Goal: Task Accomplishment & Management: Manage account settings

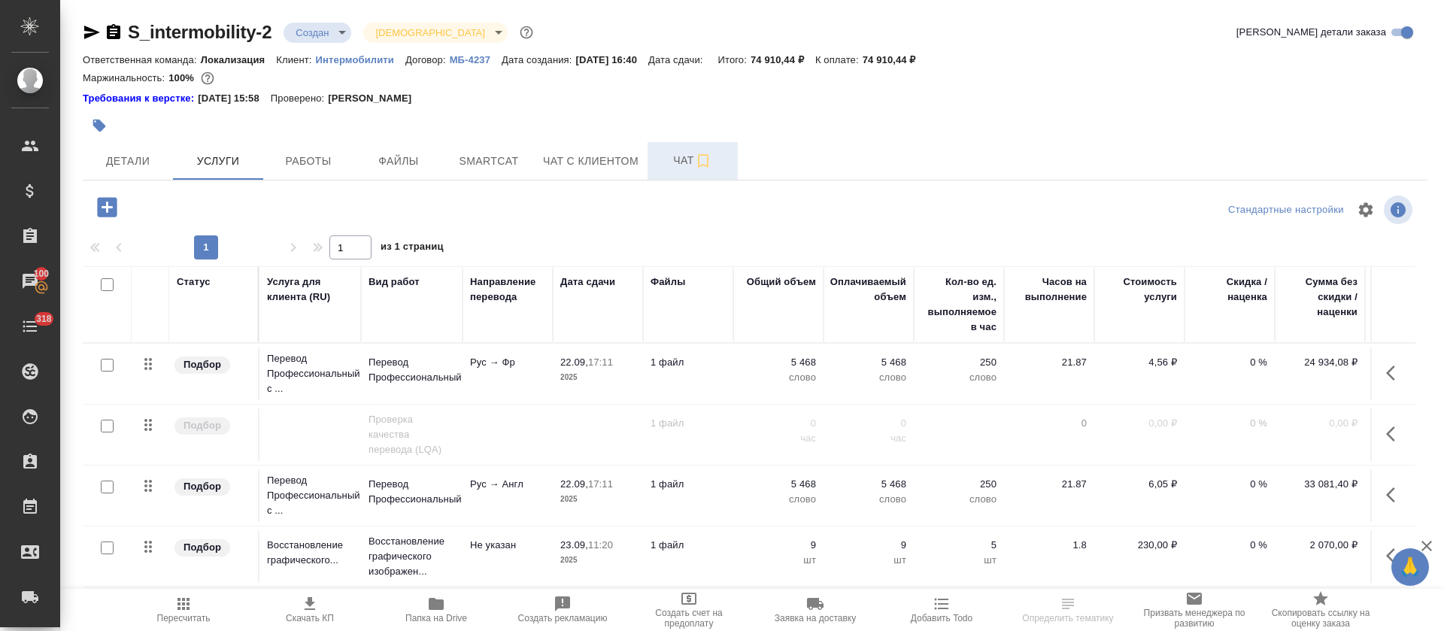
click at [672, 166] on span "Чат" at bounding box center [693, 160] width 72 height 19
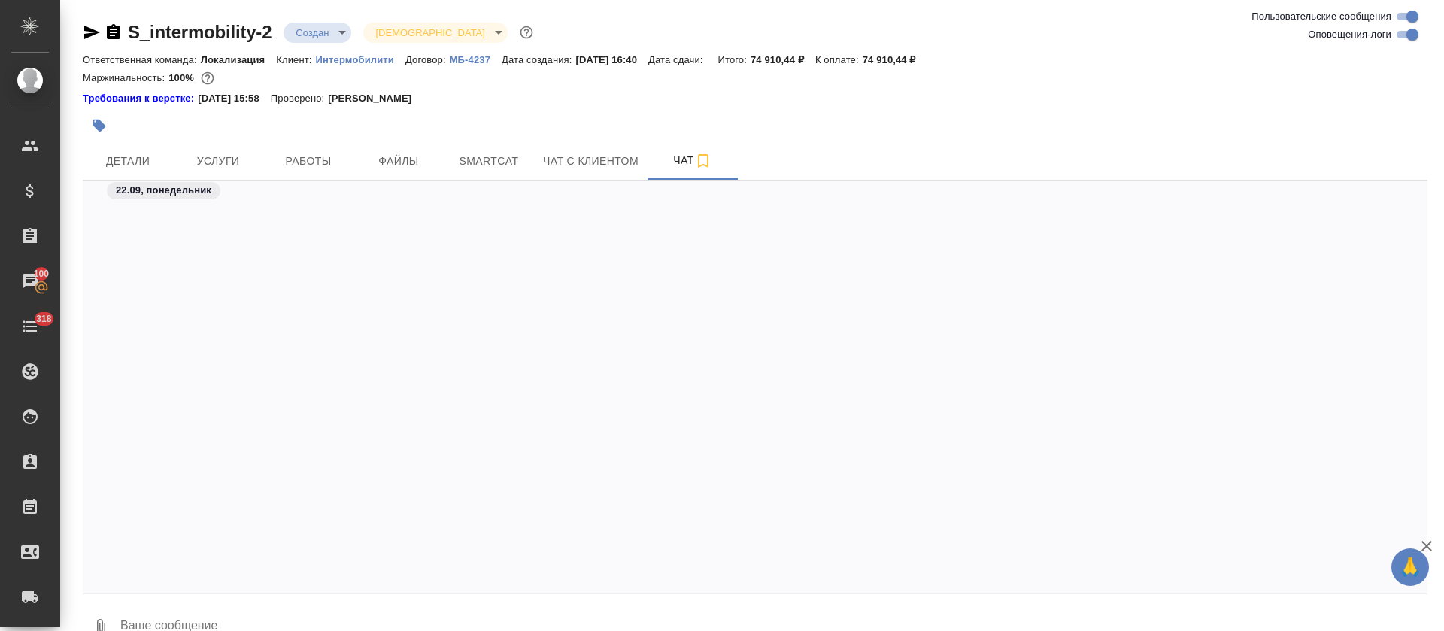
scroll to position [1325, 0]
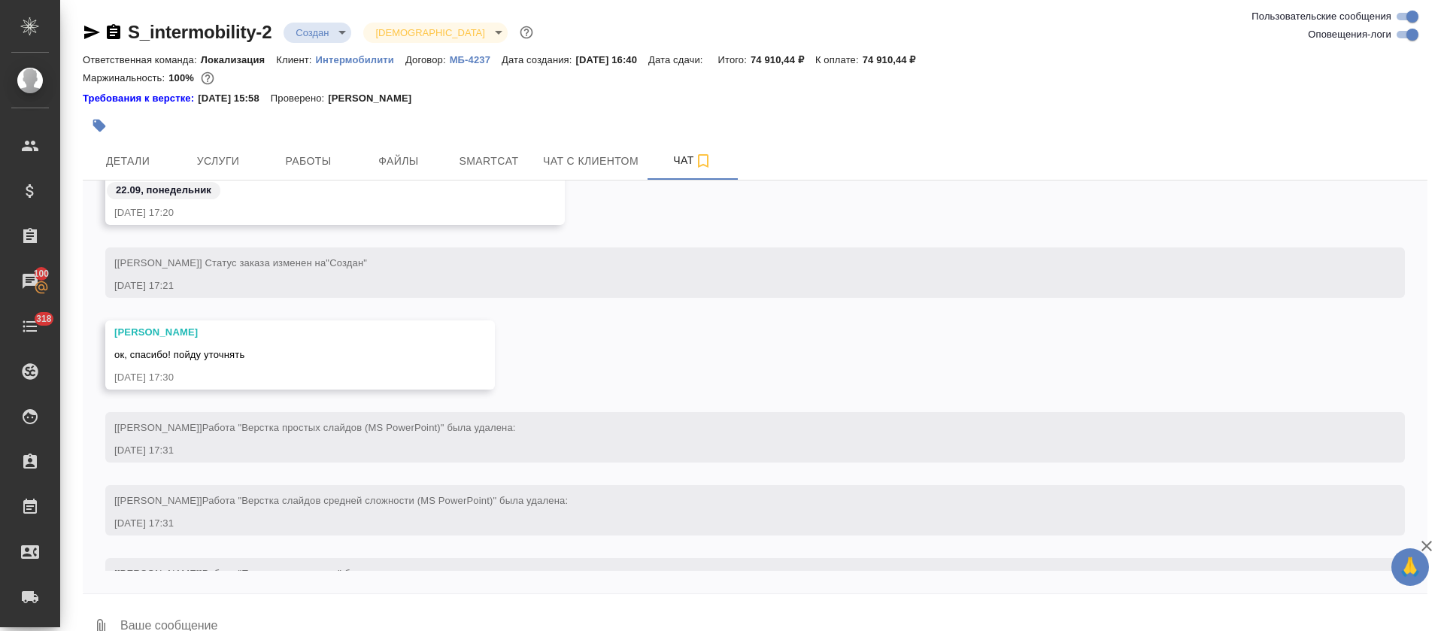
click at [1413, 36] on input "Оповещения-логи" at bounding box center [1412, 35] width 54 height 18
checkbox input "false"
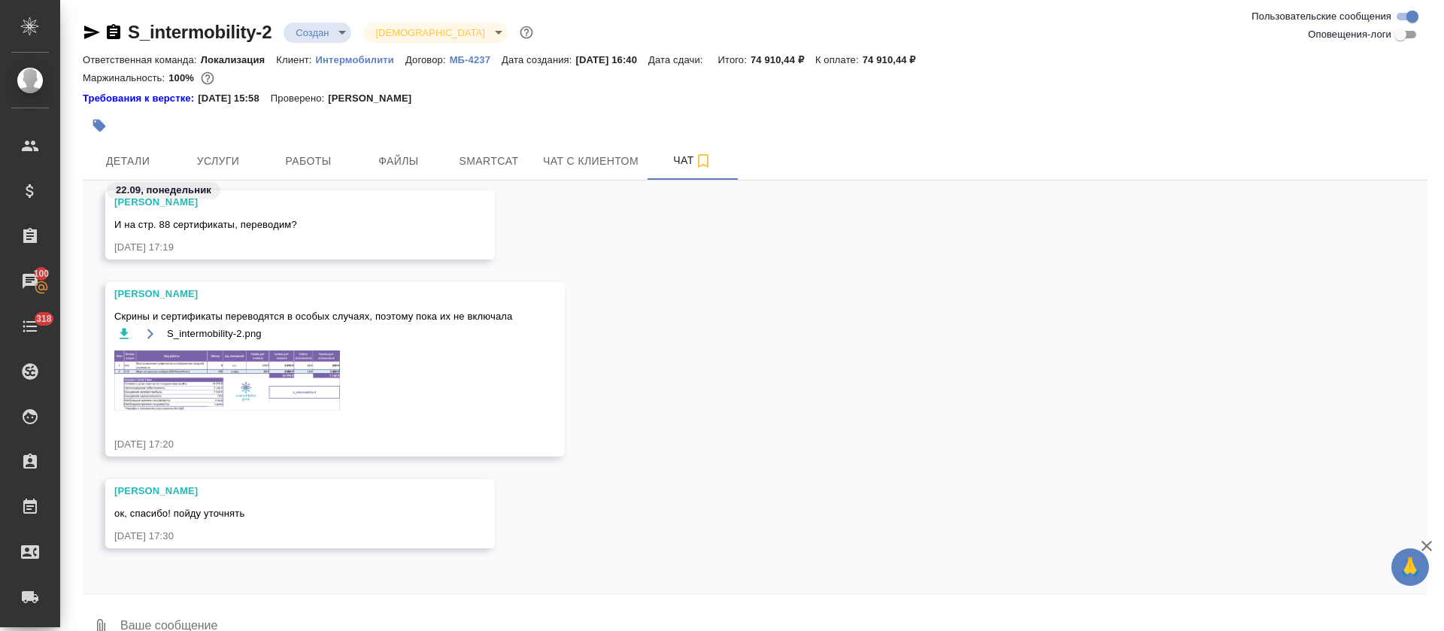
click at [275, 363] on img at bounding box center [227, 381] width 226 height 60
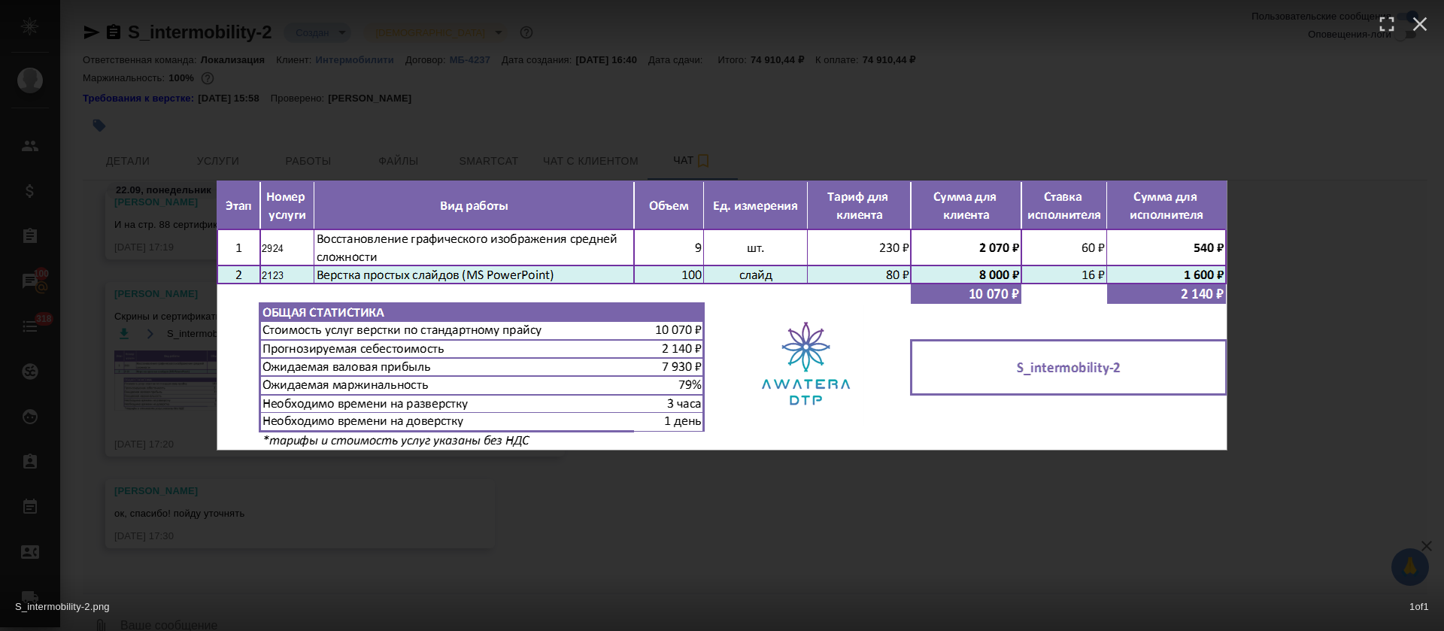
click at [588, 525] on div "S_intermobility-2.png 1 of 1" at bounding box center [722, 315] width 1444 height 631
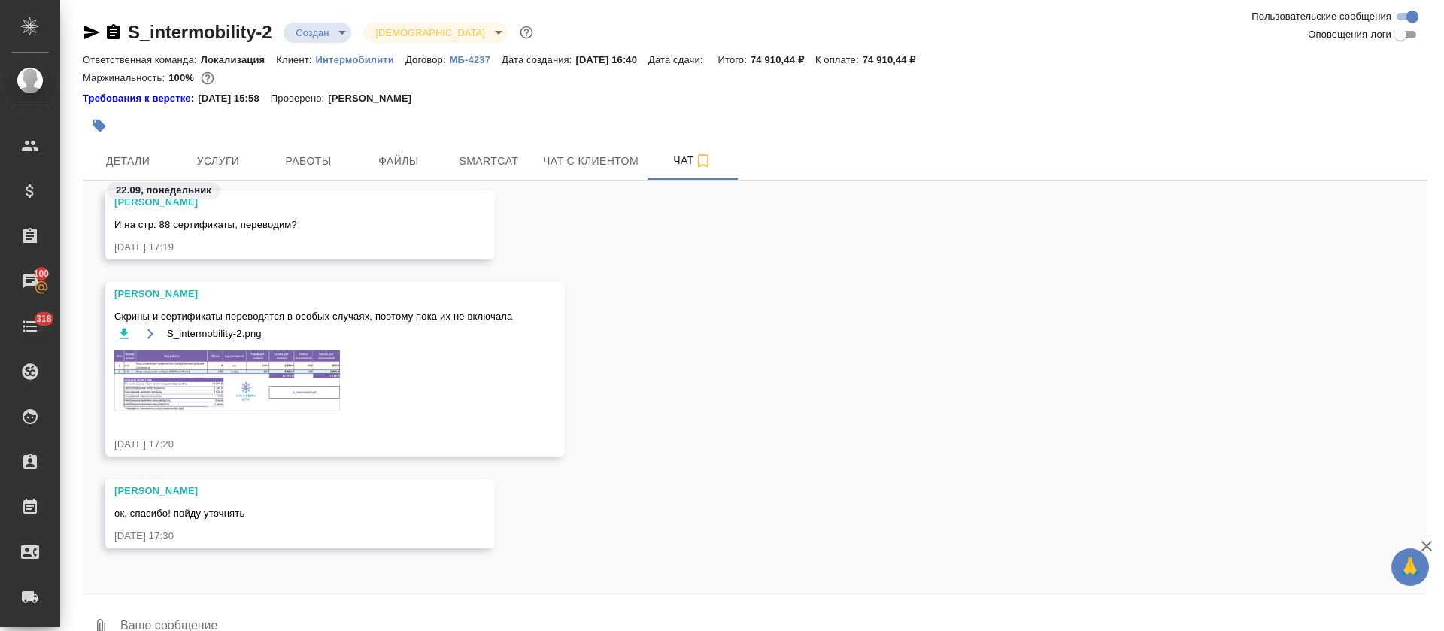
click at [809, 237] on div "Малофеева Екатерина И на стр. 88 сертификаты, переводим? 22.09.25, 17:19" at bounding box center [755, 236] width 1345 height 92
click at [519, 172] on button "Smartcat" at bounding box center [489, 161] width 90 height 38
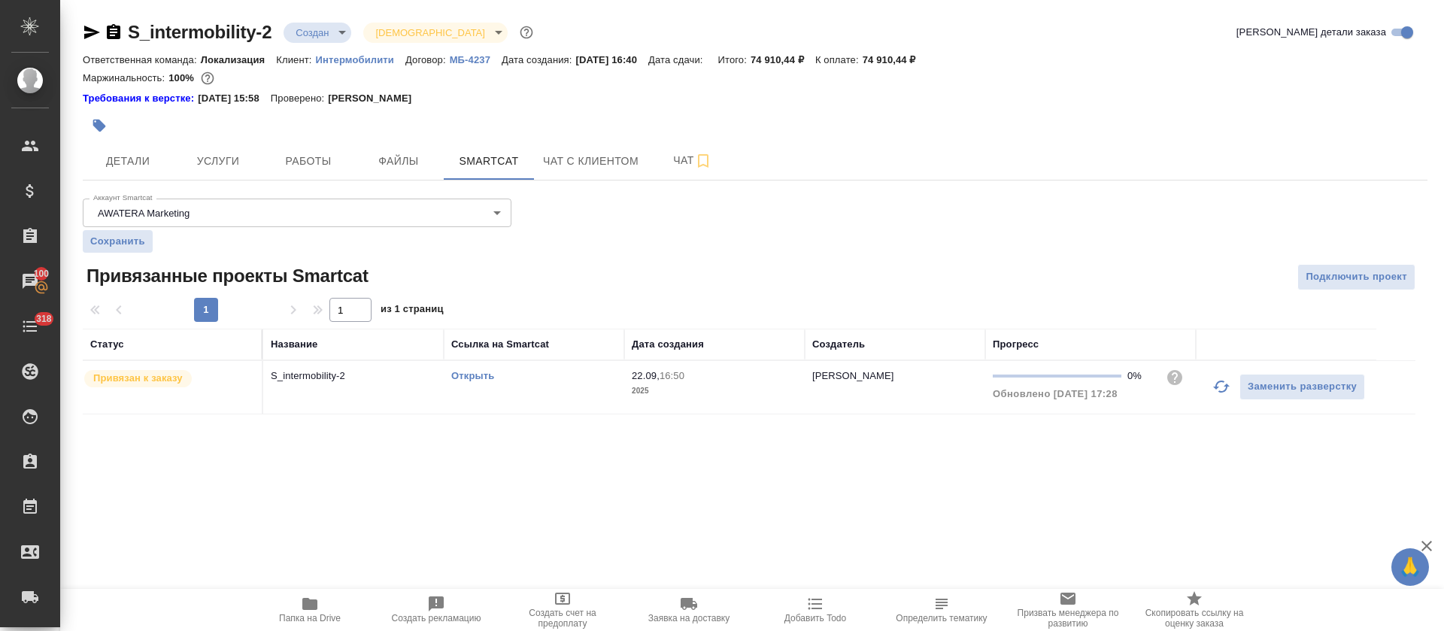
click at [484, 381] on link "Открыть" at bounding box center [472, 375] width 43 height 11
click at [341, 60] on p "Интермобилити" at bounding box center [361, 59] width 90 height 11
click at [217, 156] on span "Услуги" at bounding box center [218, 161] width 72 height 19
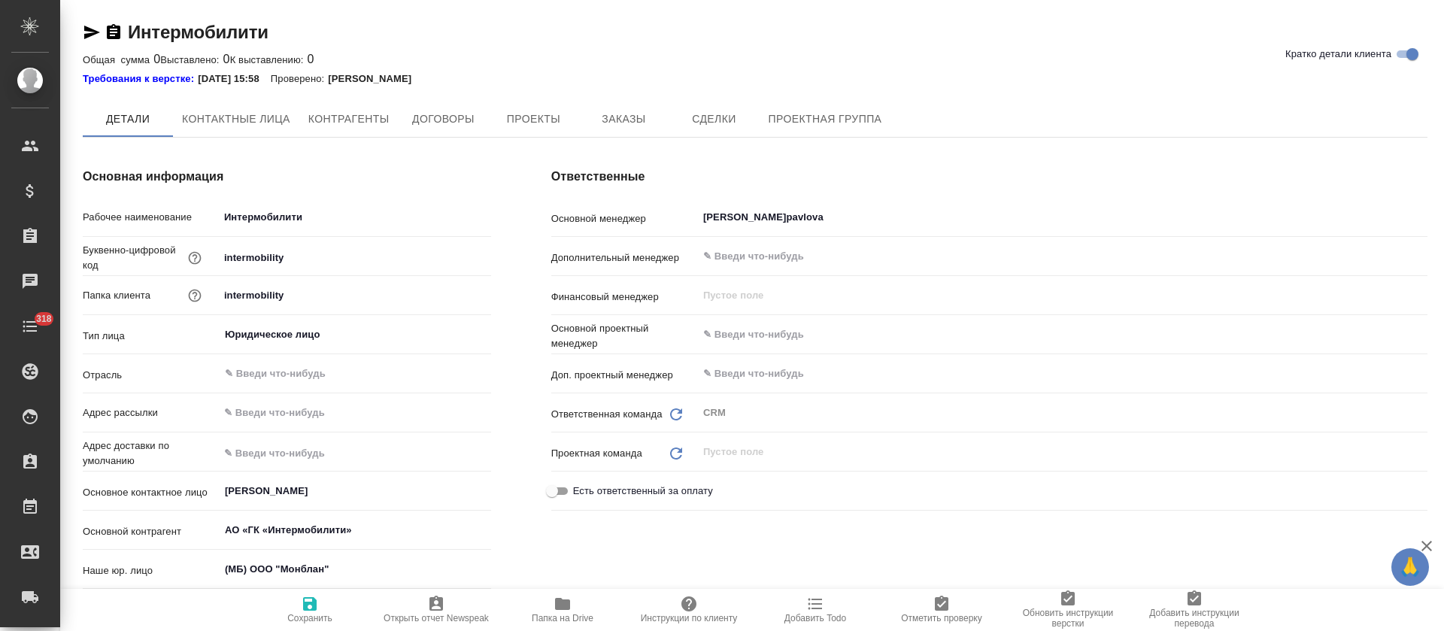
type textarea "x"
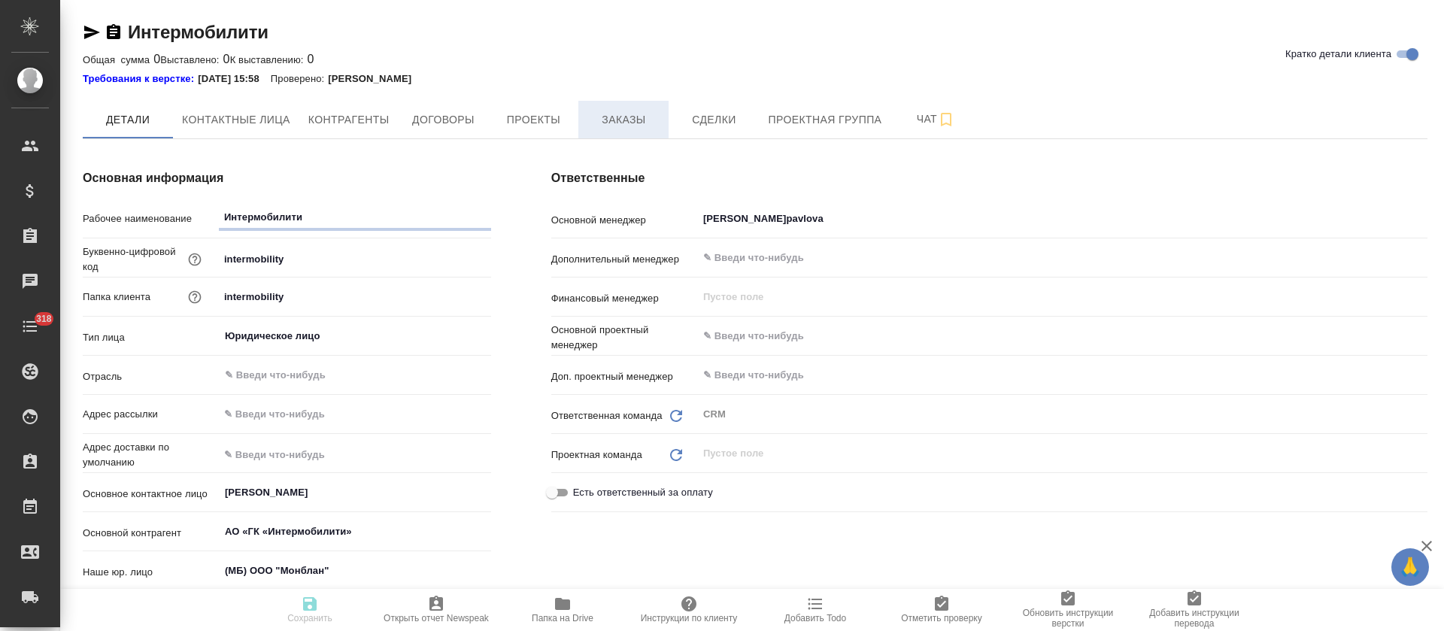
type textarea "x"
click at [602, 126] on span "Заказы" at bounding box center [623, 120] width 72 height 19
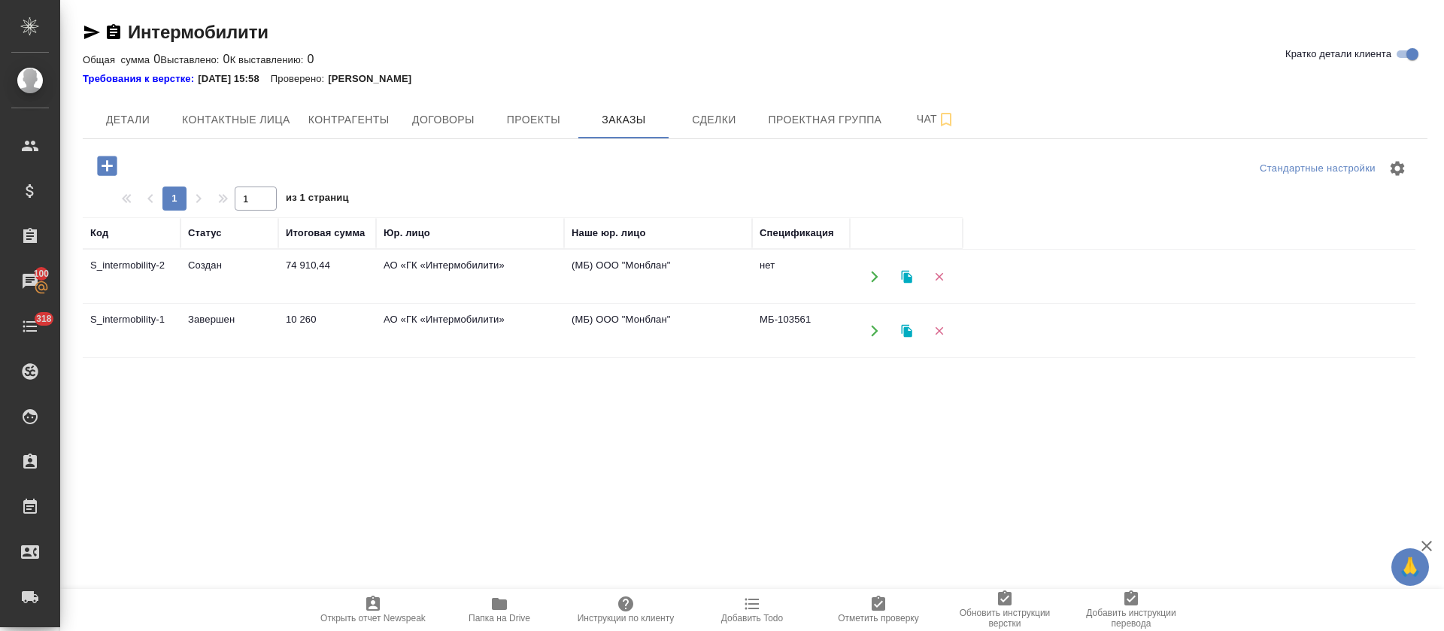
click at [214, 317] on td "Завершен" at bounding box center [230, 331] width 98 height 53
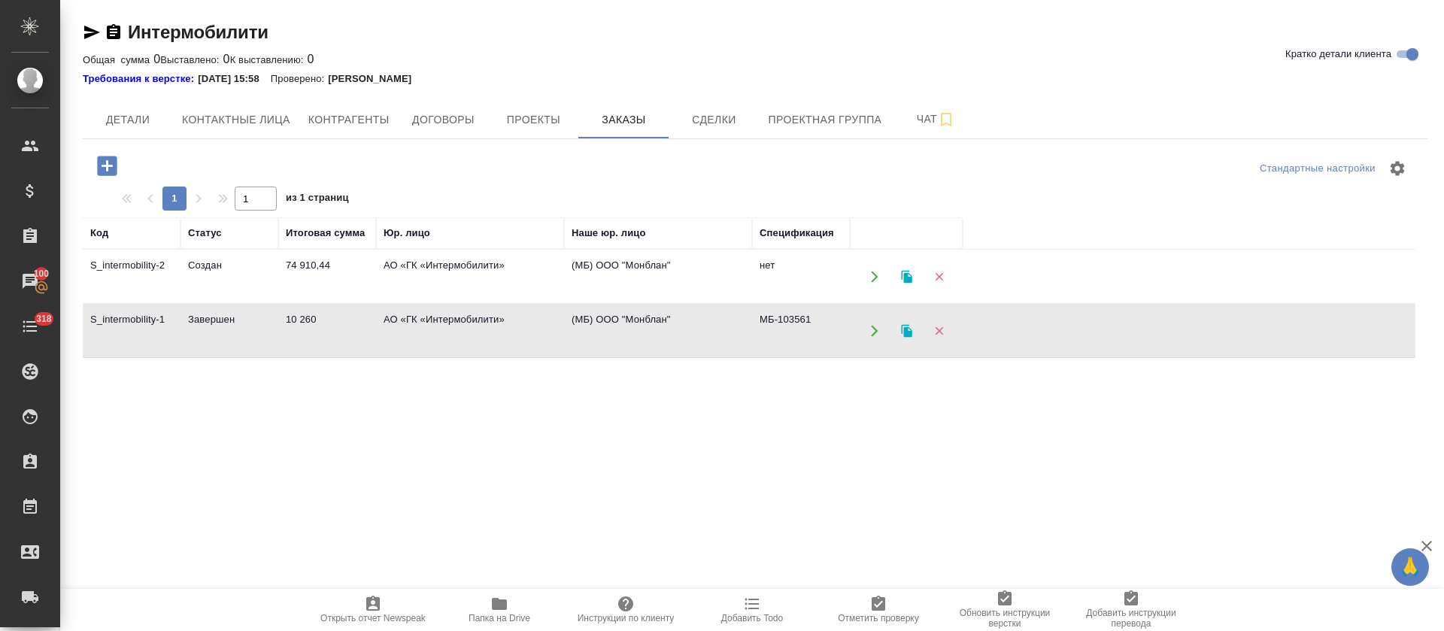
click at [214, 317] on td "Завершен" at bounding box center [230, 331] width 98 height 53
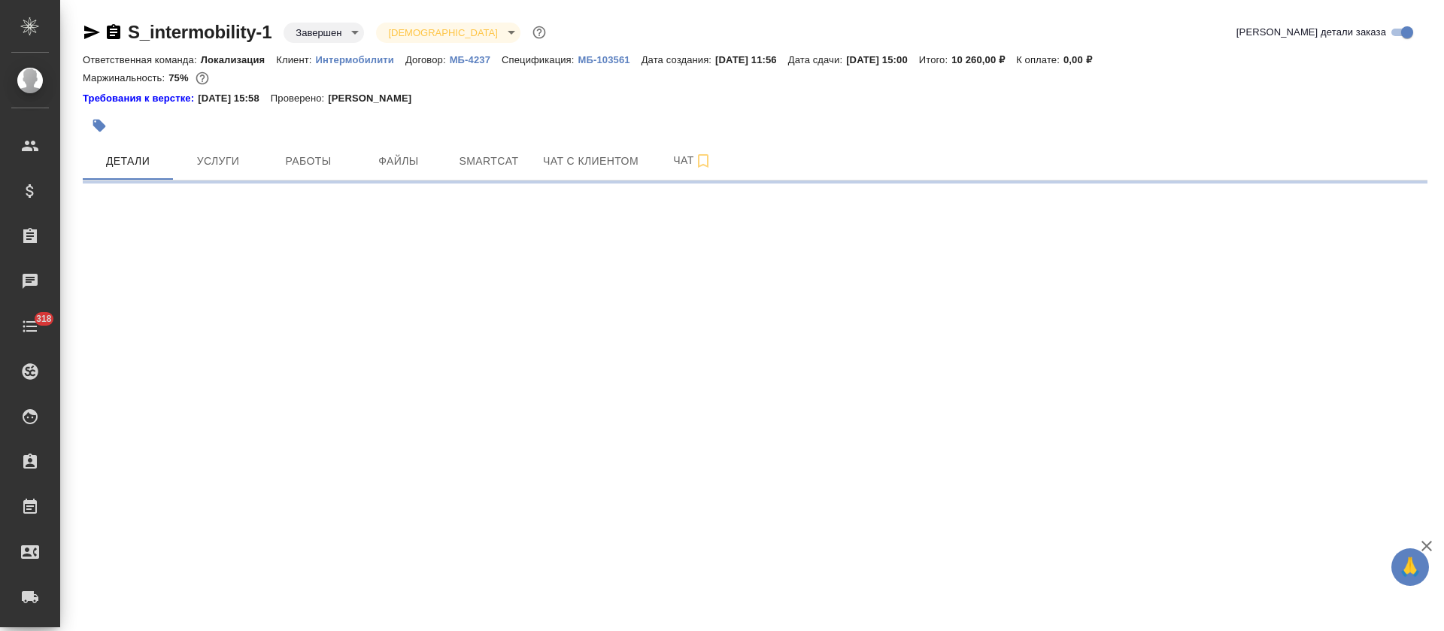
select select "RU"
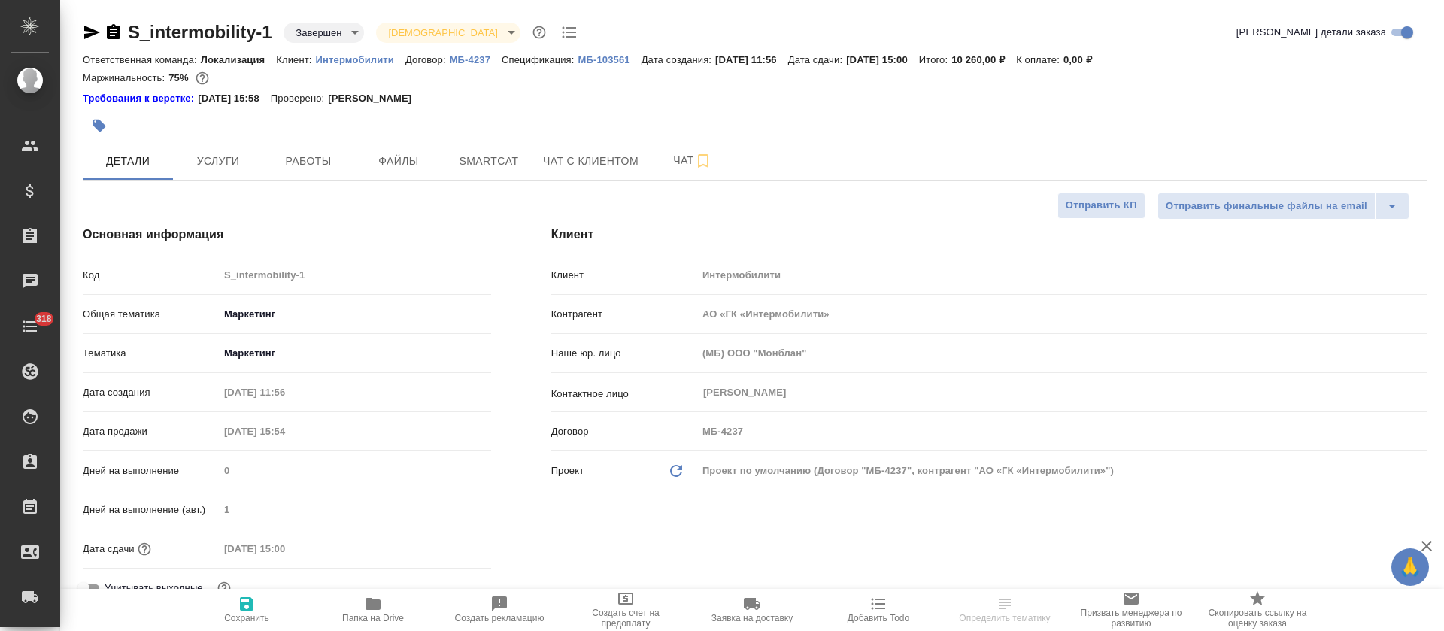
type textarea "x"
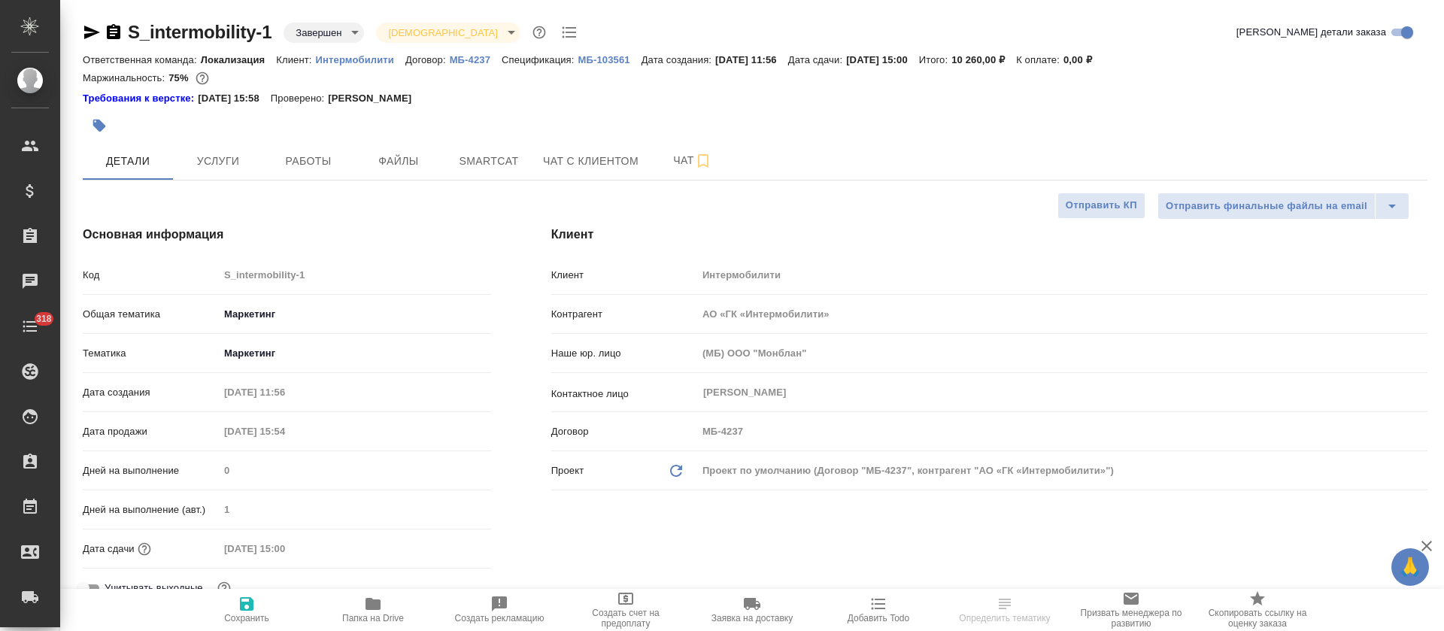
type textarea "x"
click at [315, 150] on button "Работы" at bounding box center [308, 161] width 90 height 38
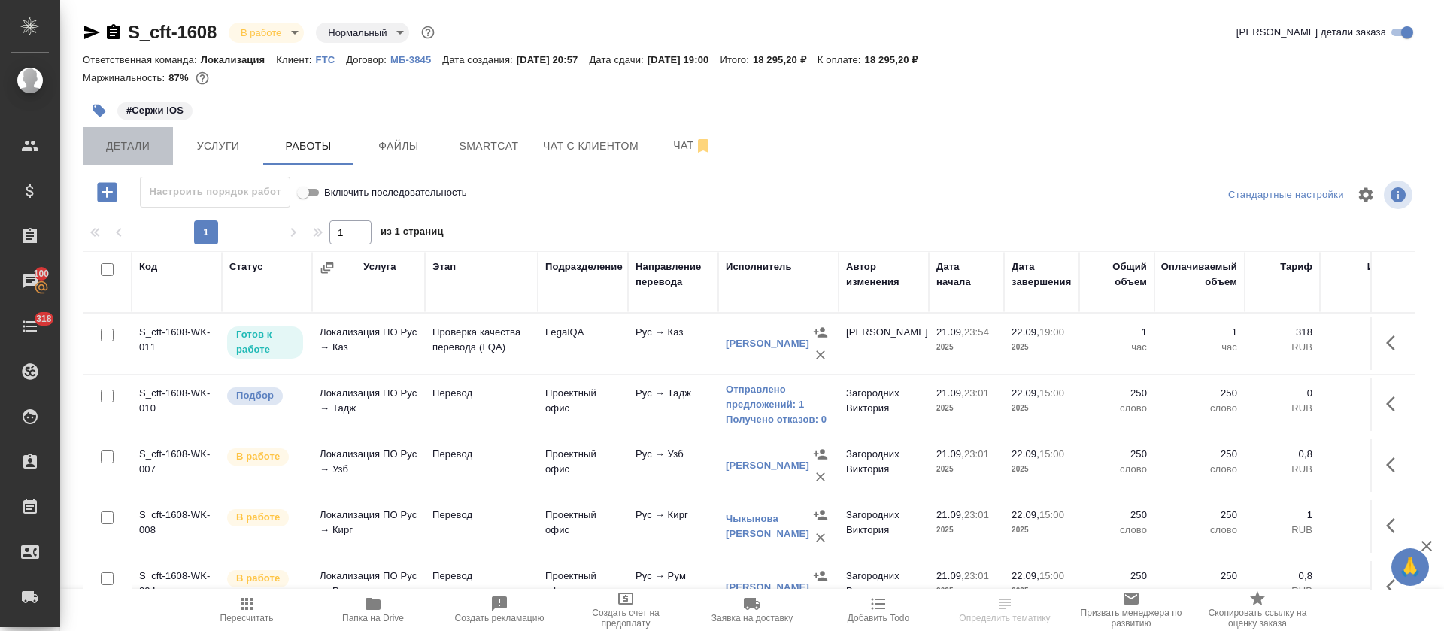
click at [134, 151] on span "Детали" at bounding box center [128, 146] width 72 height 19
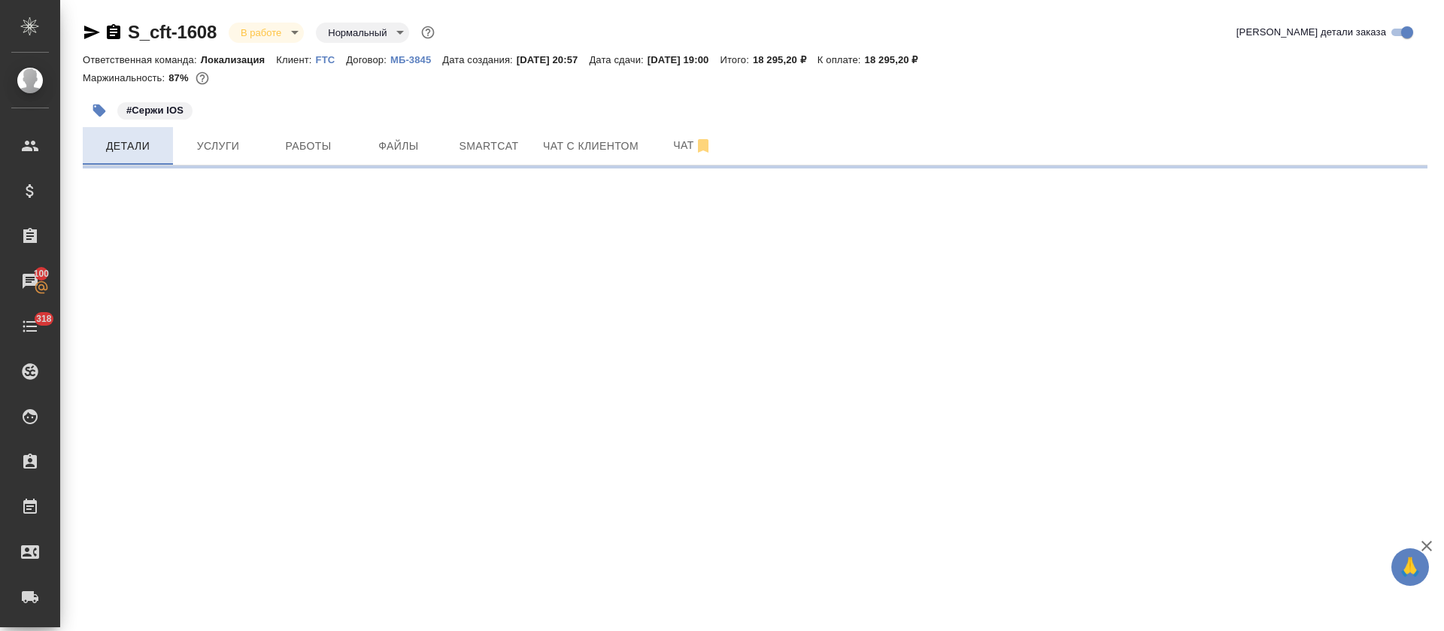
select select "RU"
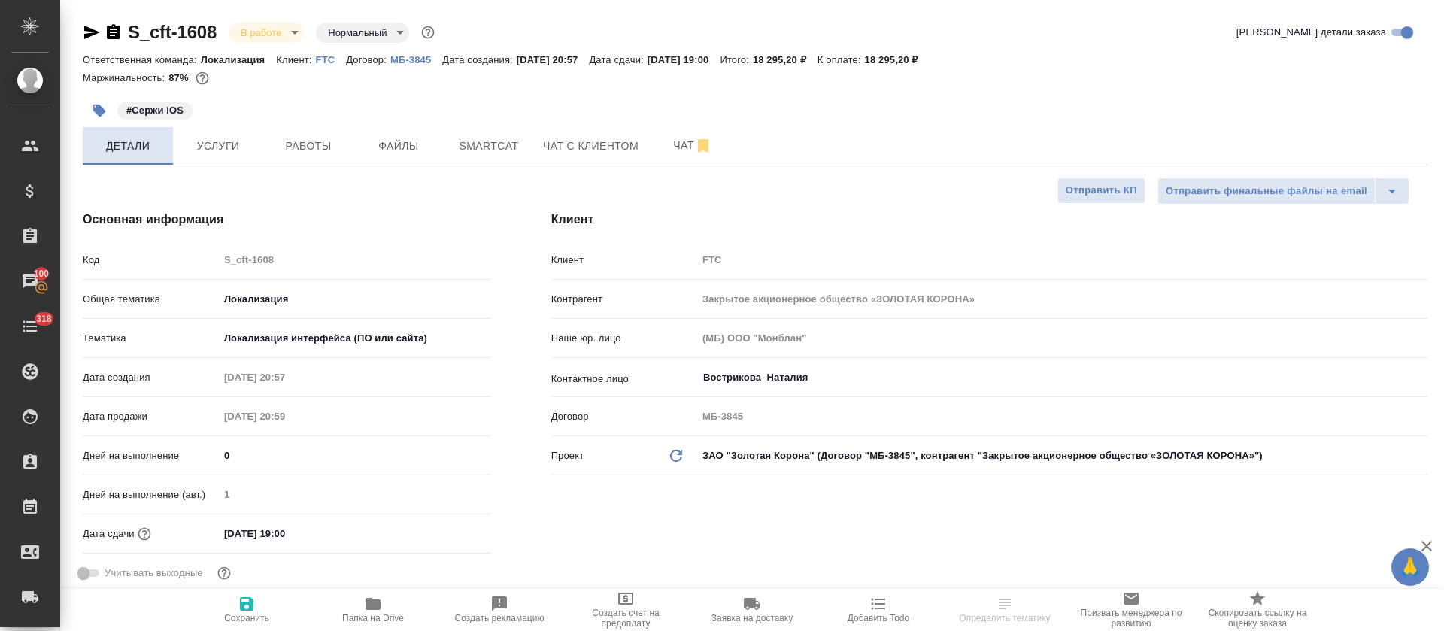
type textarea "x"
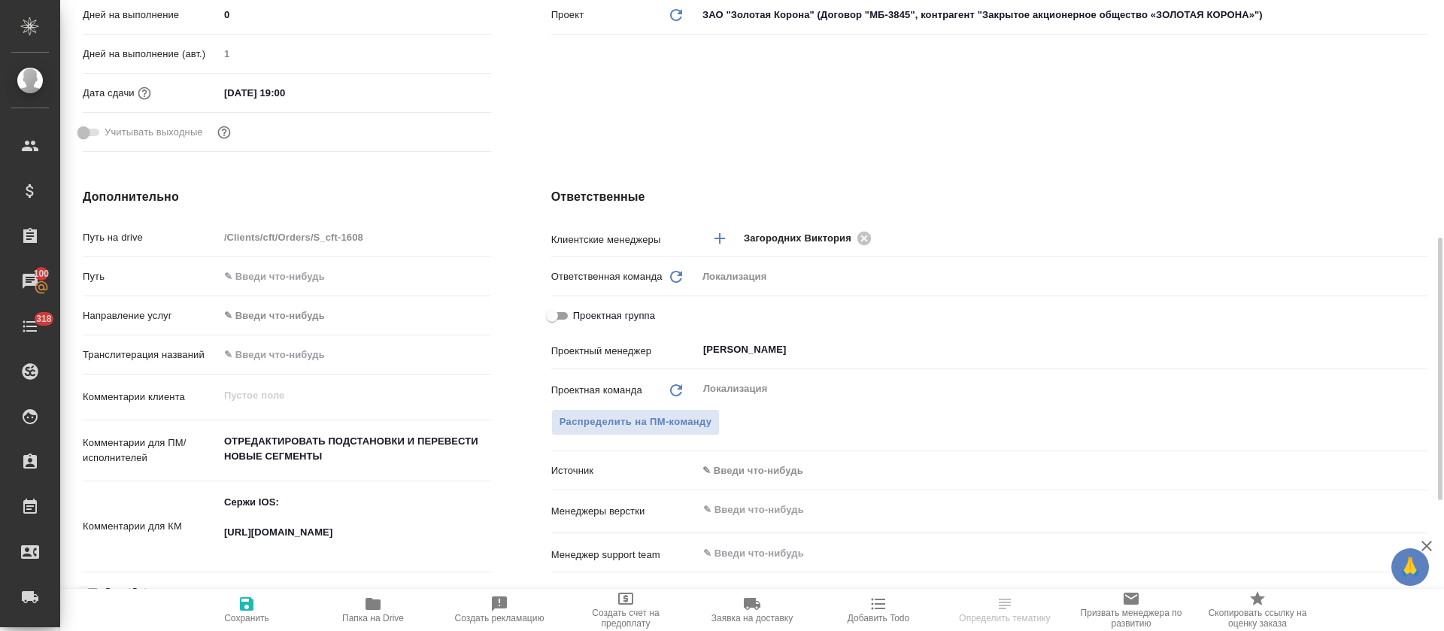
scroll to position [485, 0]
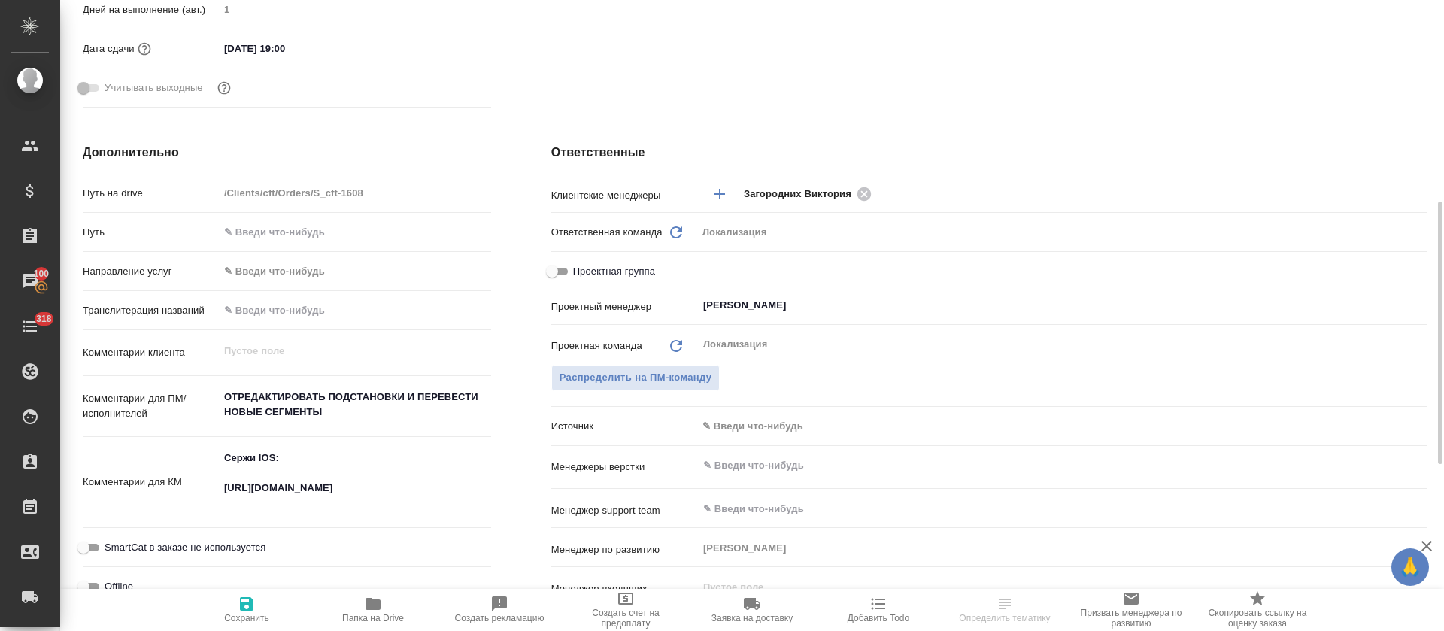
type textarea "x"
click at [263, 490] on textarea "Сержи IOS: https://smartcat.com/projects/c2167bad-6919-42f6-9136-a07398b7a8d9/f…" at bounding box center [355, 480] width 272 height 71
click at [263, 490] on textarea "Сержи IOS: https://smartcat.com/projects/c2167bad-6919-42f6-9136-a07398b7a8d9/f…" at bounding box center [355, 481] width 271 height 71
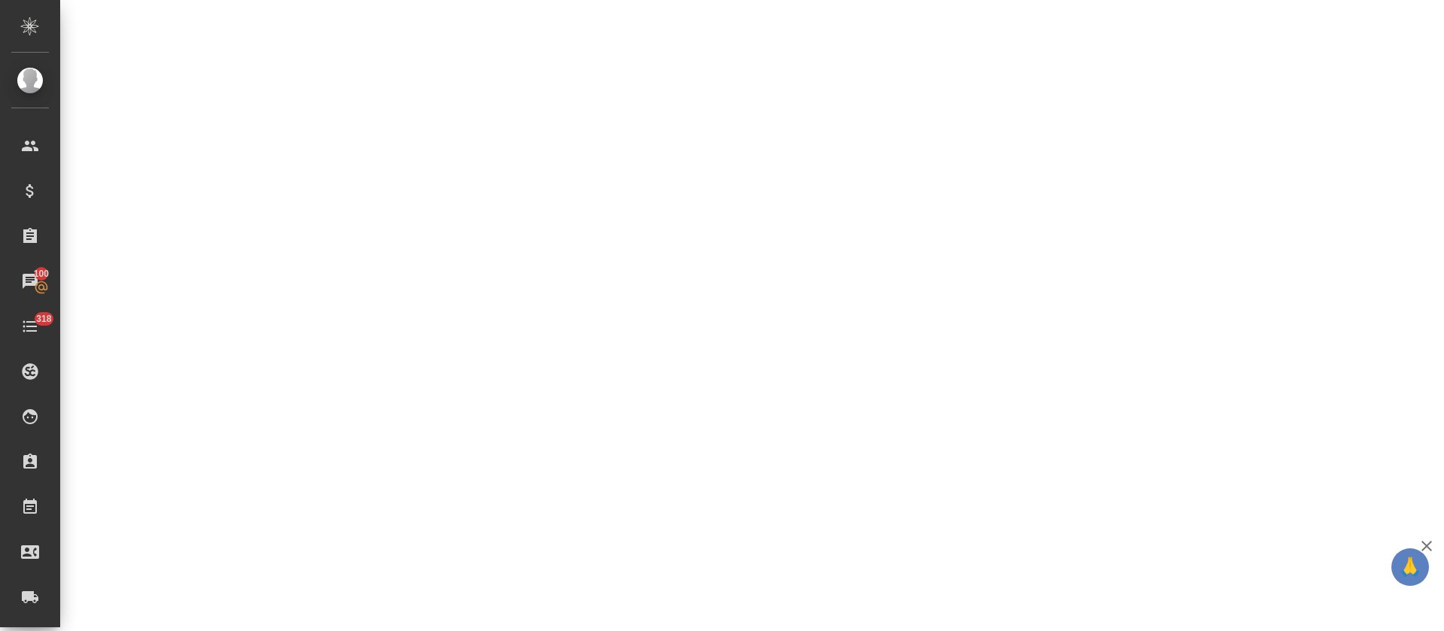
select select "RU"
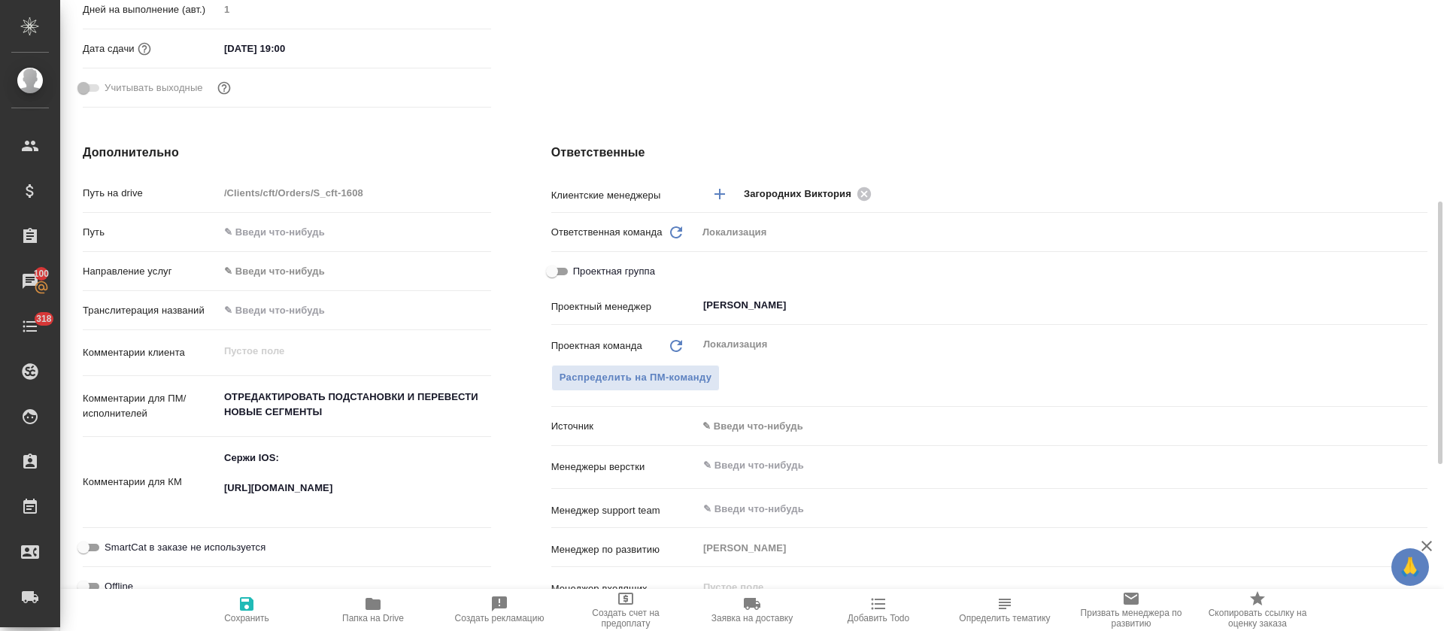
type textarea "x"
drag, startPoint x: 263, startPoint y: 490, endPoint x: 218, endPoint y: 545, distance: 70.6
click at [218, 545] on span "SmartCat в заказе не используется" at bounding box center [185, 547] width 161 height 15
click at [259, 499] on textarea "Сержи IOS: https://smartcat.com/projects/c2167bad-6919-42f6-9136-a07398b7a8d9/f…" at bounding box center [355, 481] width 271 height 71
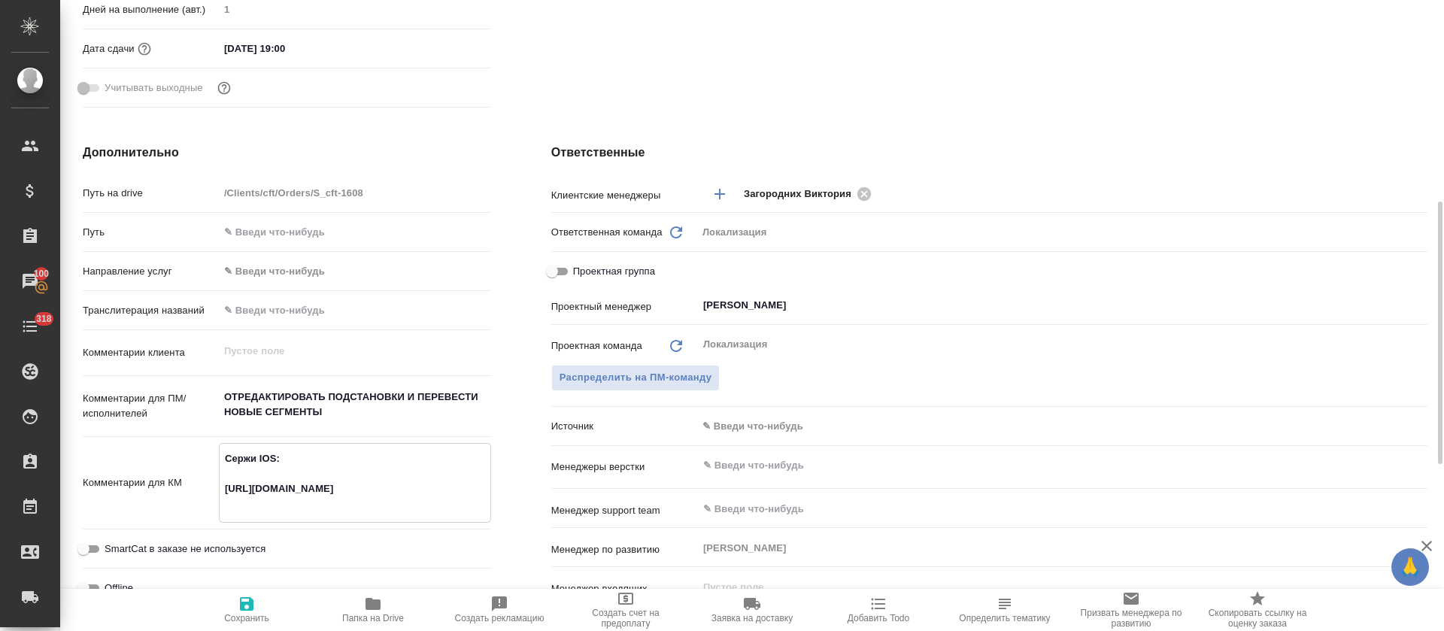
click at [259, 499] on textarea "Сержи IOS: https://smartcat.com/projects/c2167bad-6919-42f6-9136-a07398b7a8d9/f…" at bounding box center [355, 481] width 271 height 71
type textarea "x"
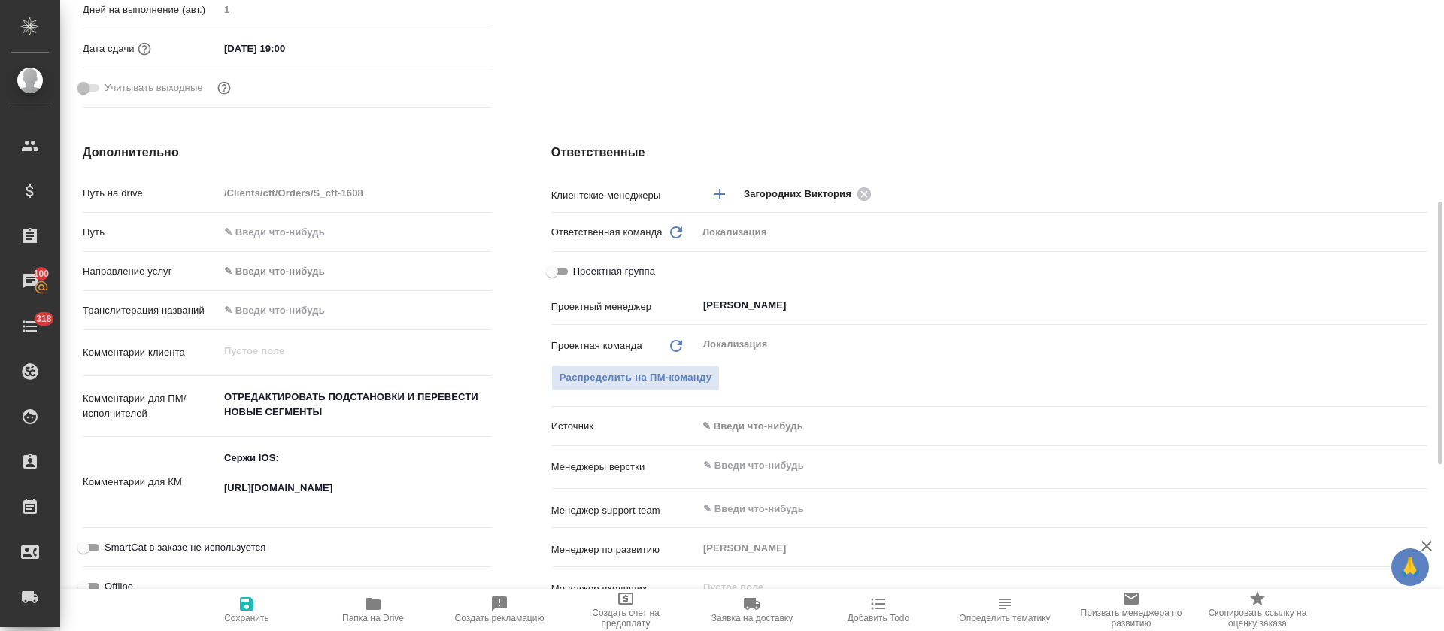
type textarea "x"
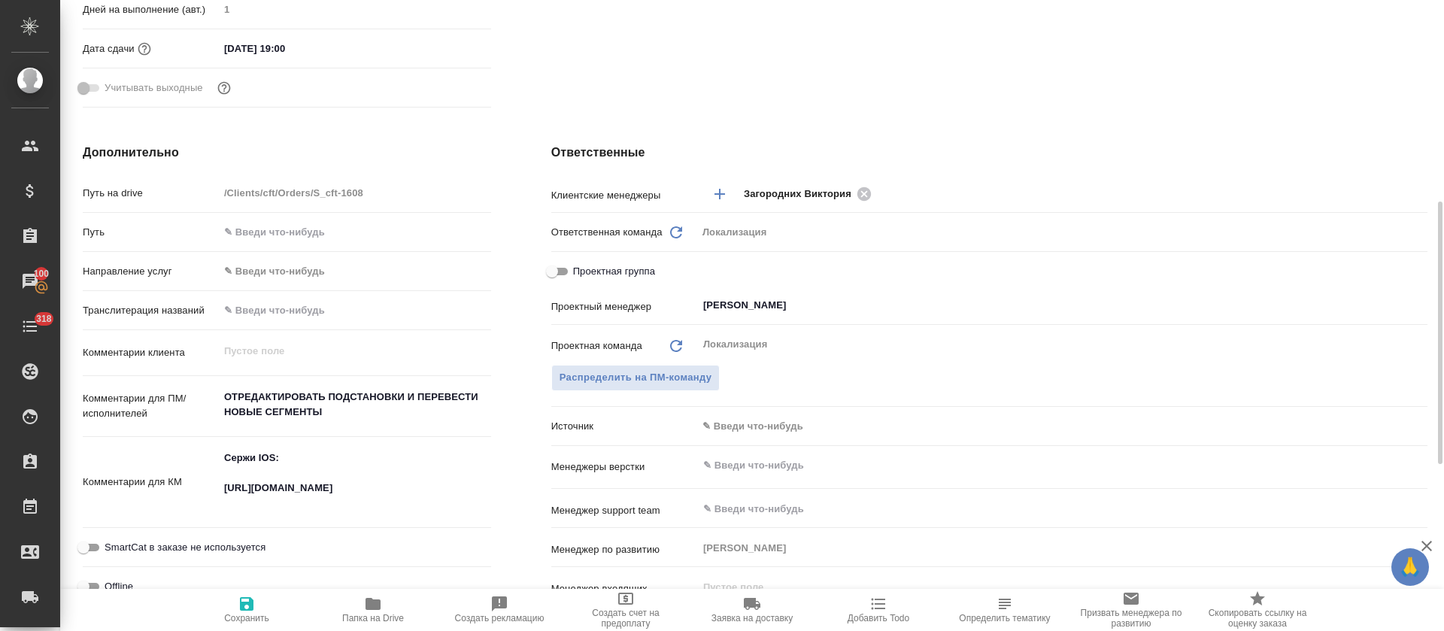
type textarea "x"
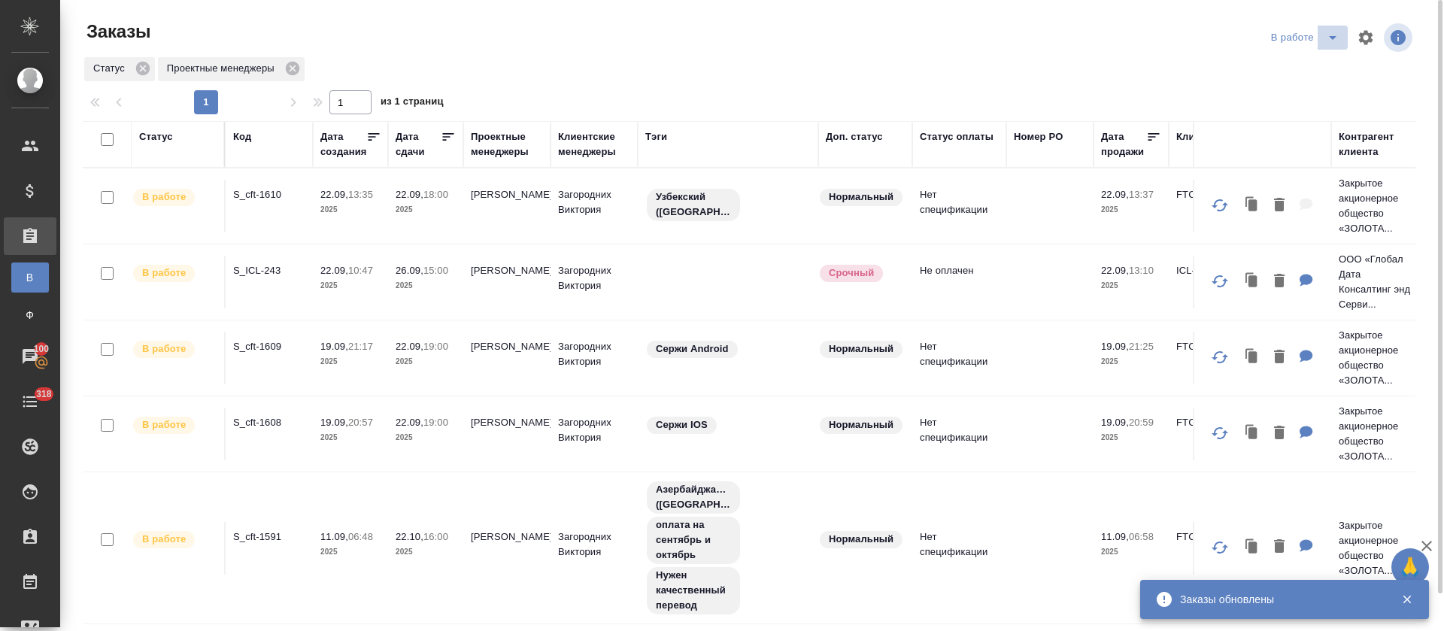
click at [1331, 47] on button "split button" at bounding box center [1333, 38] width 30 height 24
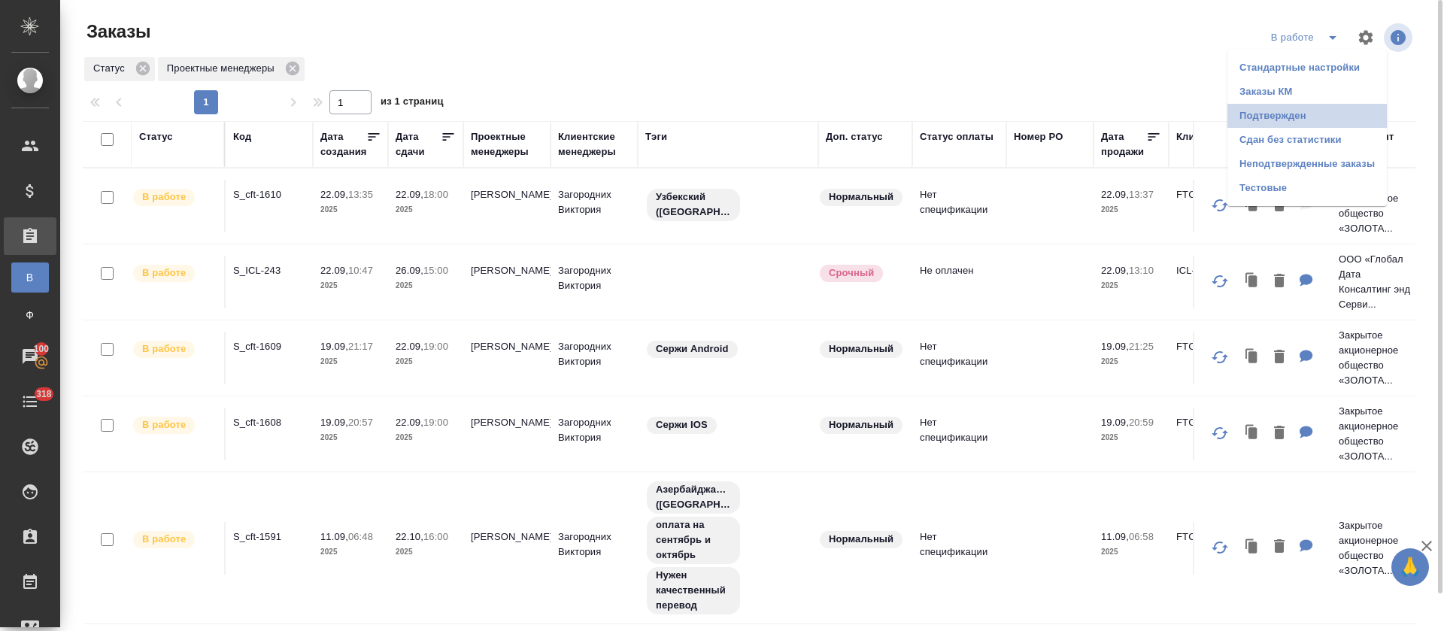
click at [1297, 111] on li "Подтвержден" at bounding box center [1307, 116] width 159 height 24
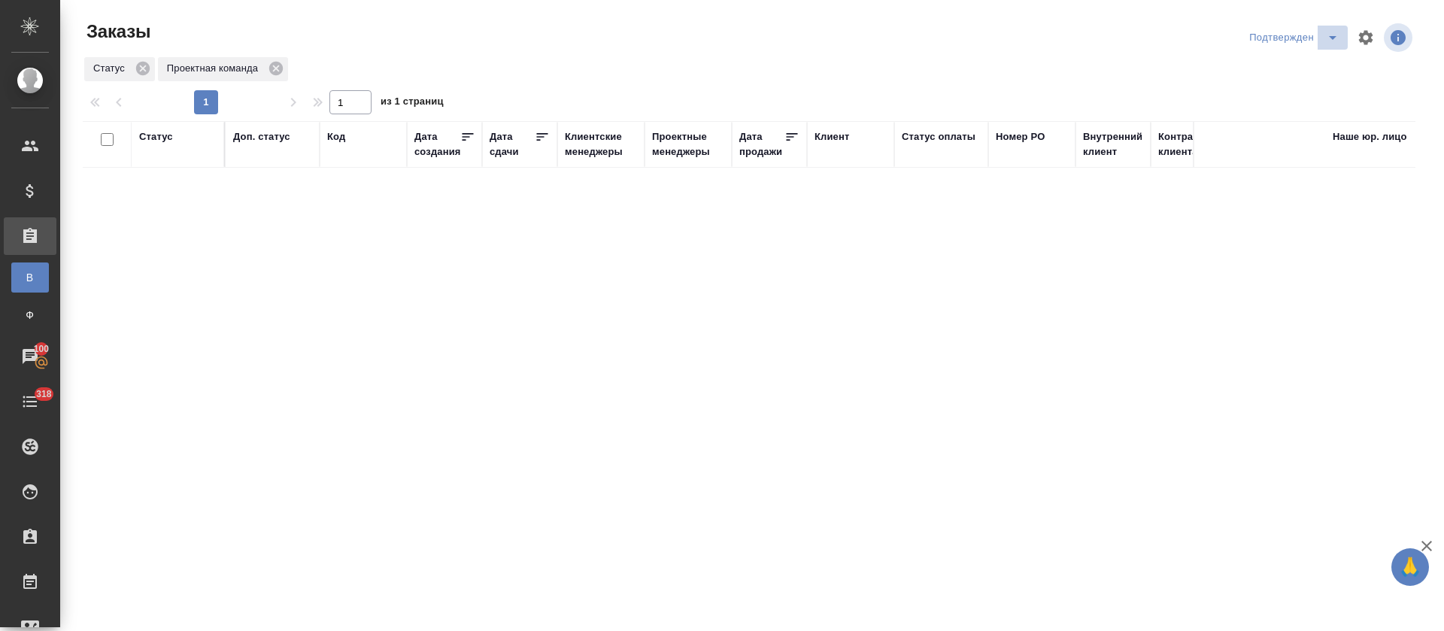
click at [1334, 39] on icon "split button" at bounding box center [1333, 38] width 18 height 18
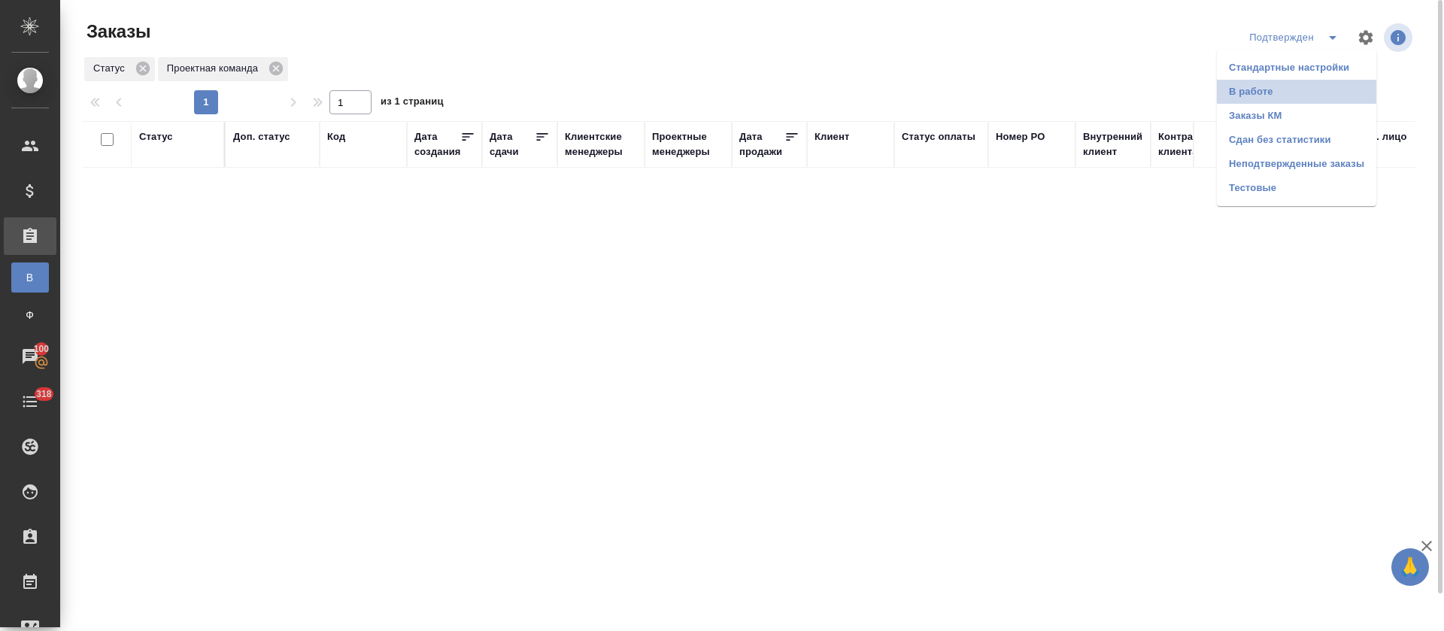
click at [1309, 91] on li "В работе" at bounding box center [1296, 92] width 159 height 24
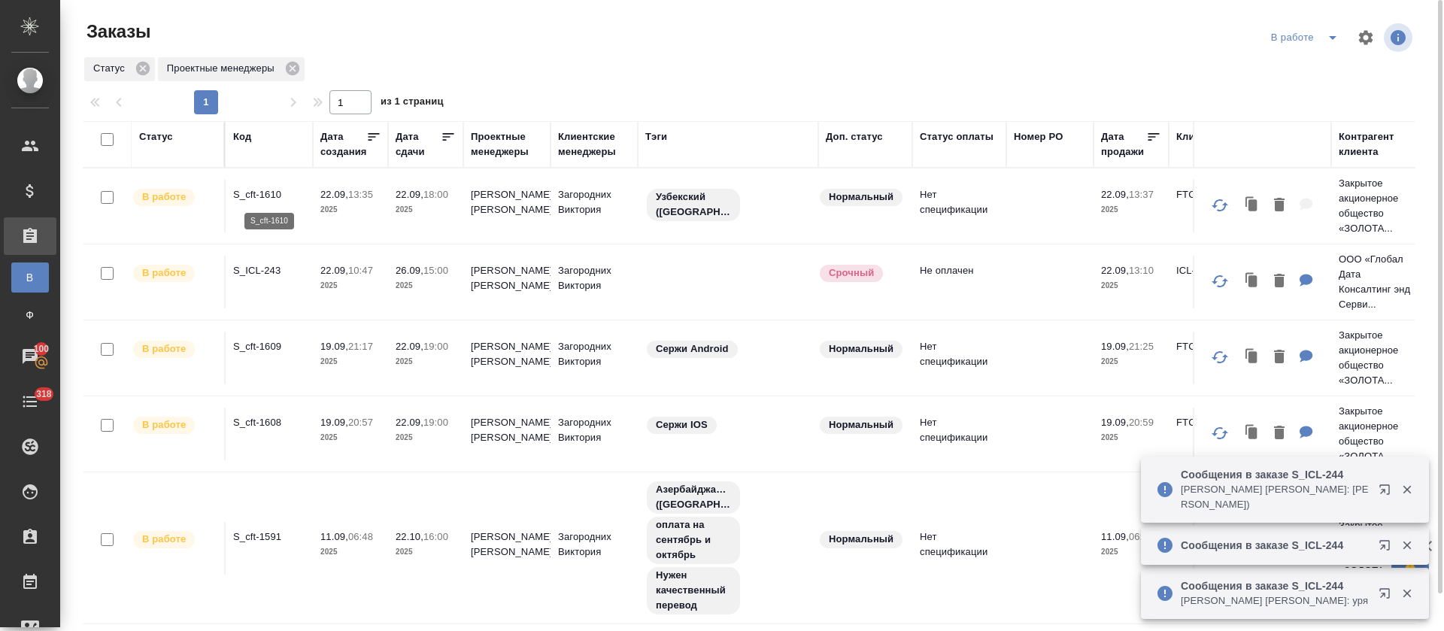
click at [278, 195] on p "S_cft-1610" at bounding box center [269, 194] width 72 height 15
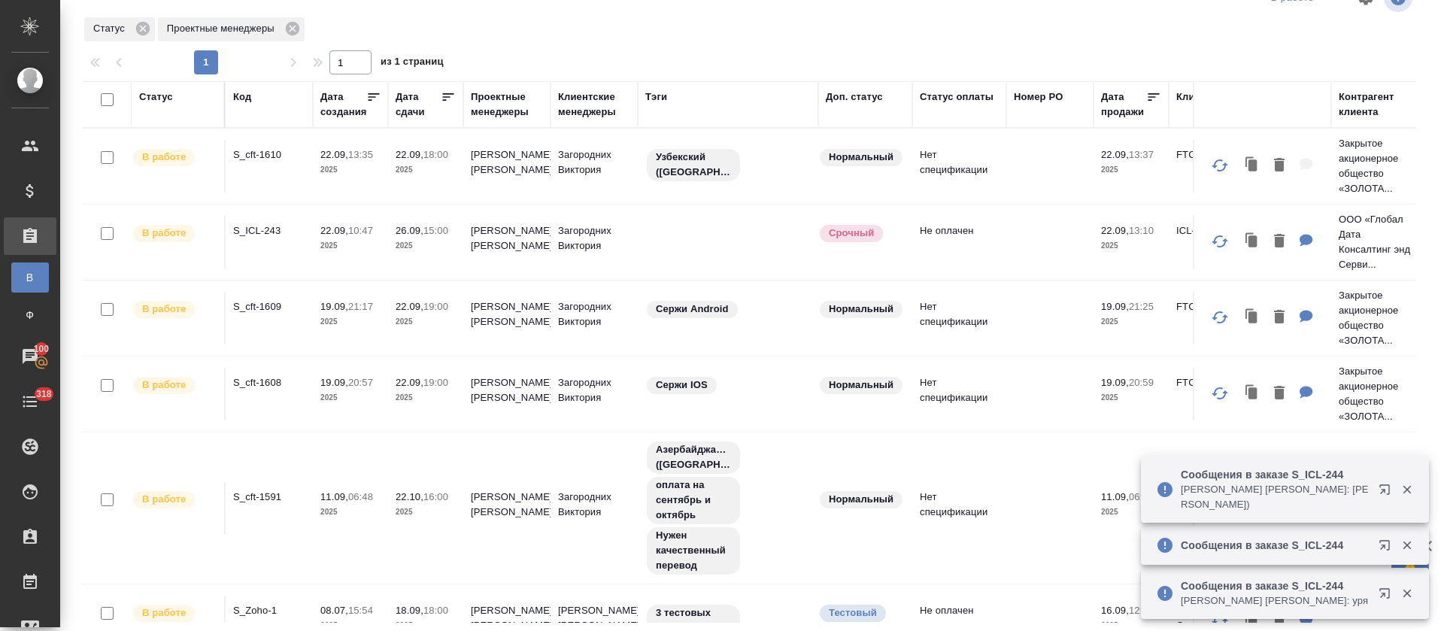
click at [1380, 496] on icon "button" at bounding box center [1388, 493] width 18 height 18
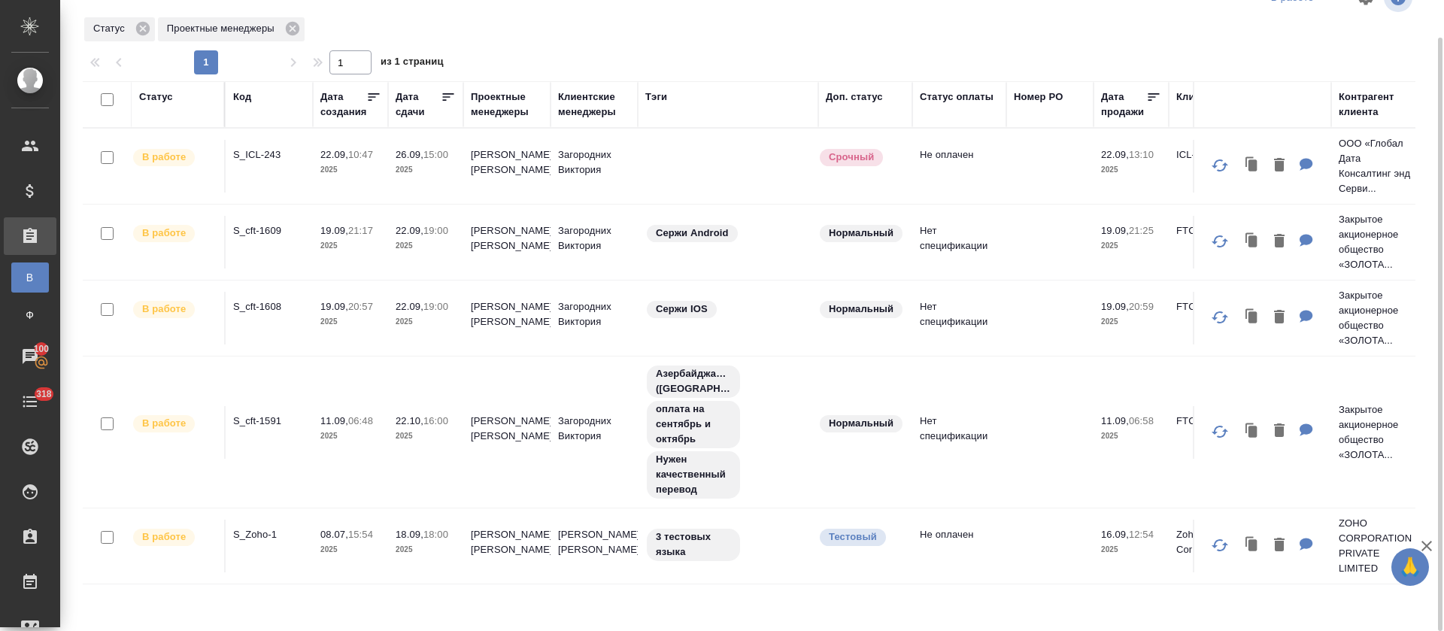
scroll to position [0, 0]
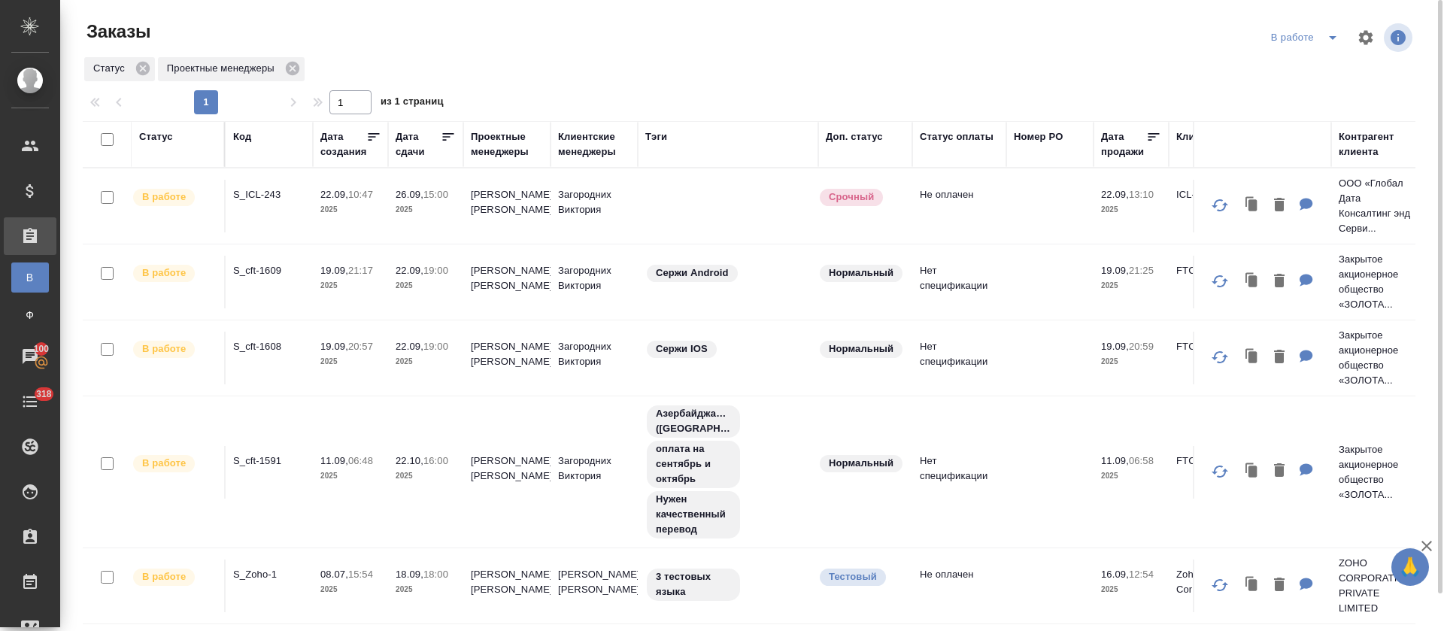
click at [1332, 36] on icon "split button" at bounding box center [1333, 38] width 8 height 4
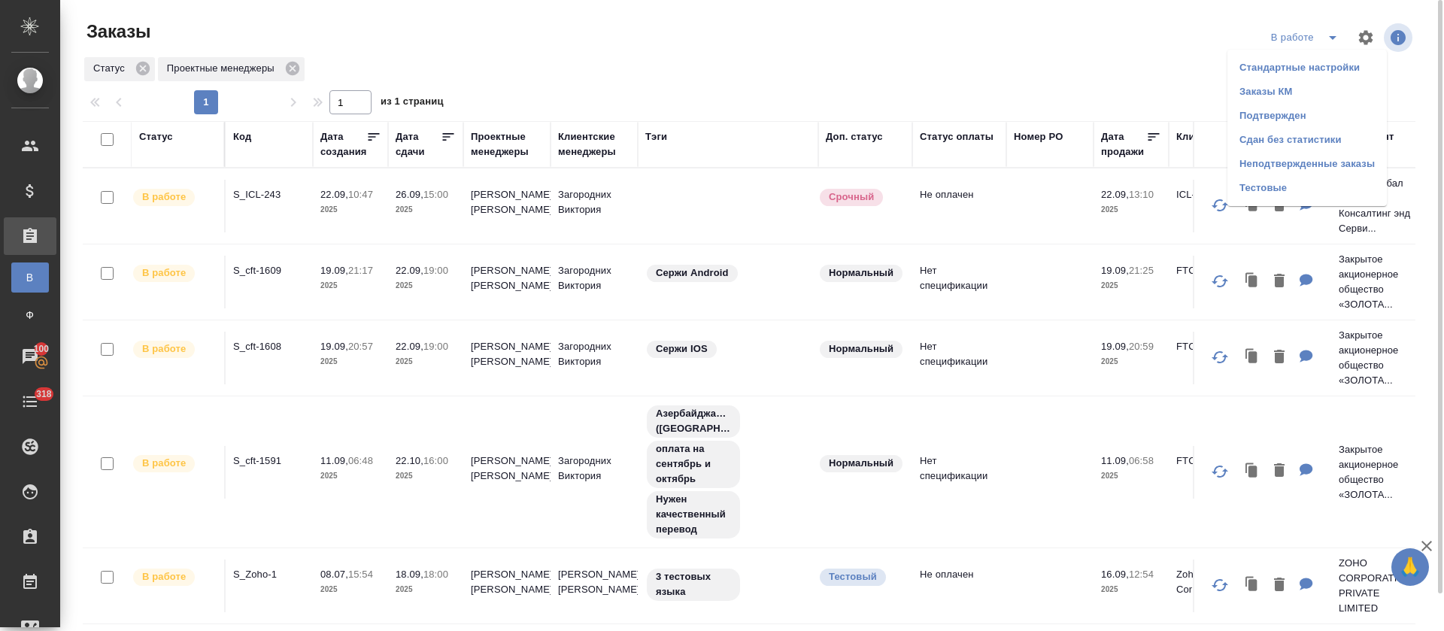
click at [1319, 105] on li "Подтвержден" at bounding box center [1307, 116] width 159 height 24
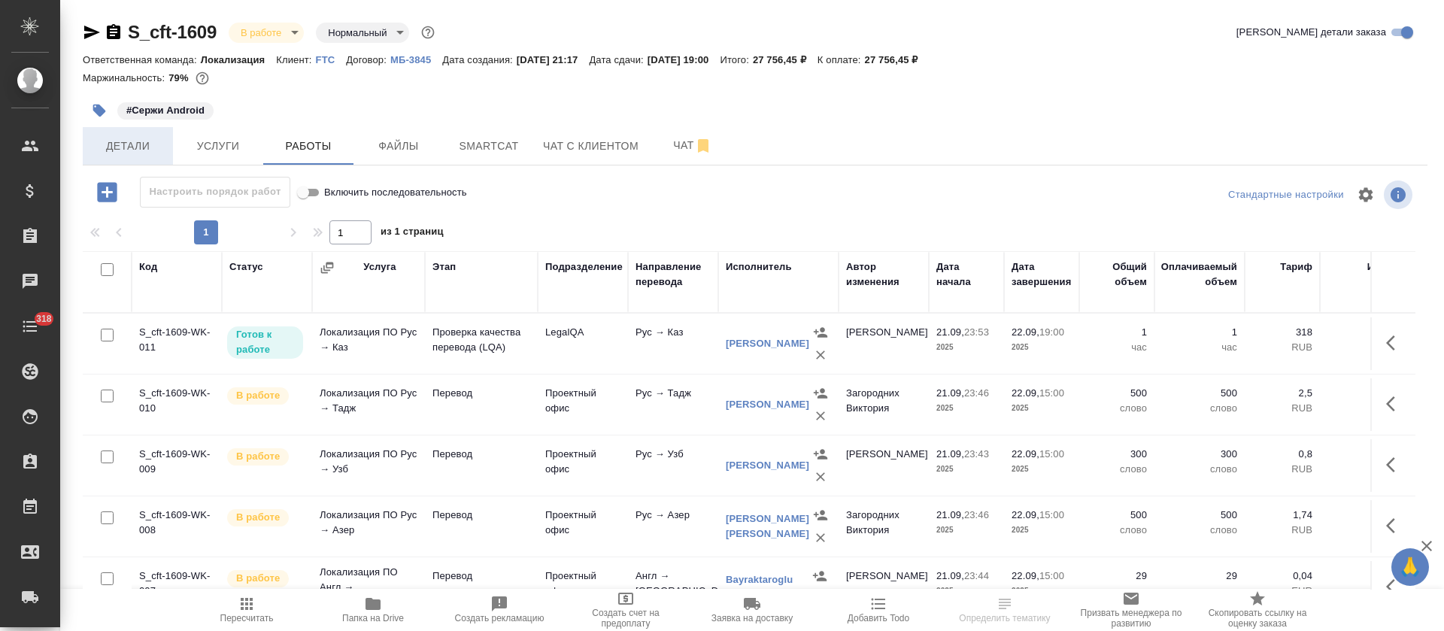
click at [151, 151] on span "Детали" at bounding box center [128, 146] width 72 height 19
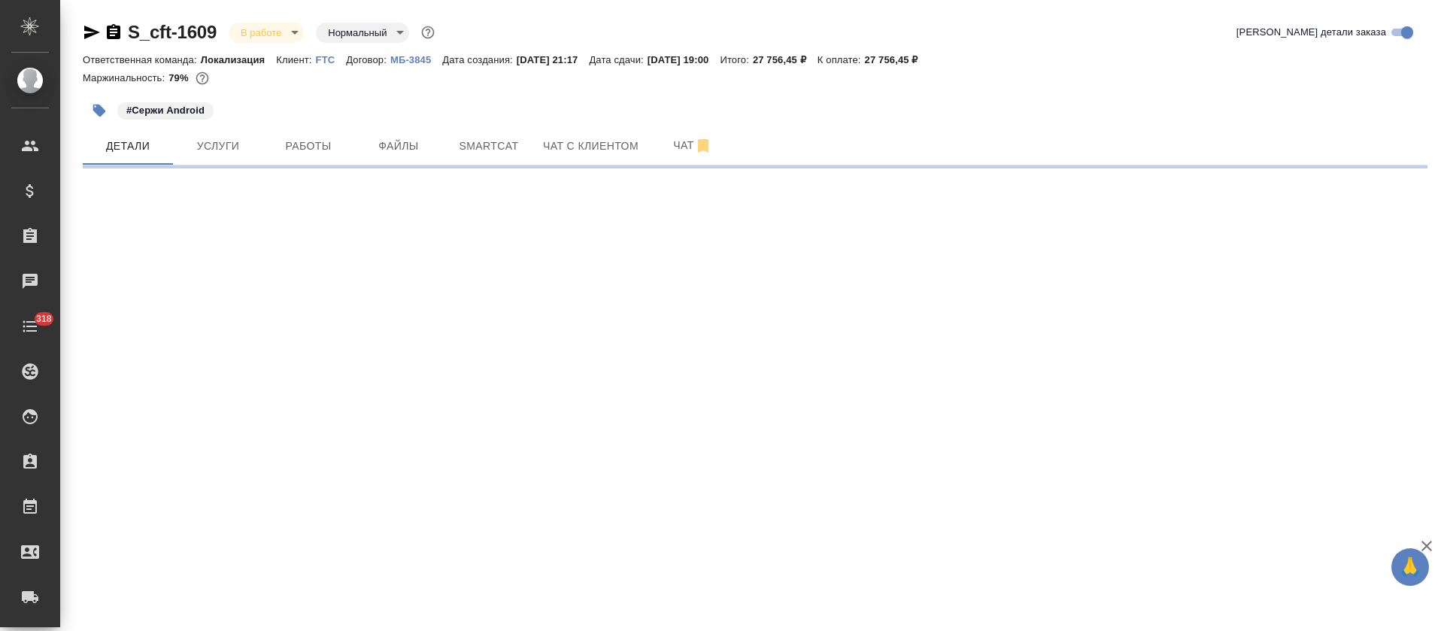
select select "RU"
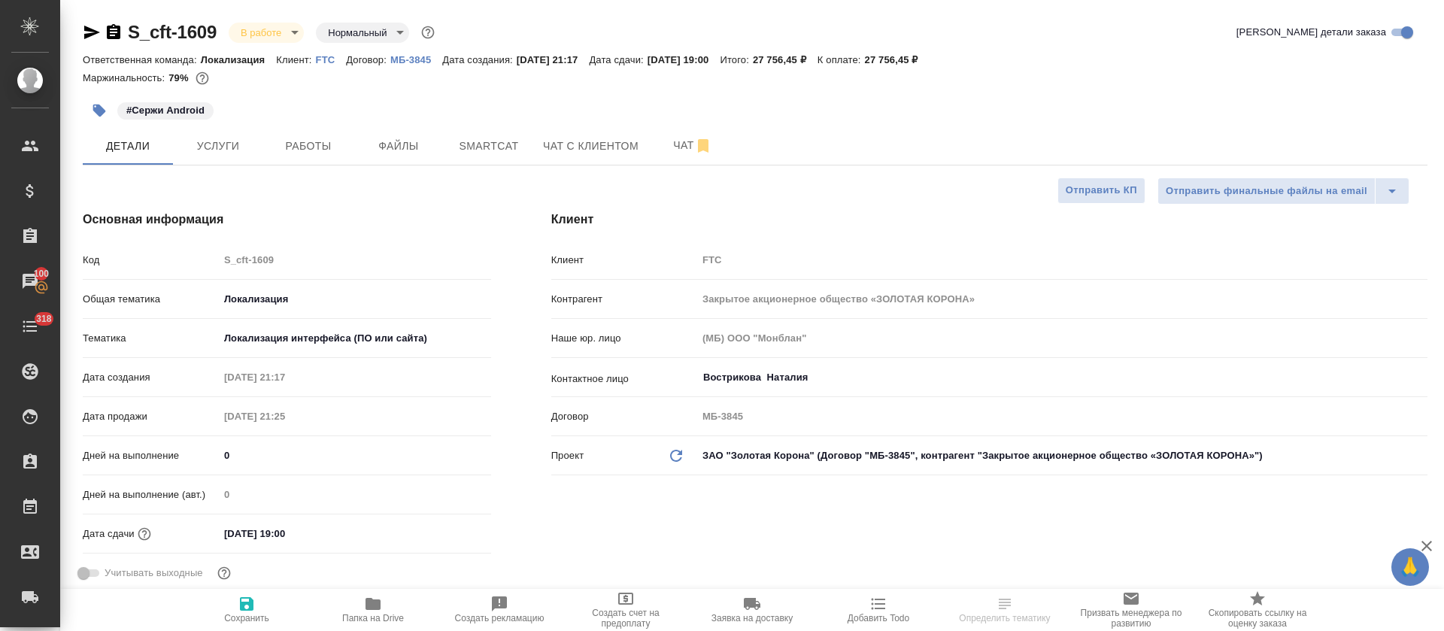
type textarea "x"
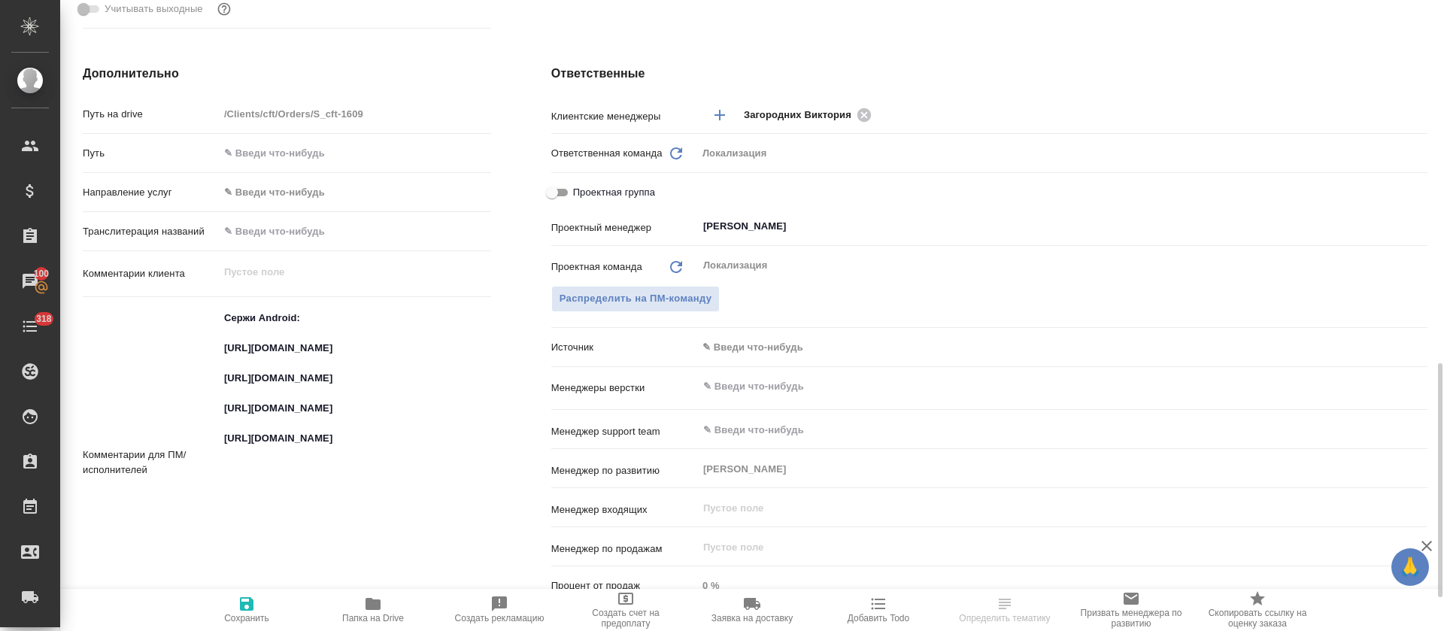
scroll to position [677, 0]
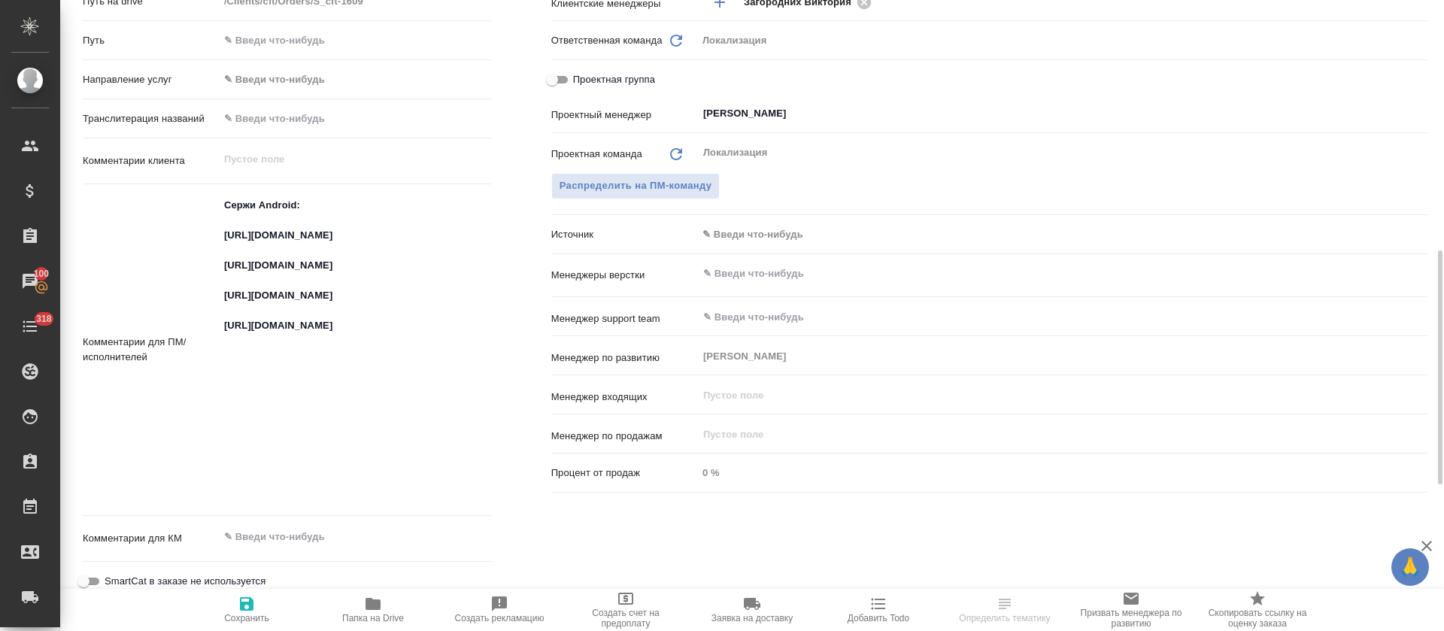
type textarea "x"
click at [261, 320] on textarea "Сержи Android: https://smartcat.com/projects/ce1e2d04-3e56-436e-975d-80da745dea…" at bounding box center [355, 348] width 272 height 311
click at [261, 320] on textarea "Сержи Android: https://smartcat.com/projects/ce1e2d04-3e56-436e-975d-80da745dea…" at bounding box center [355, 348] width 271 height 311
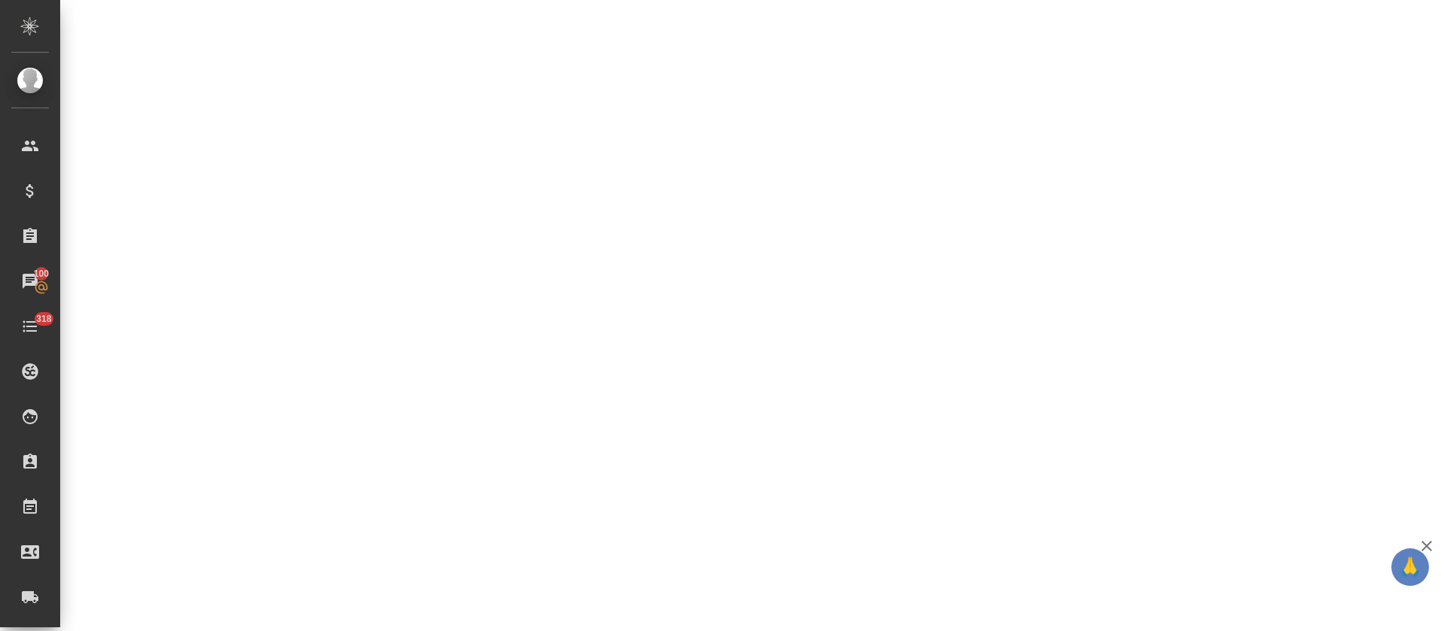
select select "RU"
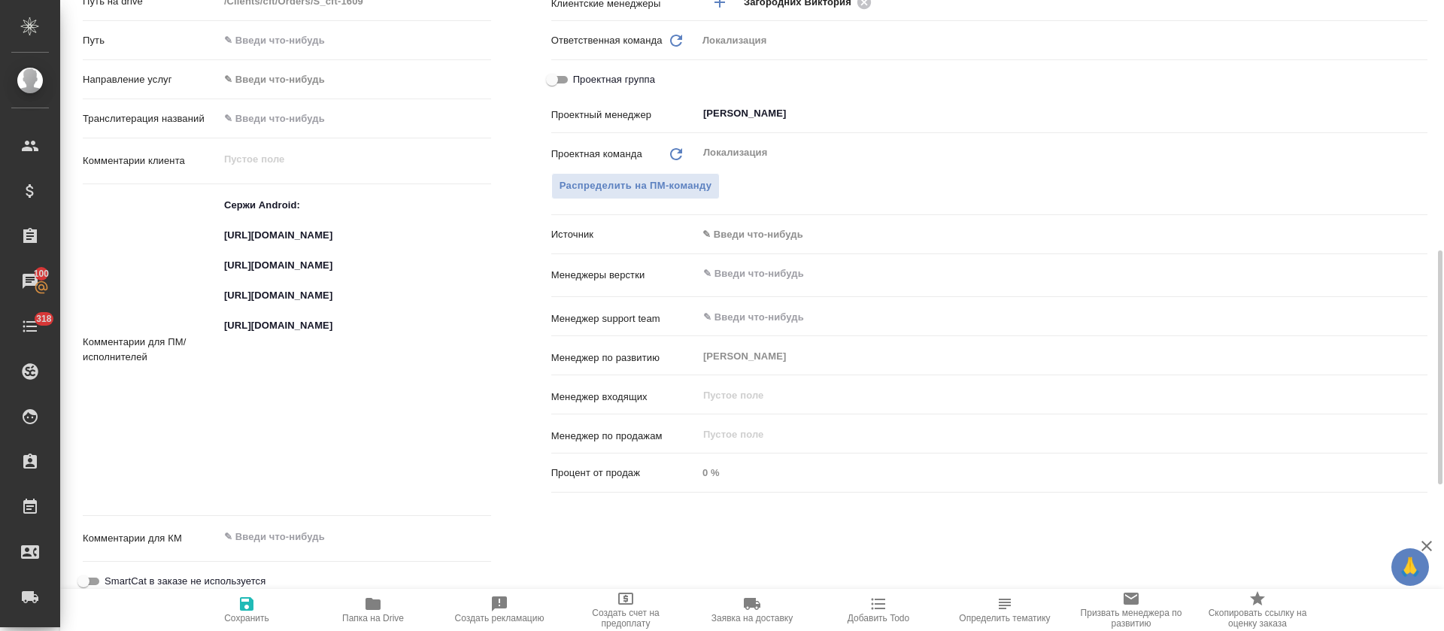
type textarea "x"
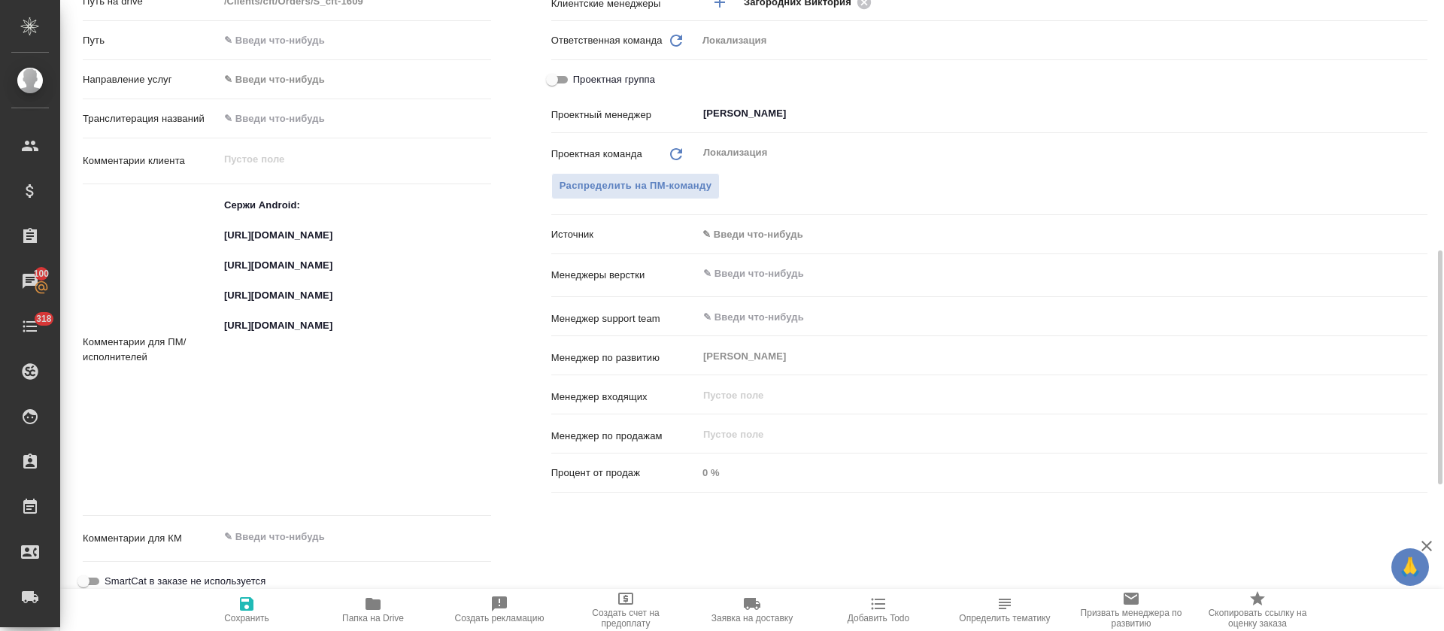
type textarea "x"
click at [311, 407] on textarea "Сержи Android: https://smartcat.com/projects/ce1e2d04-3e56-436e-975d-80da745dea…" at bounding box center [355, 348] width 272 height 311
click at [311, 407] on textarea "Сержи Android: https://smartcat.com/projects/ce1e2d04-3e56-436e-975d-80da745dea…" at bounding box center [355, 348] width 271 height 311
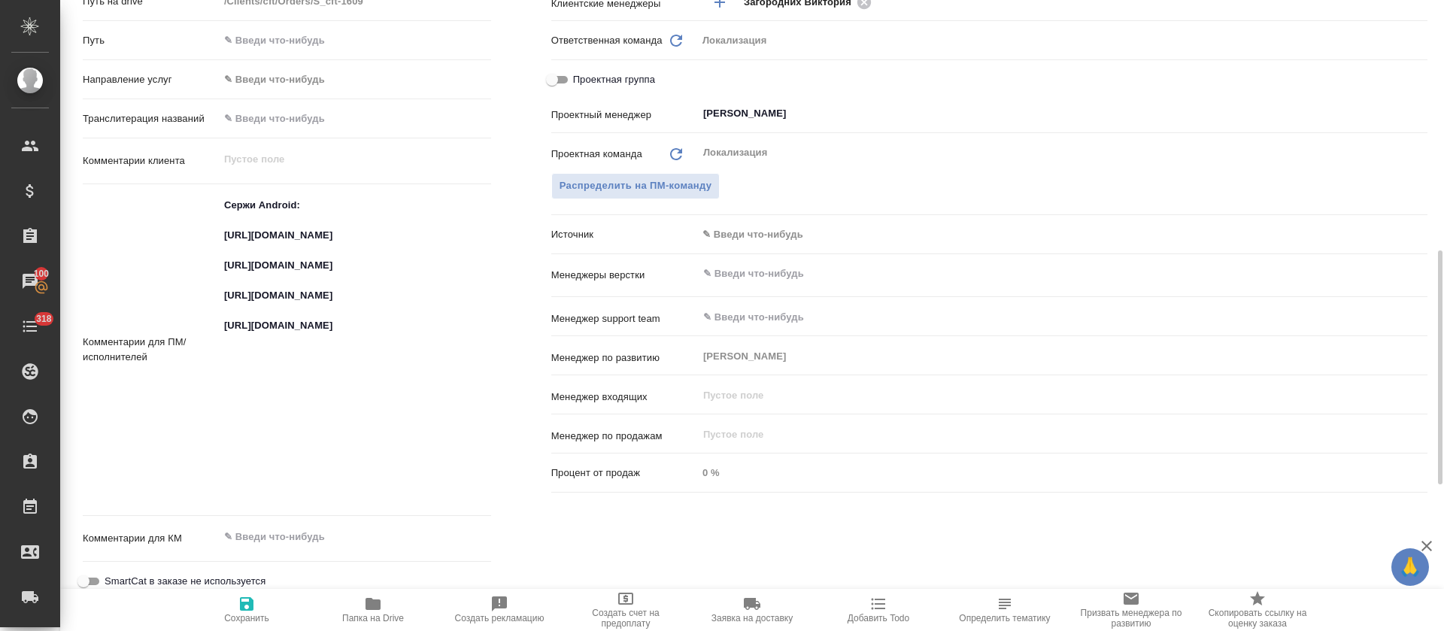
type textarea "x"
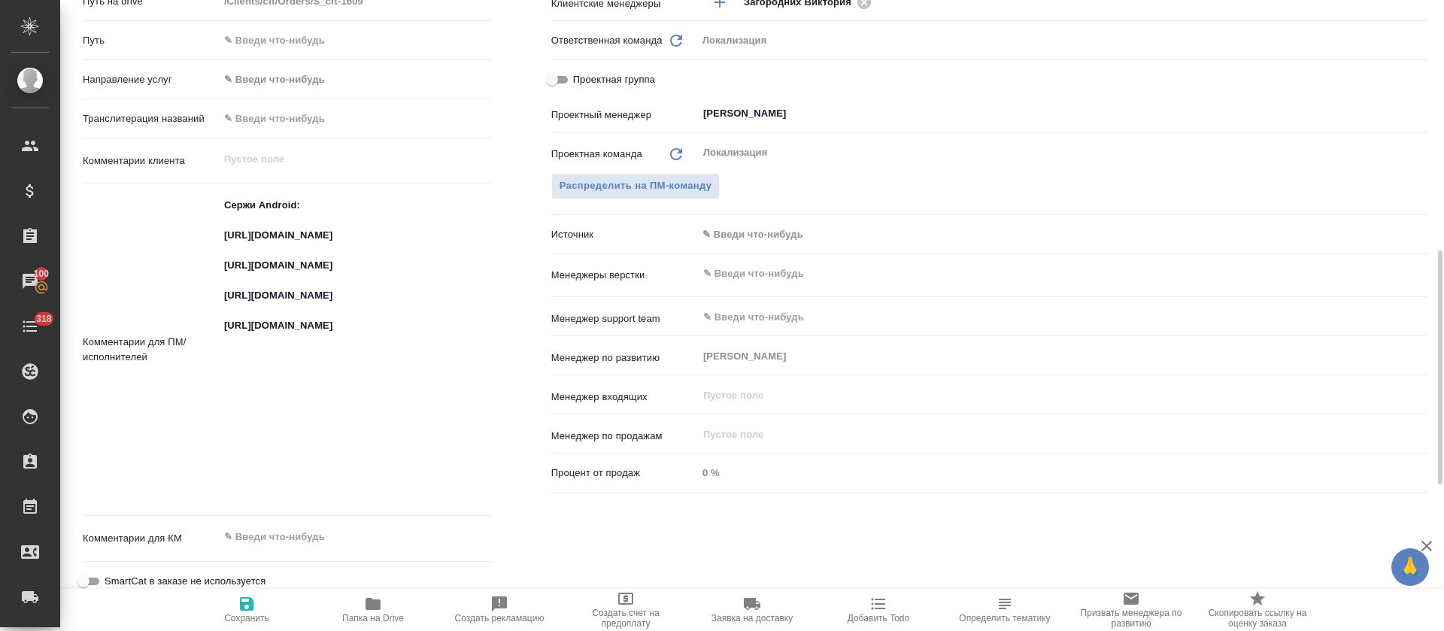
type textarea "x"
click at [273, 485] on textarea "Сержи Android: https://smartcat.com/projects/ce1e2d04-3e56-436e-975d-80da745dea…" at bounding box center [355, 348] width 271 height 311
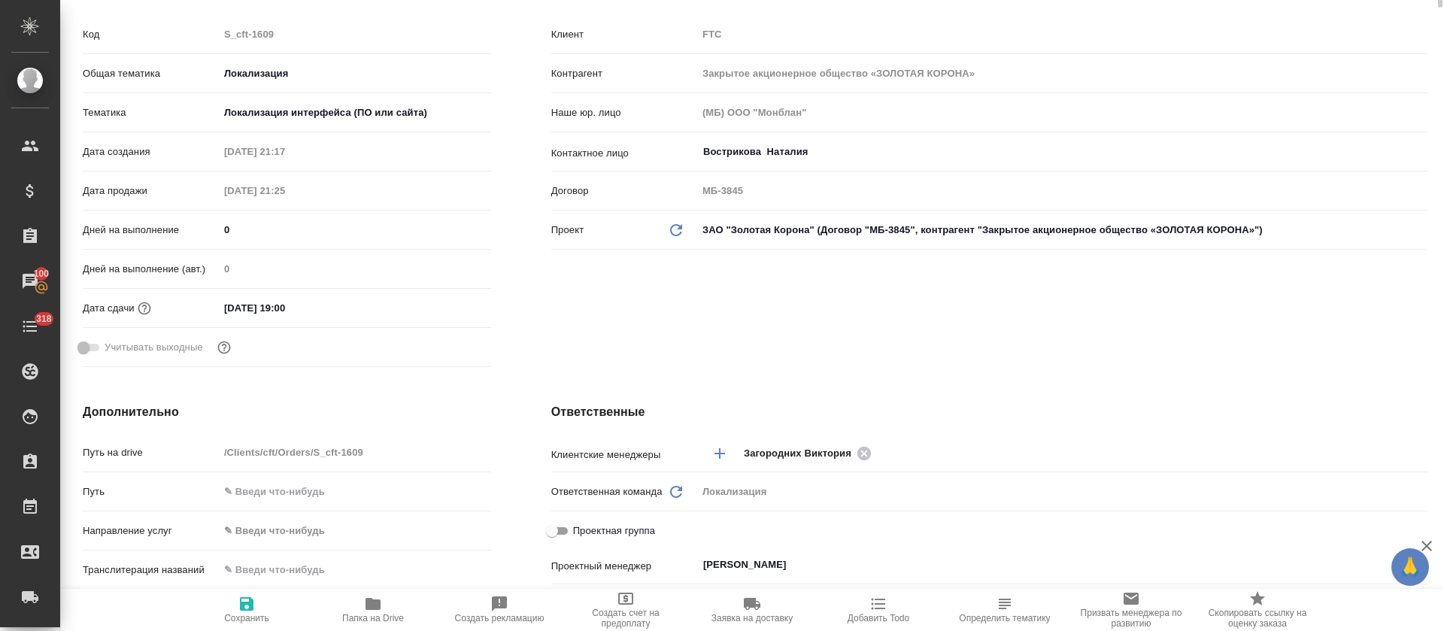
scroll to position [0, 0]
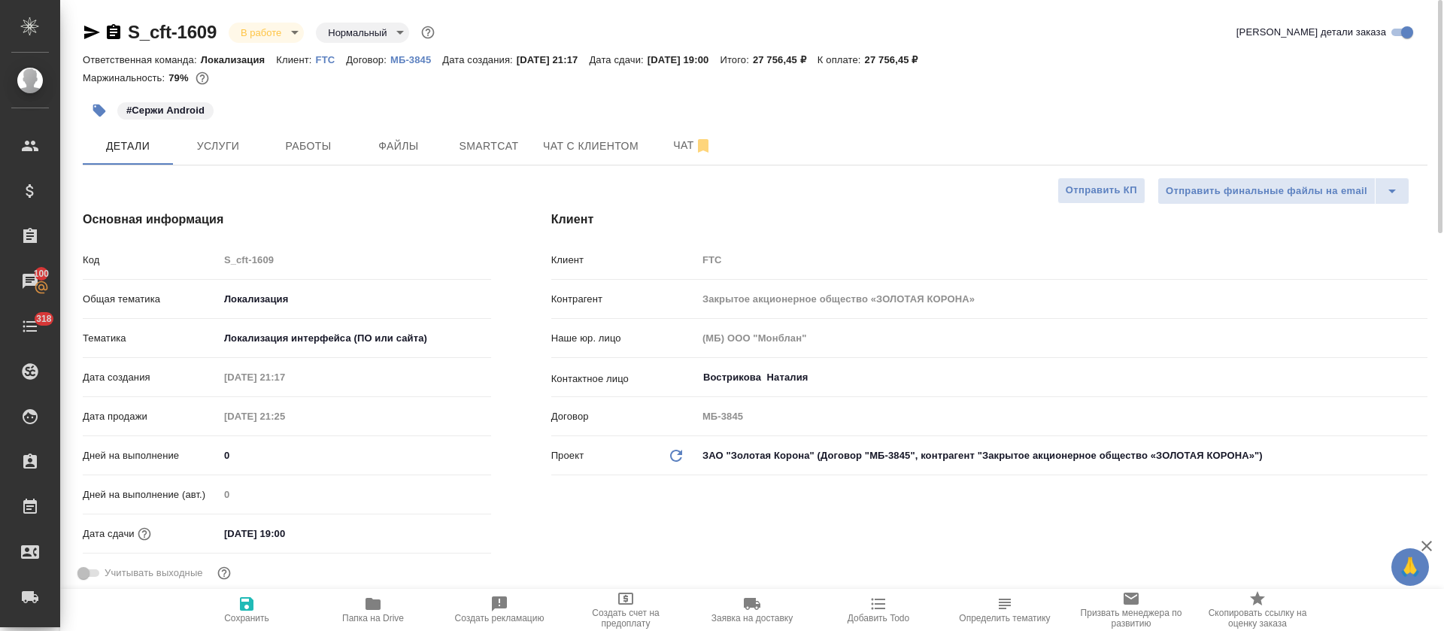
type textarea "x"
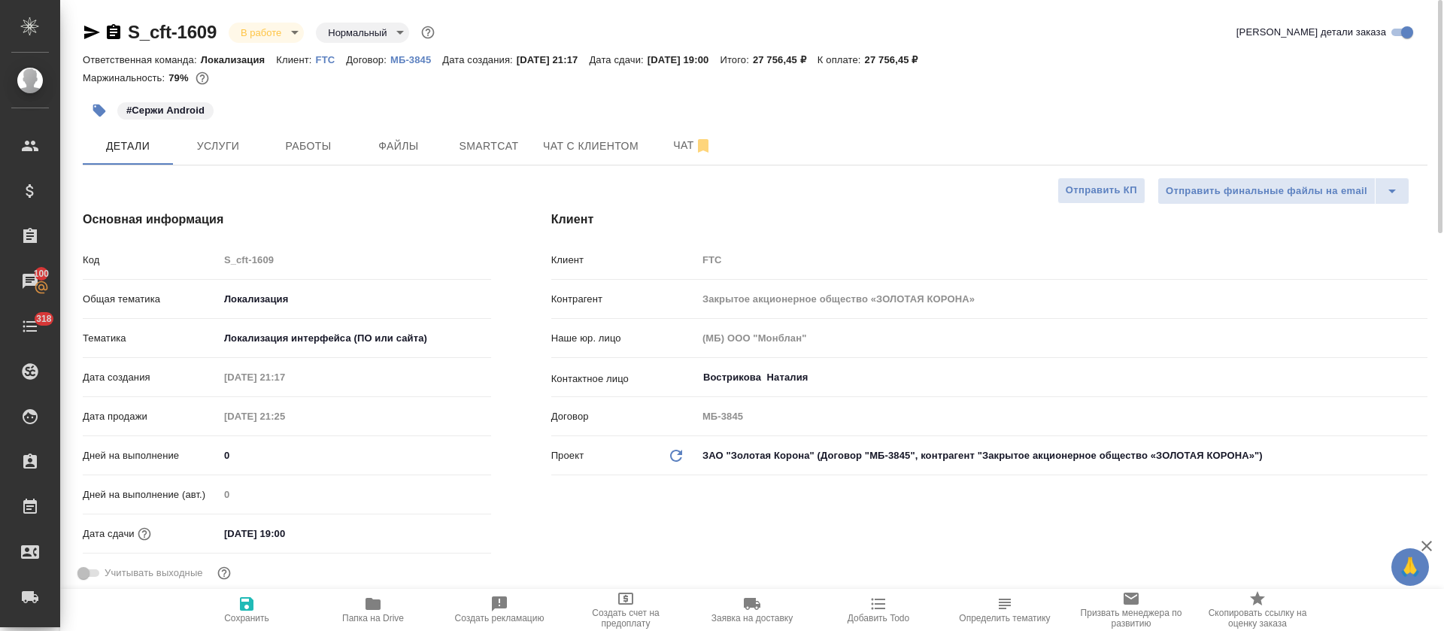
type textarea "x"
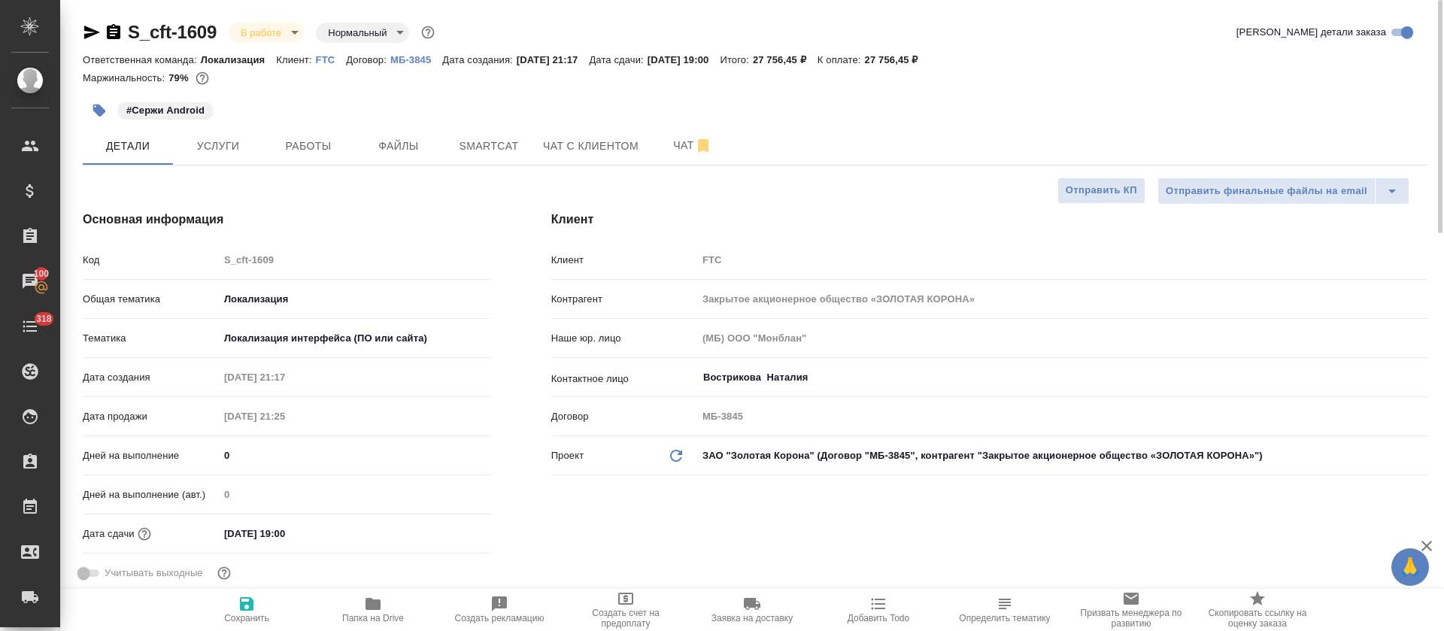
type textarea "x"
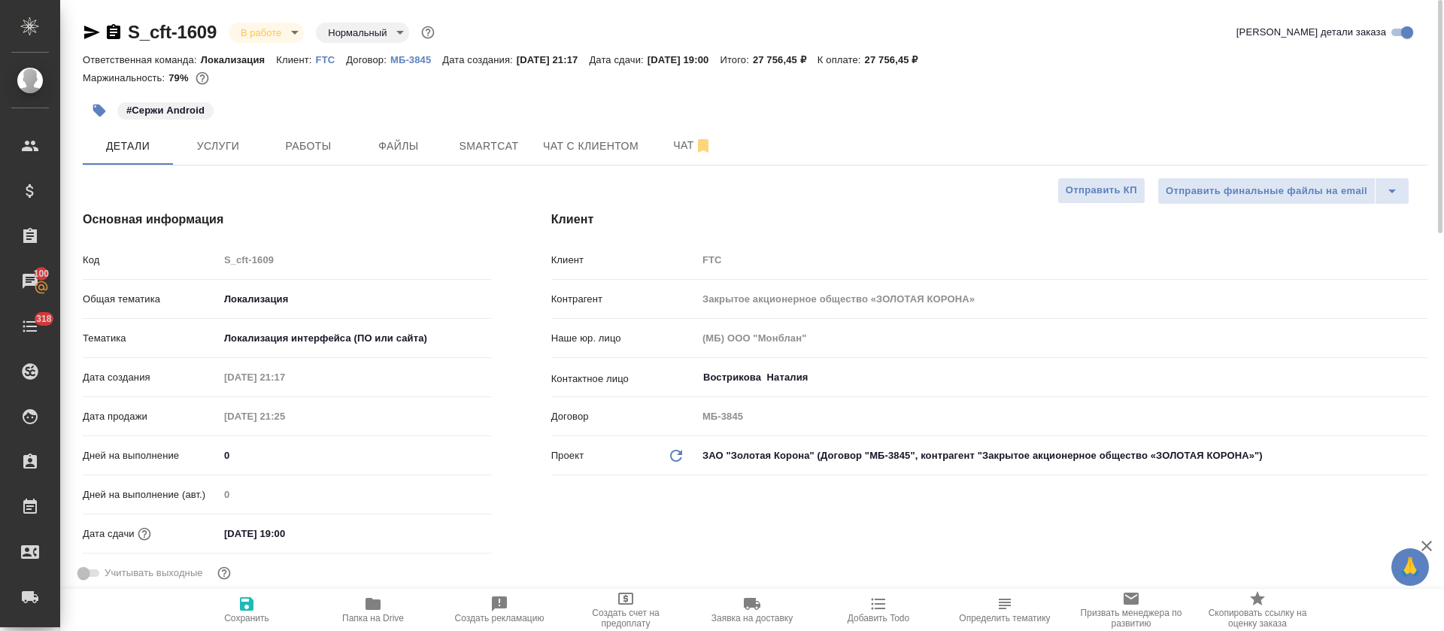
type textarea "x"
select select "RU"
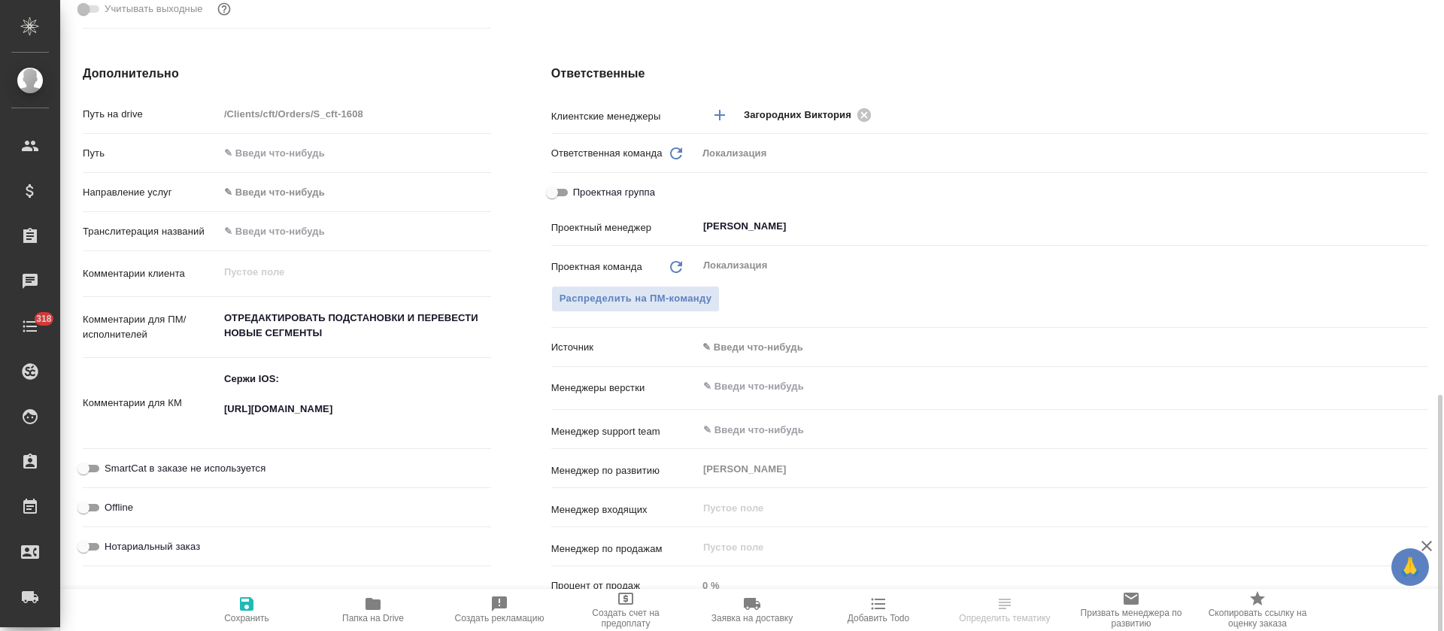
scroll to position [677, 0]
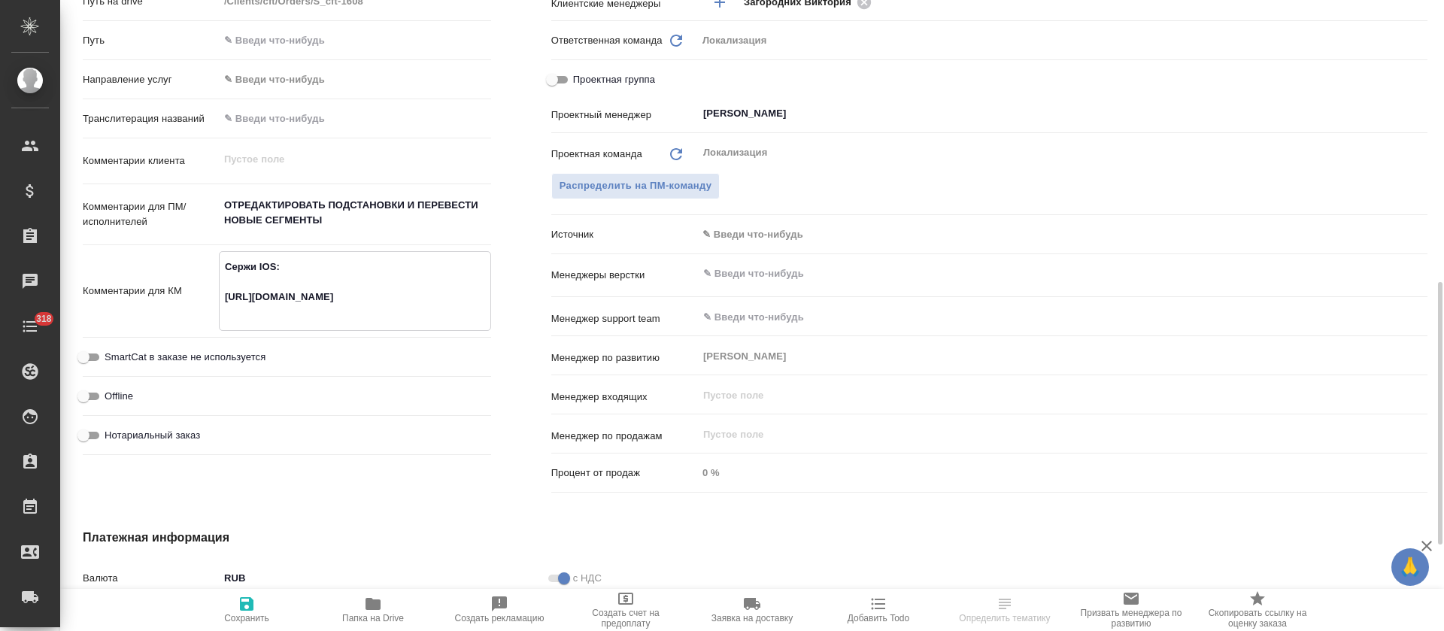
click at [317, 295] on textarea "Сержи IOS: [URL][DOMAIN_NAME]" at bounding box center [355, 289] width 271 height 71
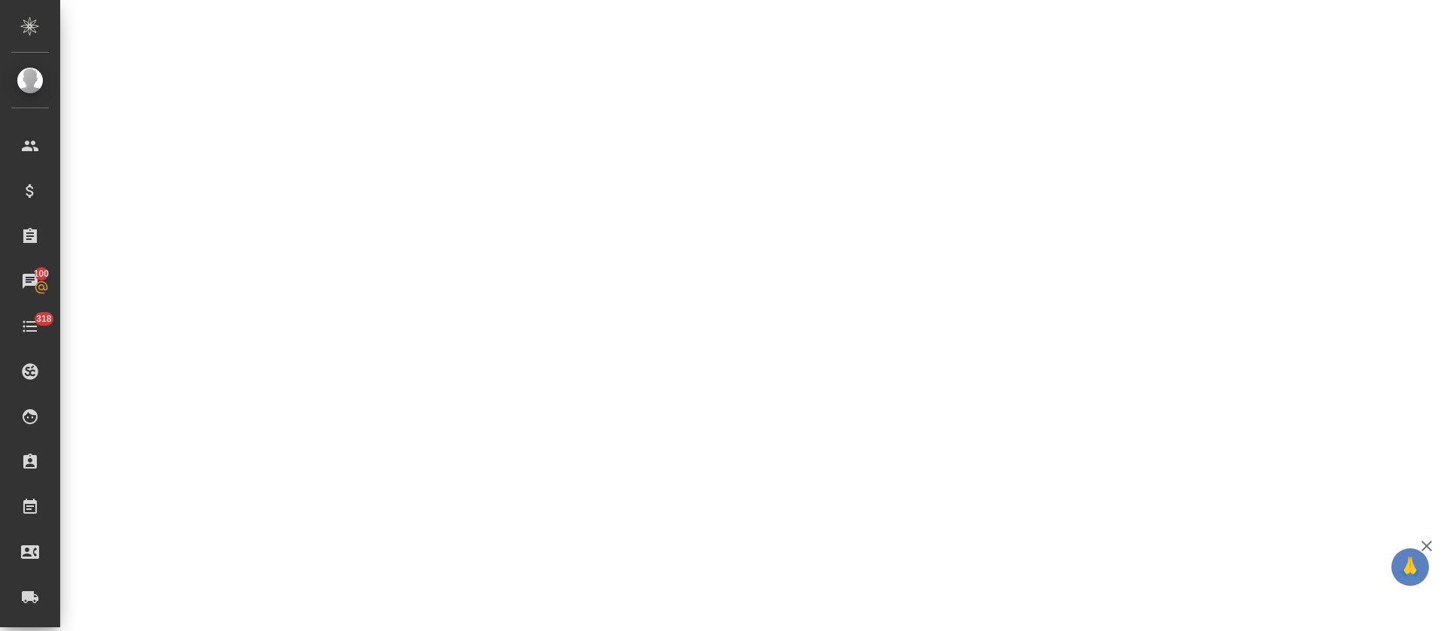
select select "RU"
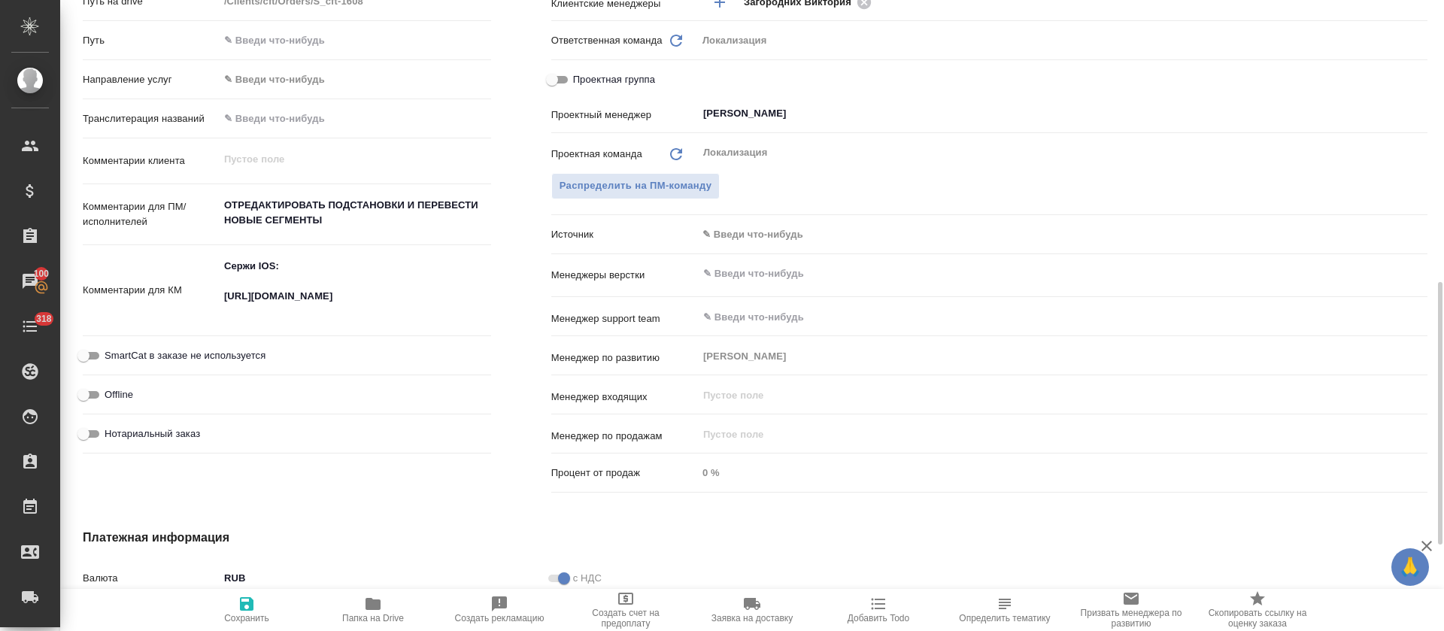
type textarea "x"
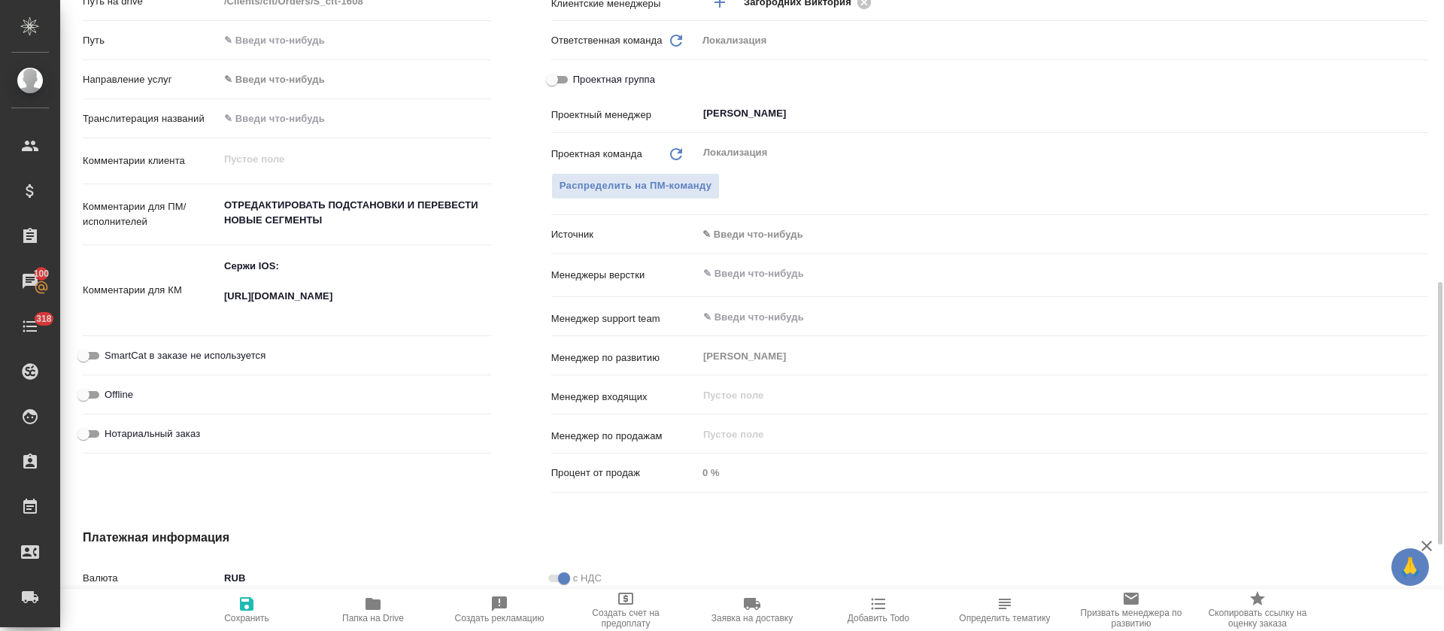
type textarea "x"
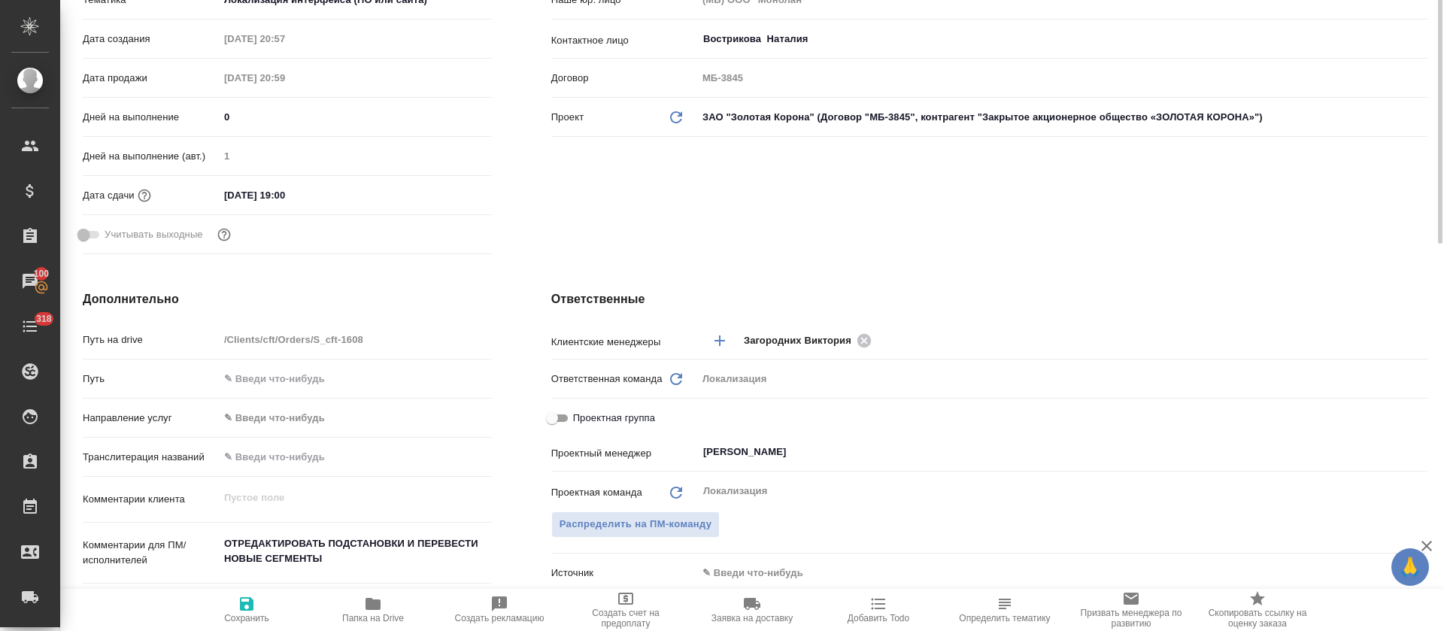
scroll to position [0, 0]
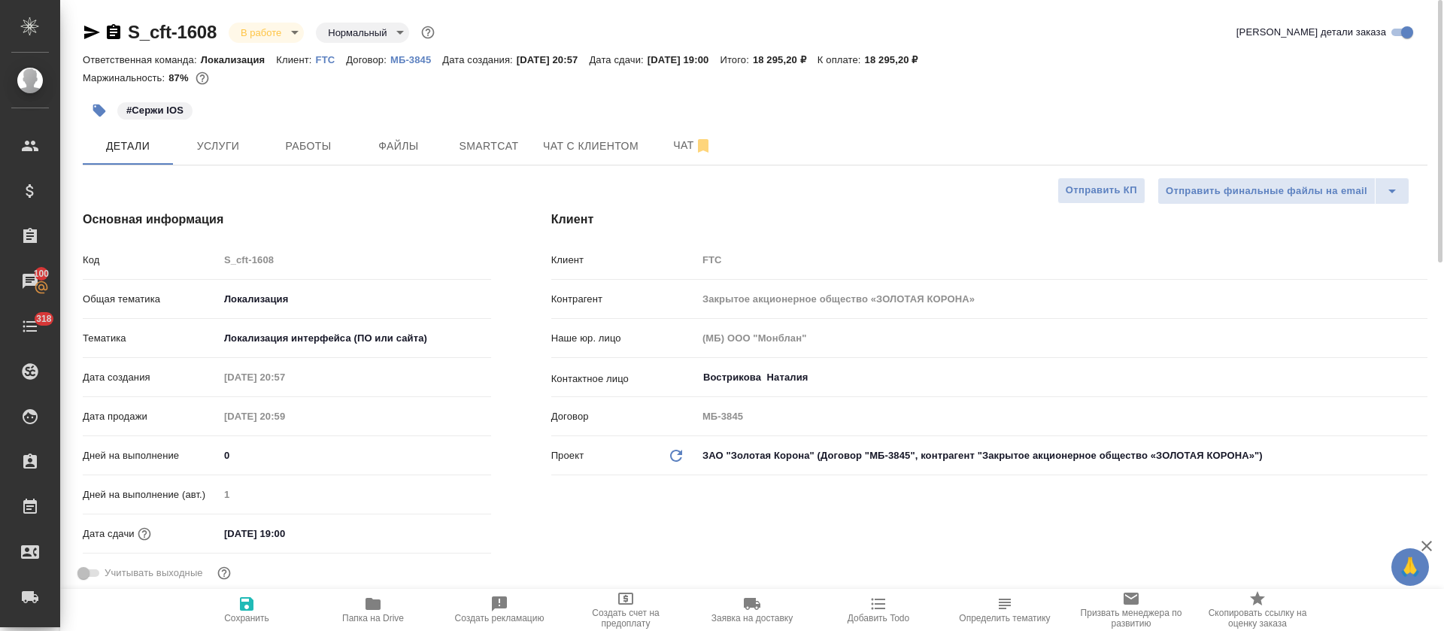
type textarea "x"
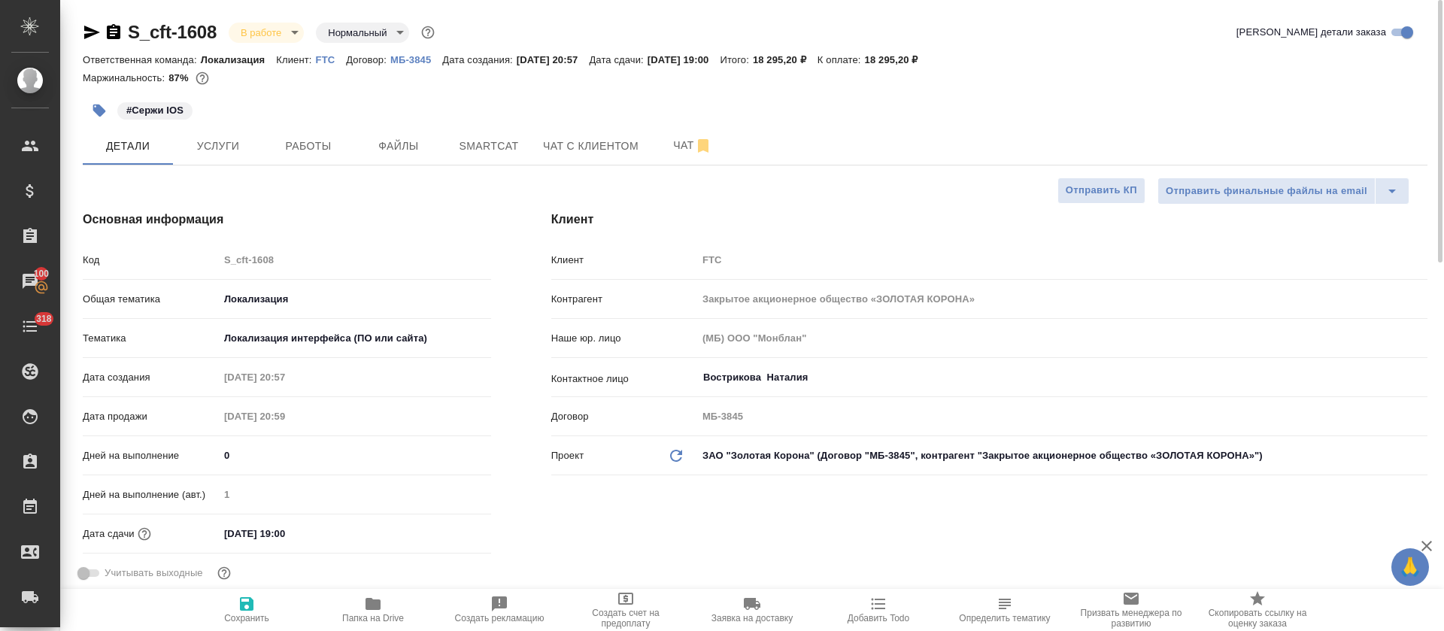
type textarea "x"
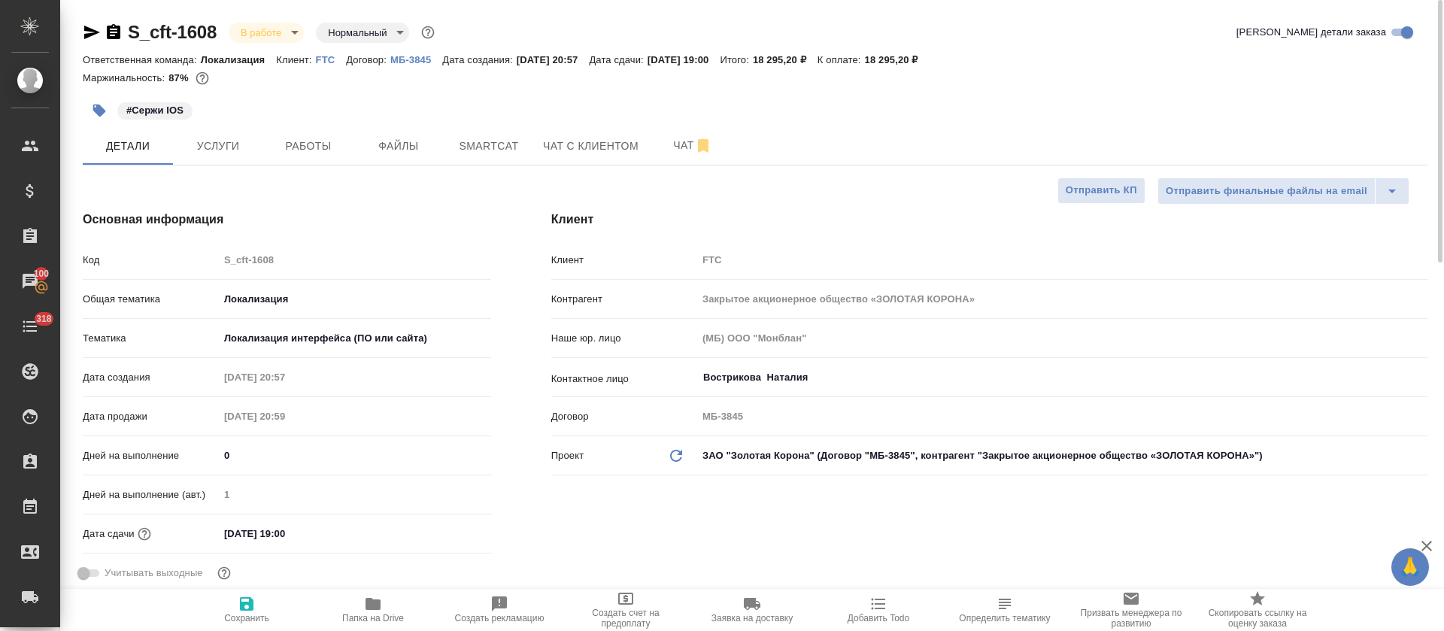
type textarea "x"
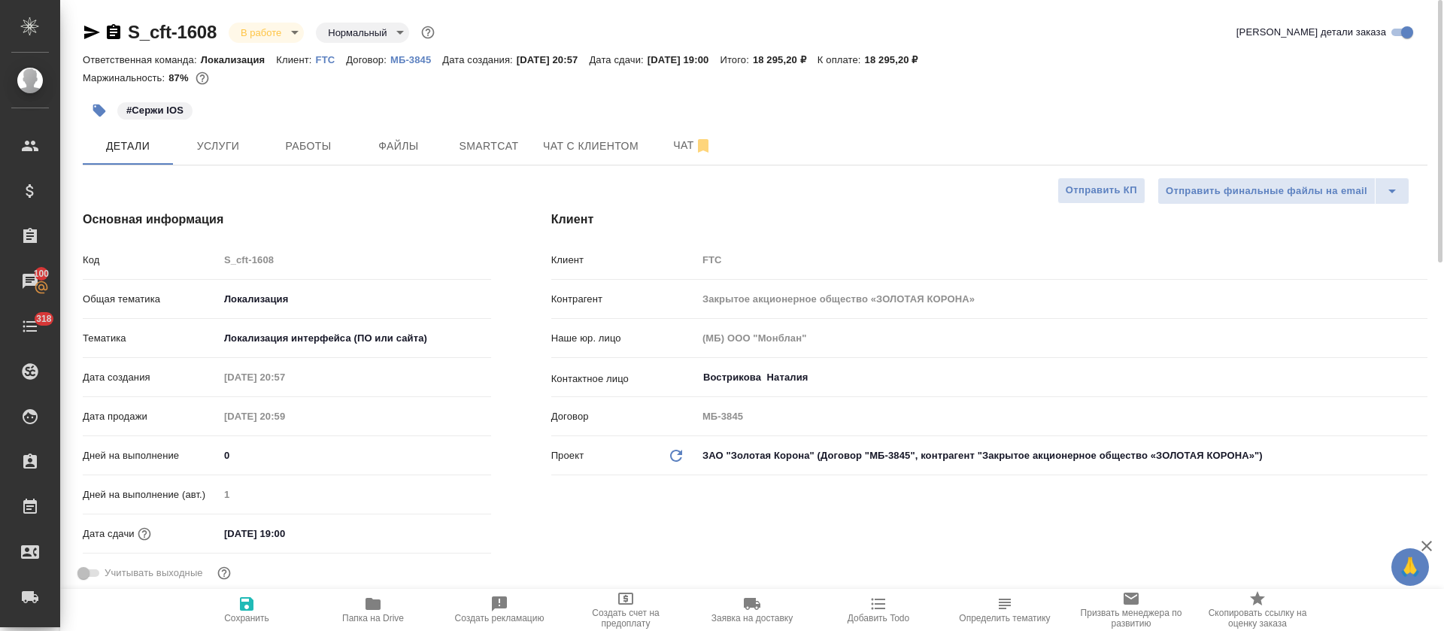
type textarea "x"
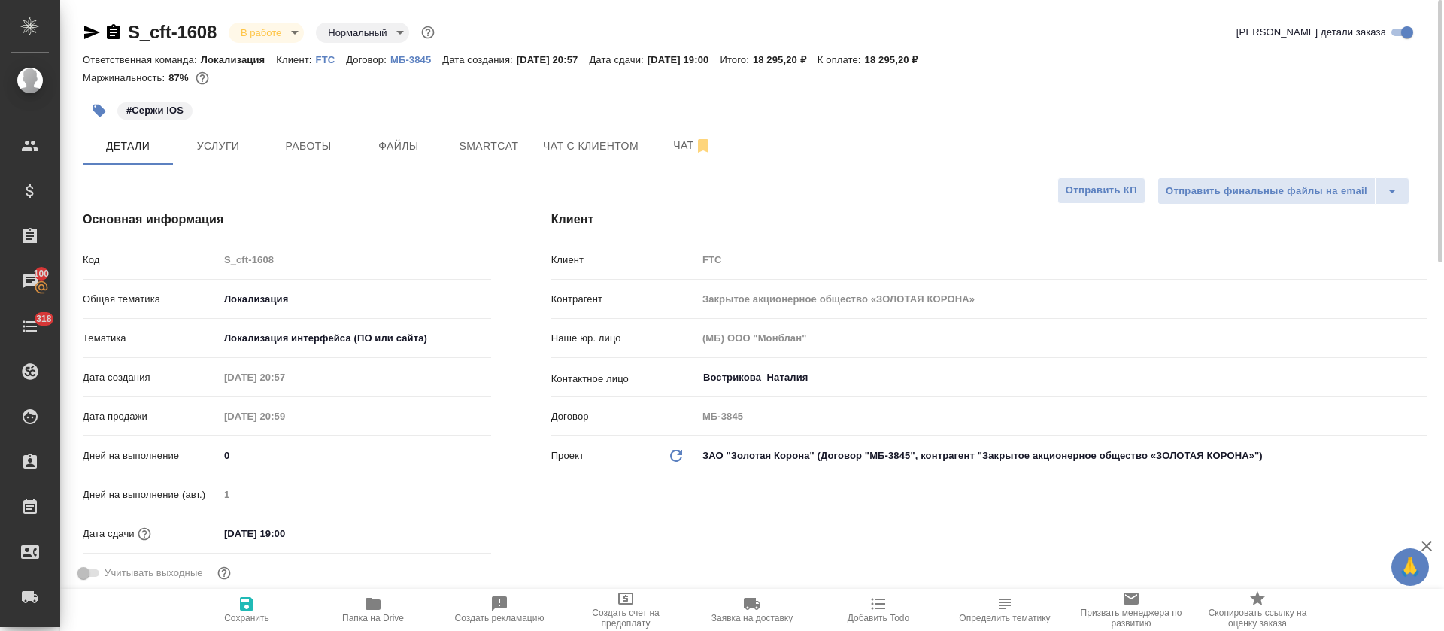
type textarea "x"
select select "RU"
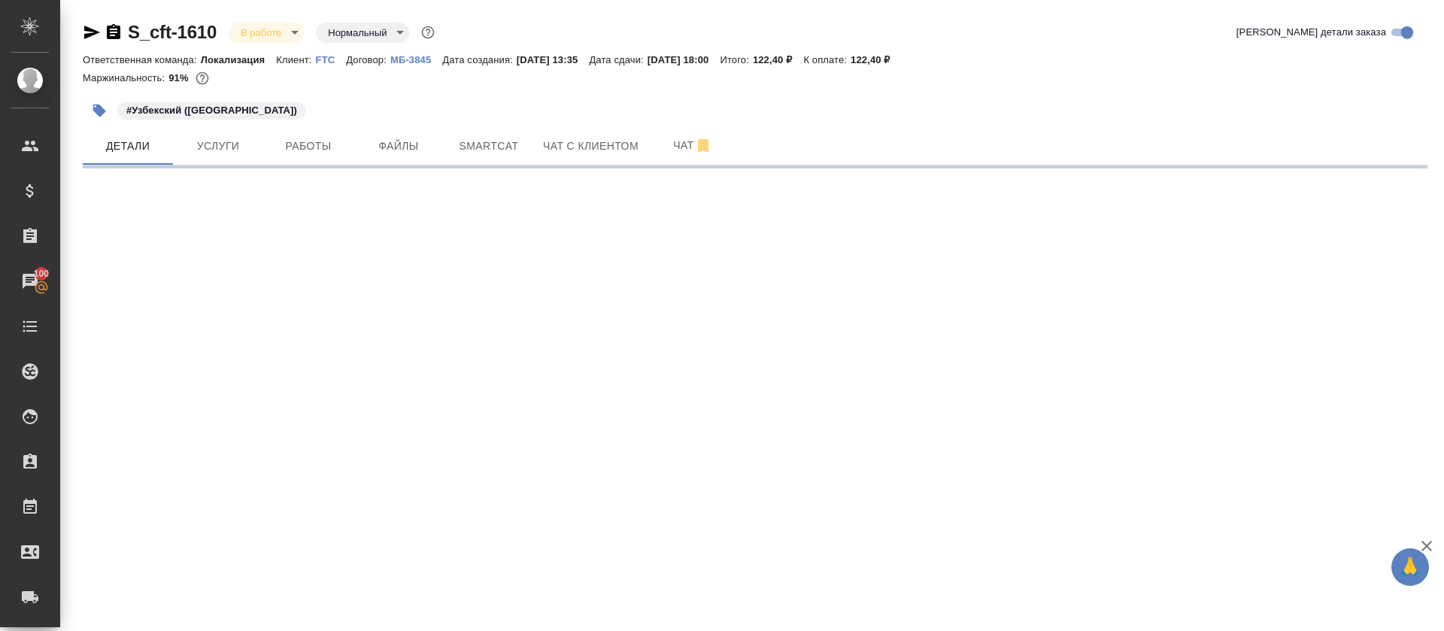
select select "RU"
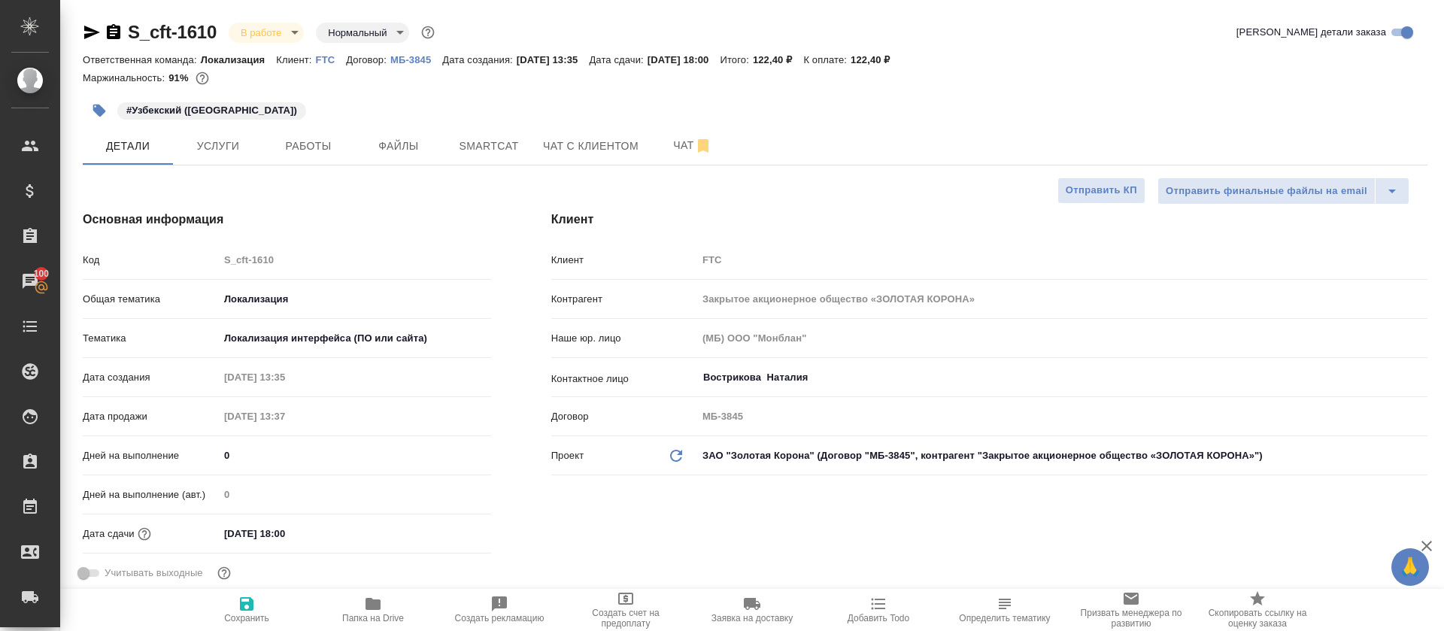
type textarea "x"
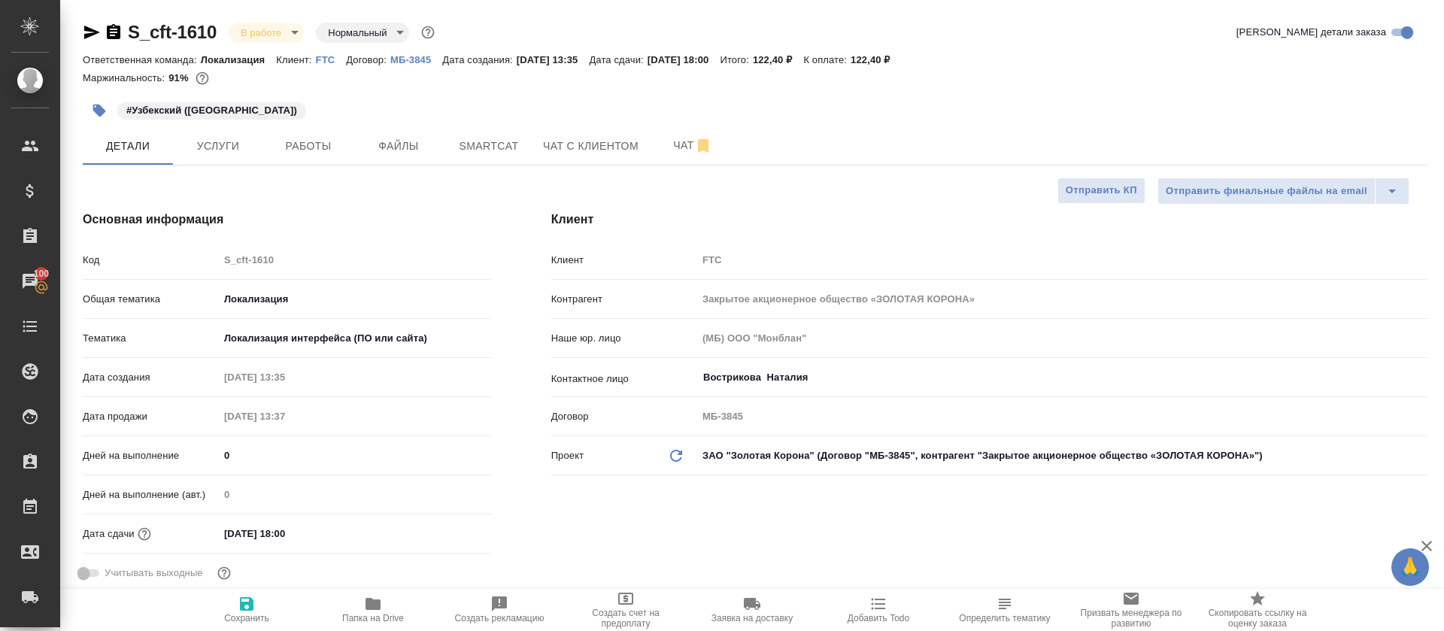
type textarea "x"
click at [490, 144] on span "Smartcat" at bounding box center [489, 146] width 72 height 19
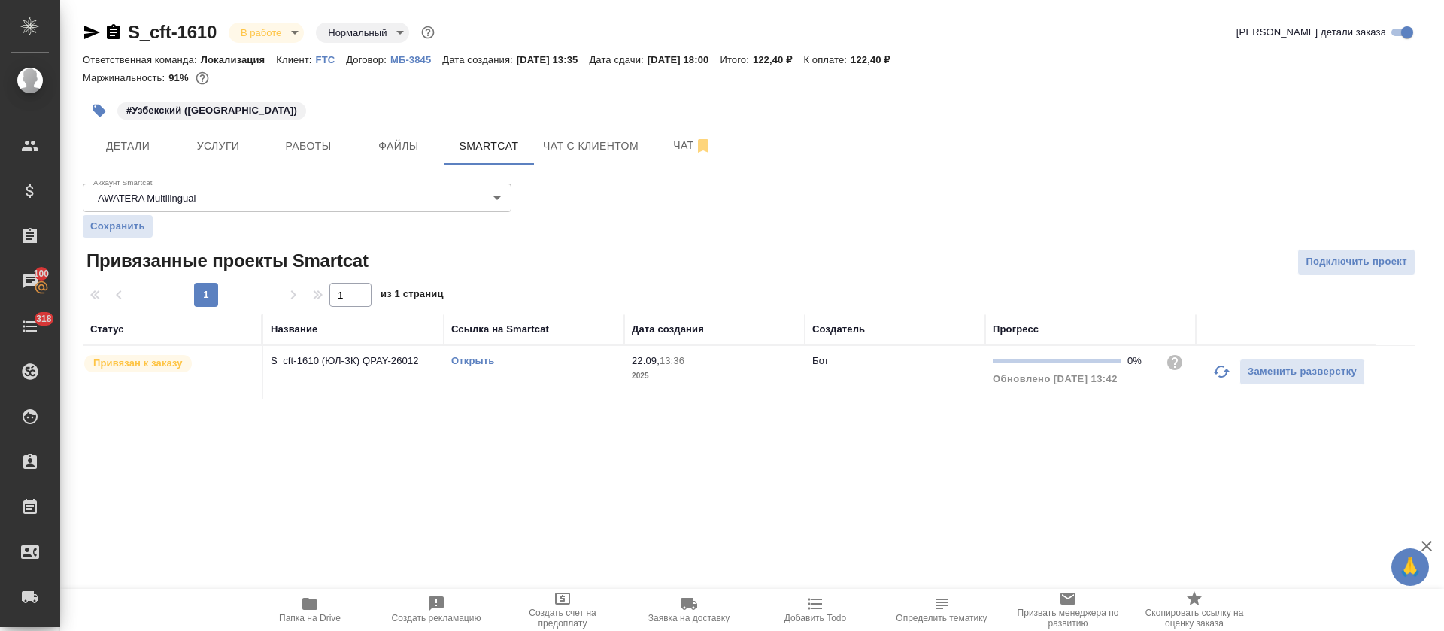
click at [1219, 369] on icon "button" at bounding box center [1221, 372] width 18 height 18
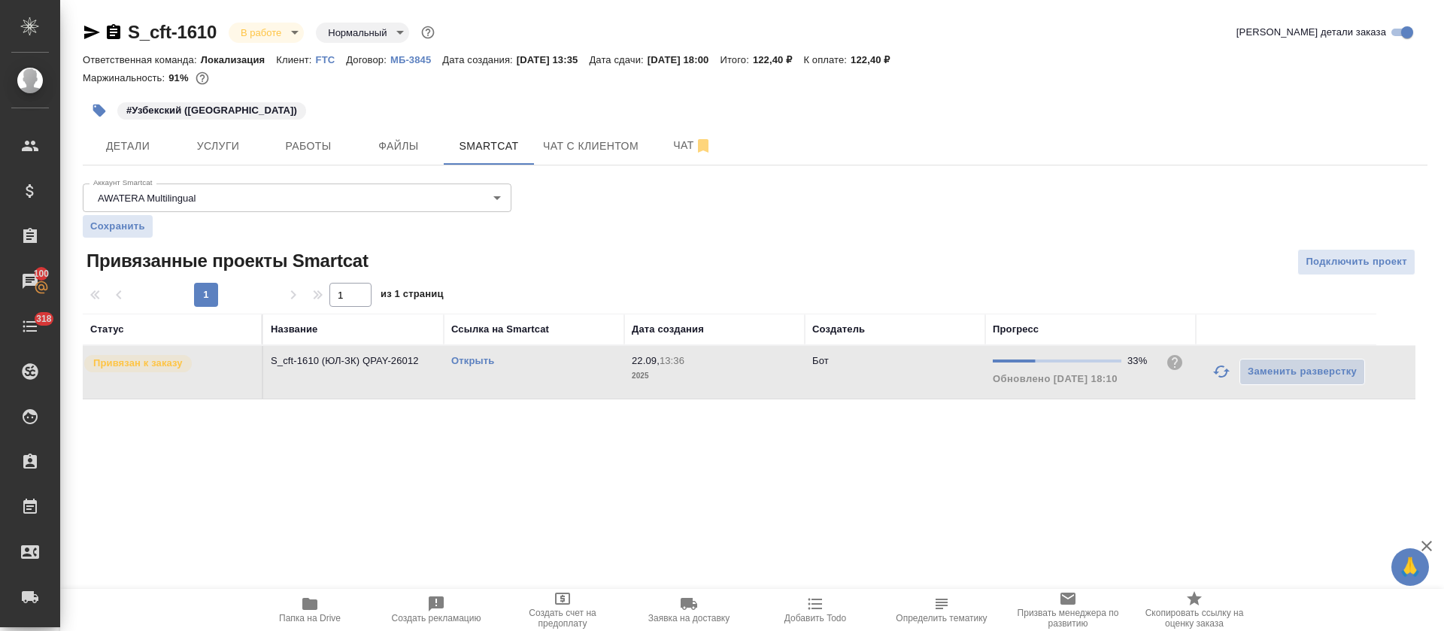
click at [457, 362] on link "Открыть" at bounding box center [472, 360] width 43 height 11
click at [329, 145] on span "Работы" at bounding box center [308, 146] width 72 height 19
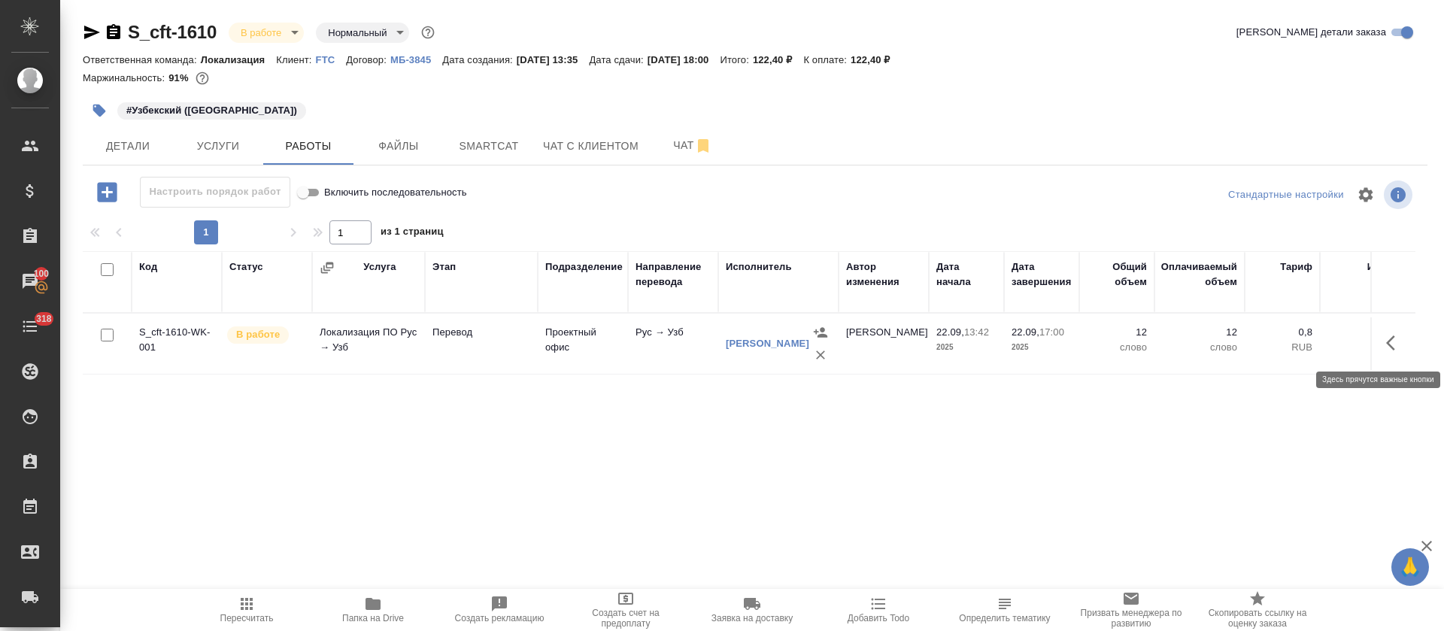
click at [1398, 347] on icon "button" at bounding box center [1395, 343] width 18 height 18
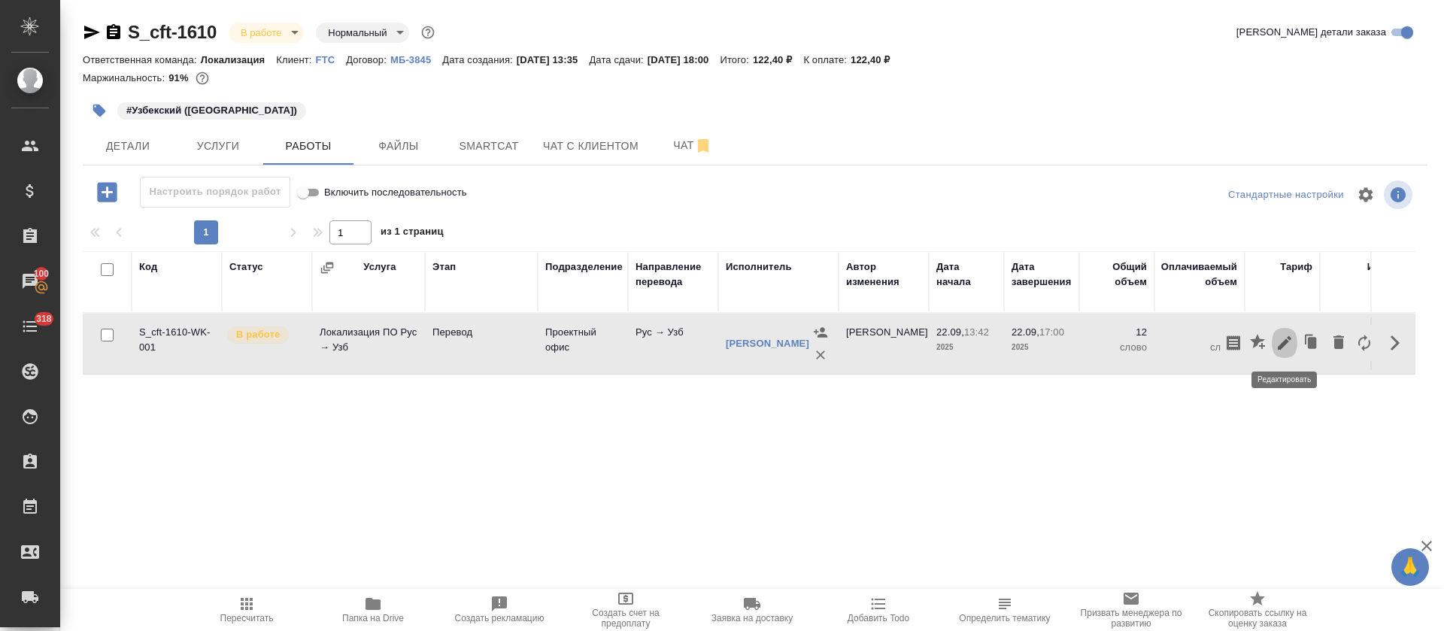
click at [1282, 338] on icon "button" at bounding box center [1285, 343] width 18 height 18
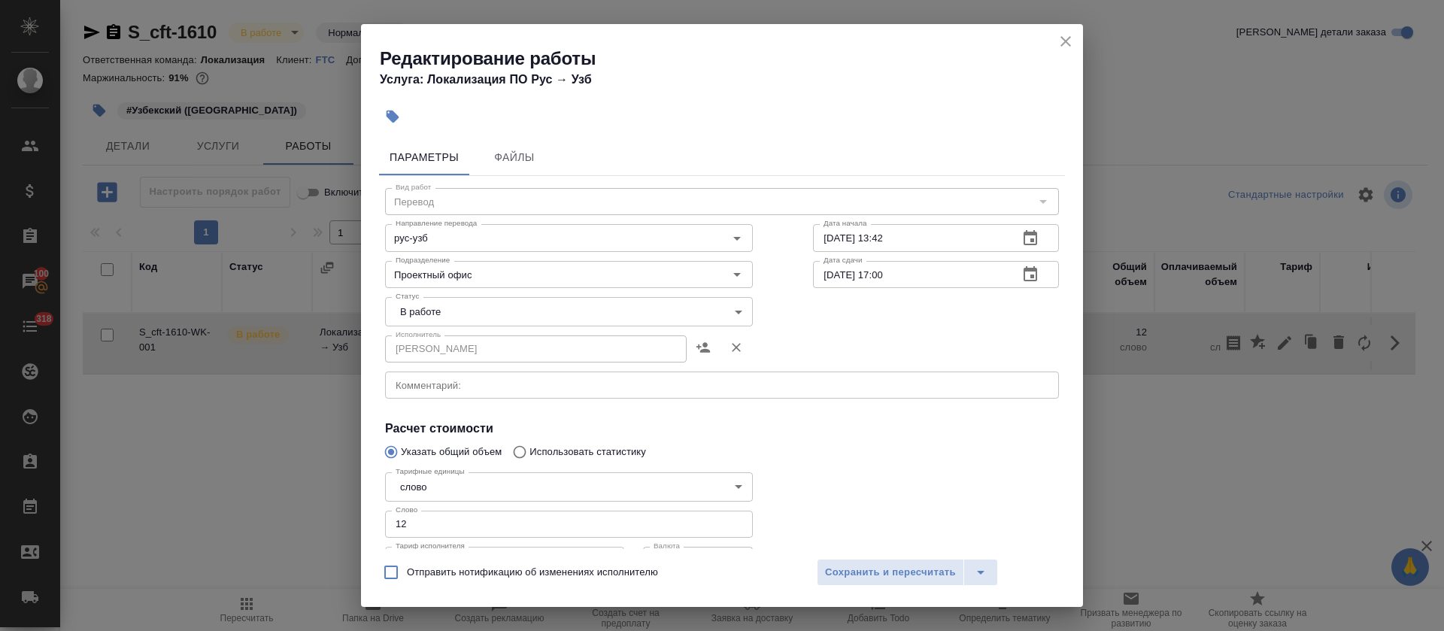
click at [448, 308] on body "🙏 .cls-1 fill:#fff; AWATERA Tretyakova Olga Клиенты Спецификации Заказы 100 Чат…" at bounding box center [722, 315] width 1444 height 631
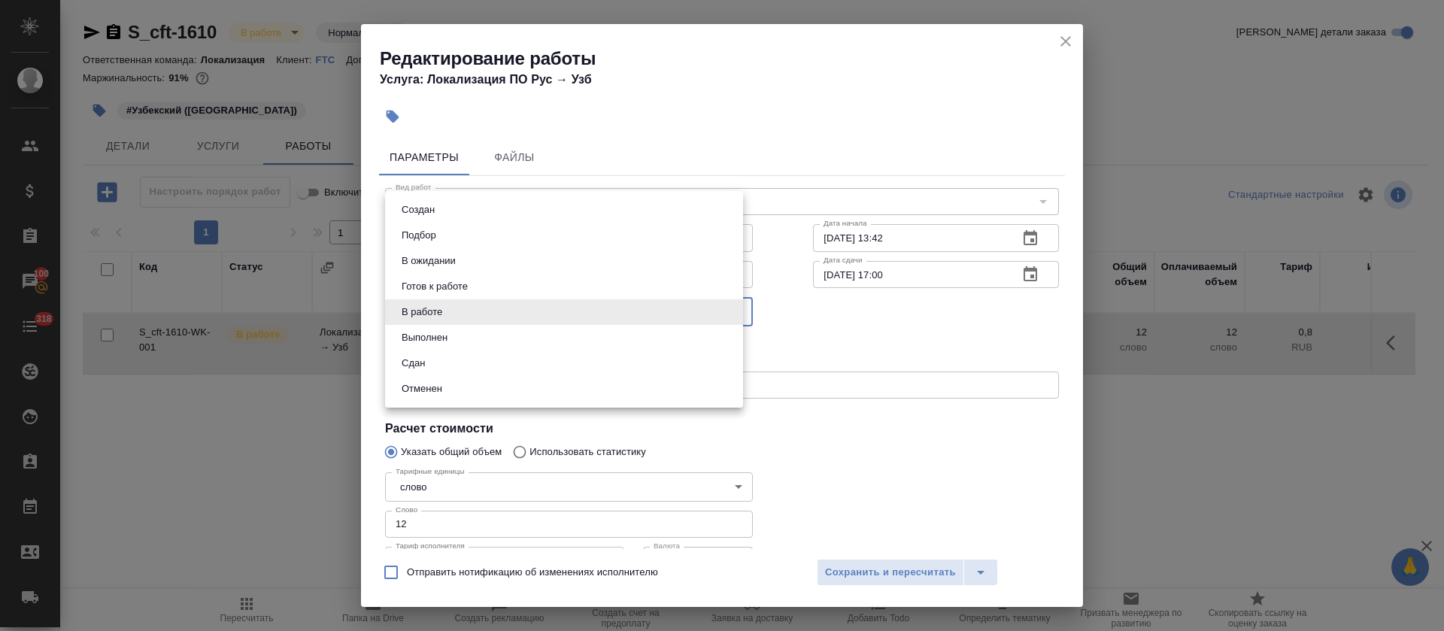
click at [426, 361] on button "Сдан" at bounding box center [413, 363] width 32 height 17
type input "closed"
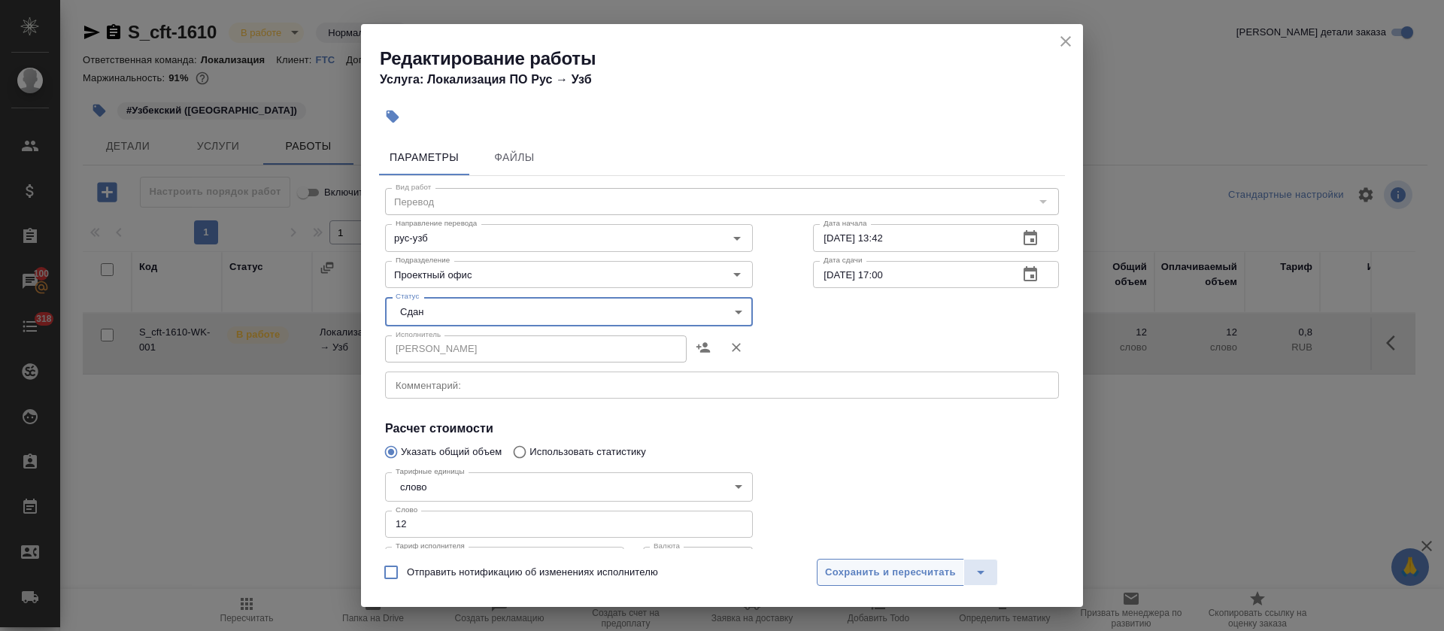
click at [905, 569] on span "Сохранить и пересчитать" at bounding box center [890, 572] width 131 height 17
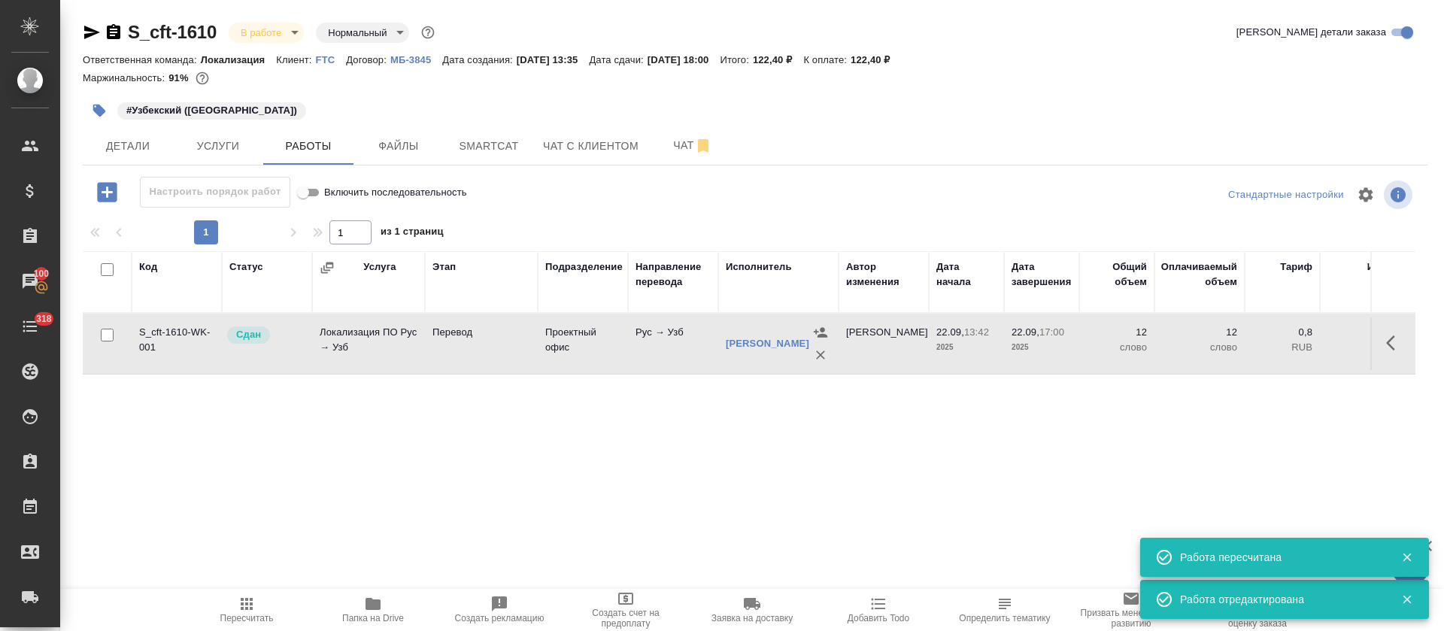
click at [297, 32] on body "🙏 .cls-1 fill:#fff; AWATERA Tretyakova Olga Клиенты Спецификации Заказы 100 Чат…" at bounding box center [722, 315] width 1444 height 631
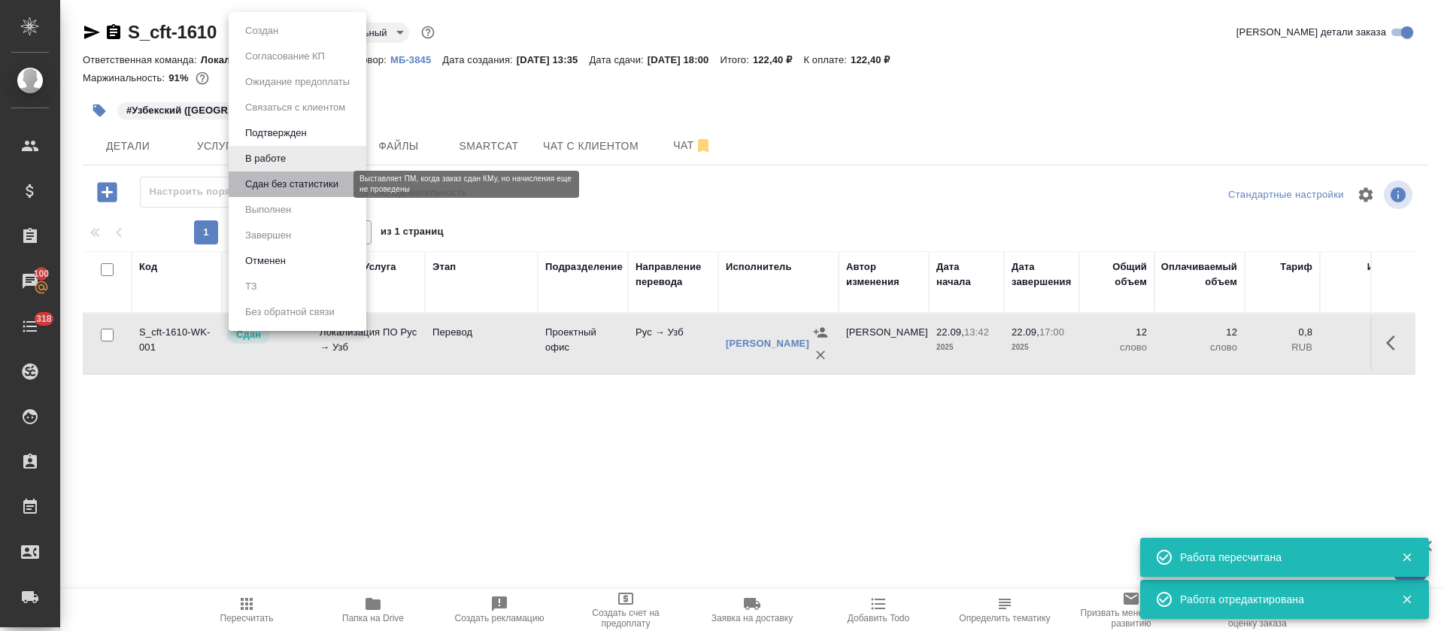
click at [264, 185] on button "Сдан без статистики" at bounding box center [292, 184] width 102 height 17
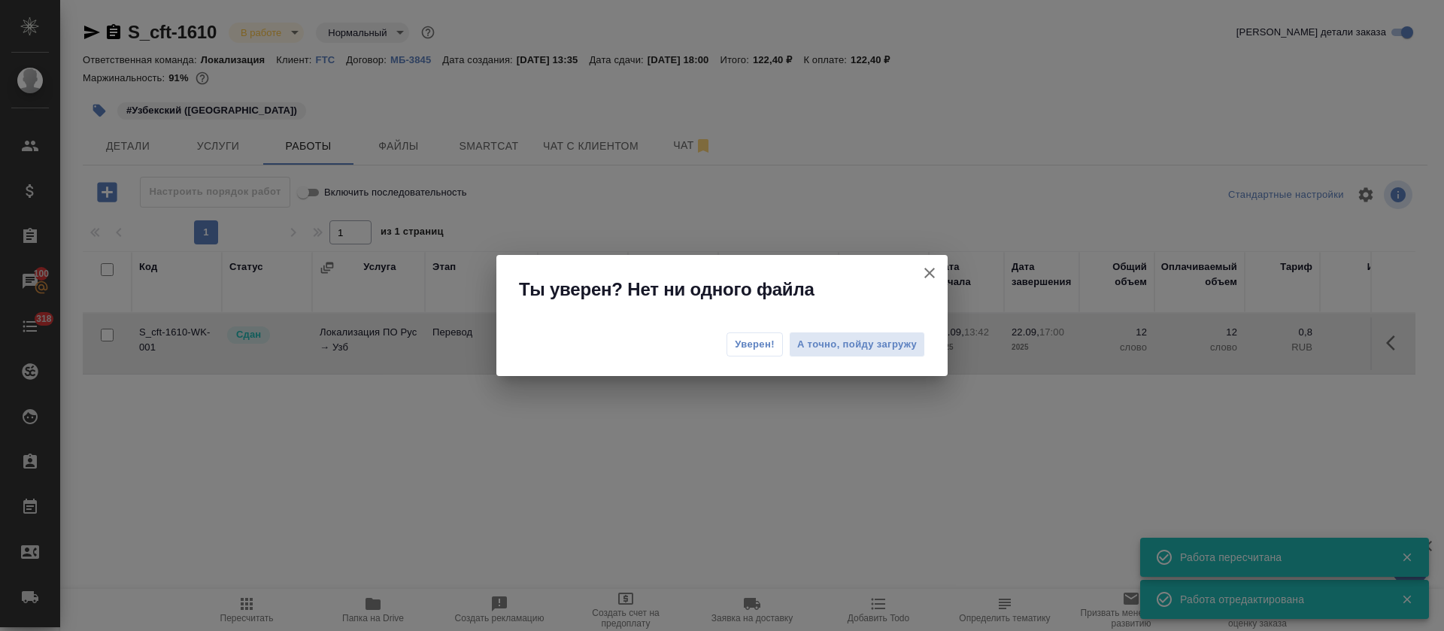
click at [733, 349] on button "Уверен!" at bounding box center [755, 344] width 56 height 24
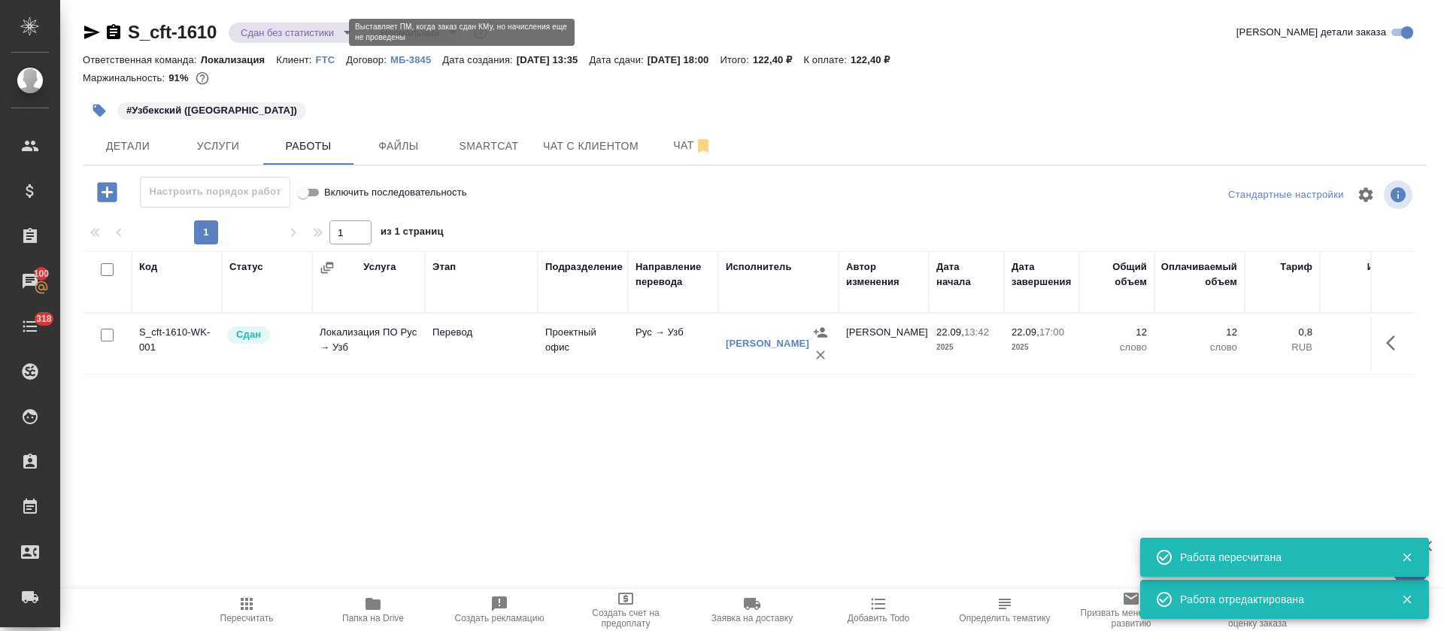
click at [335, 35] on body "🙏 .cls-1 fill:#fff; AWATERA Tretyakova Olga Клиенты Спецификации Заказы 100 Чат…" at bounding box center [722, 315] width 1444 height 631
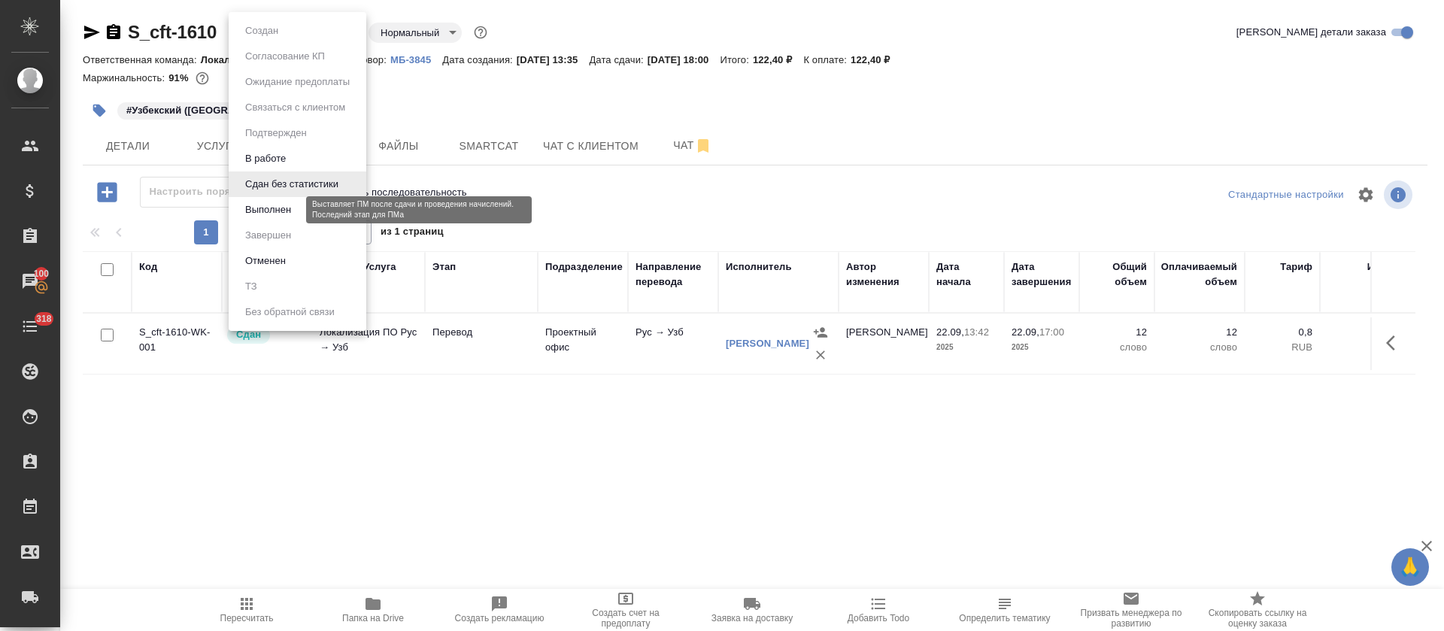
click at [272, 209] on button "Выполнен" at bounding box center [268, 210] width 55 height 17
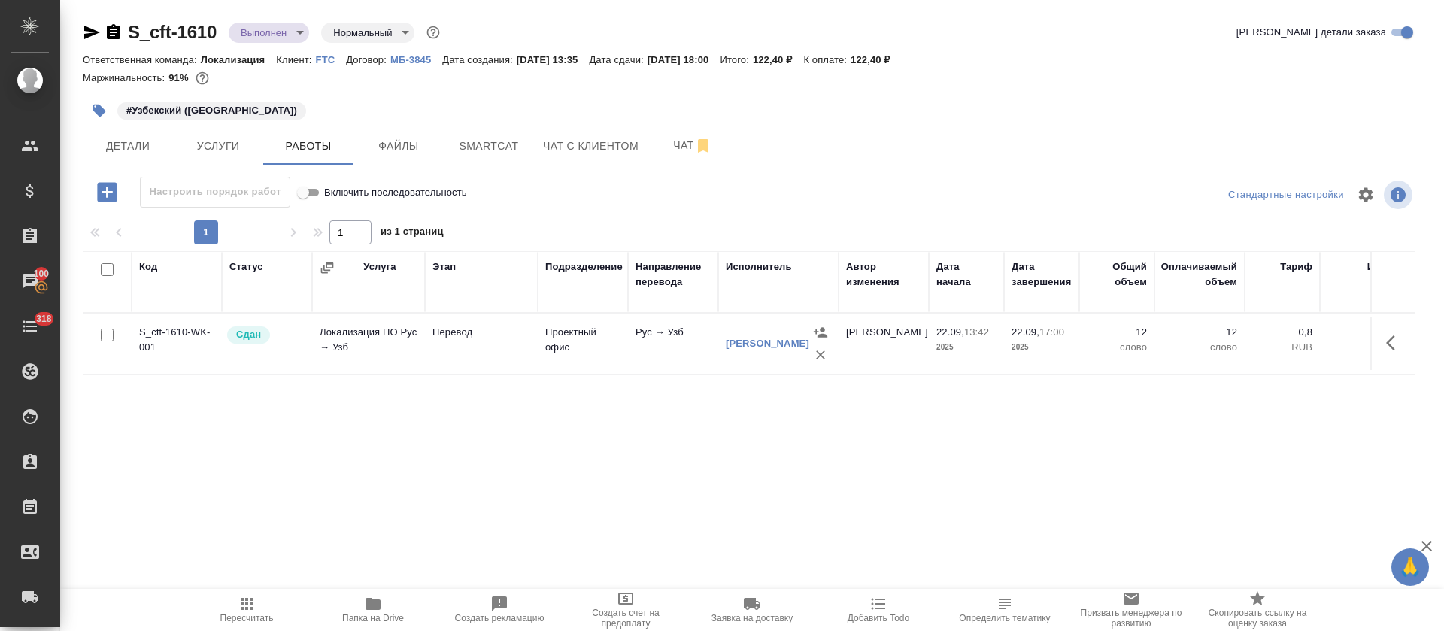
click at [90, 32] on icon "button" at bounding box center [92, 32] width 18 height 18
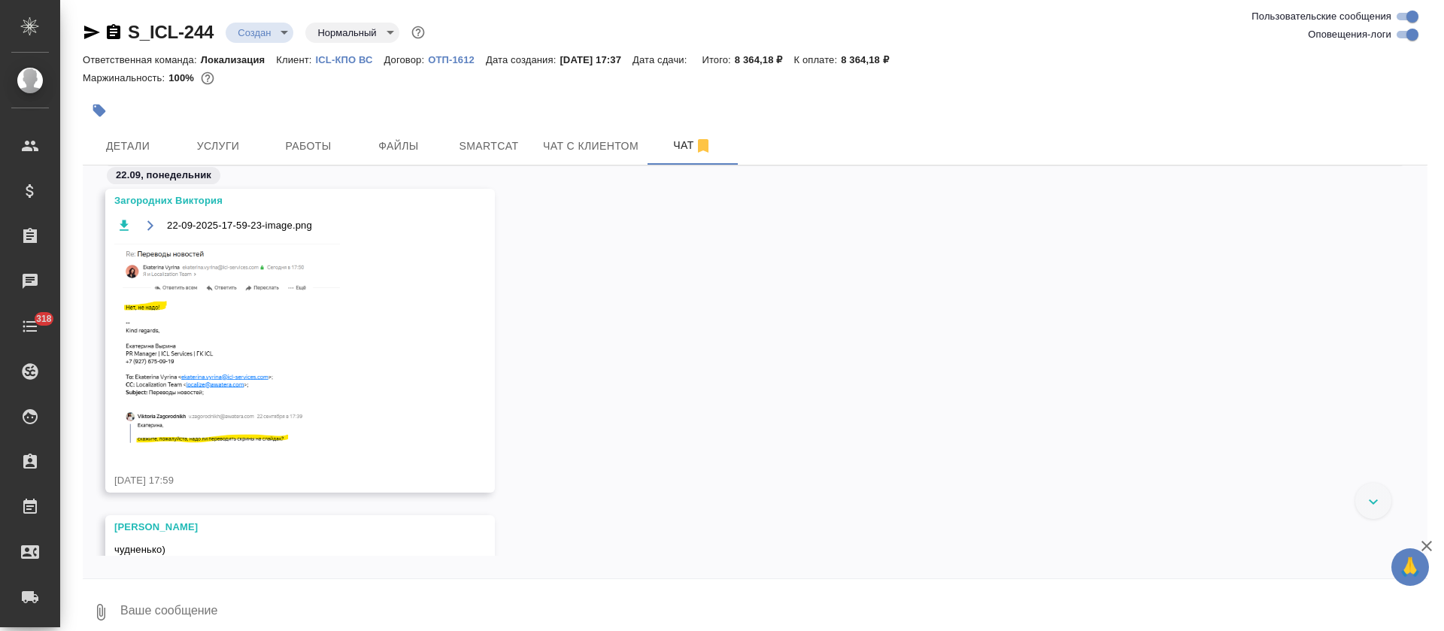
scroll to position [1052, 0]
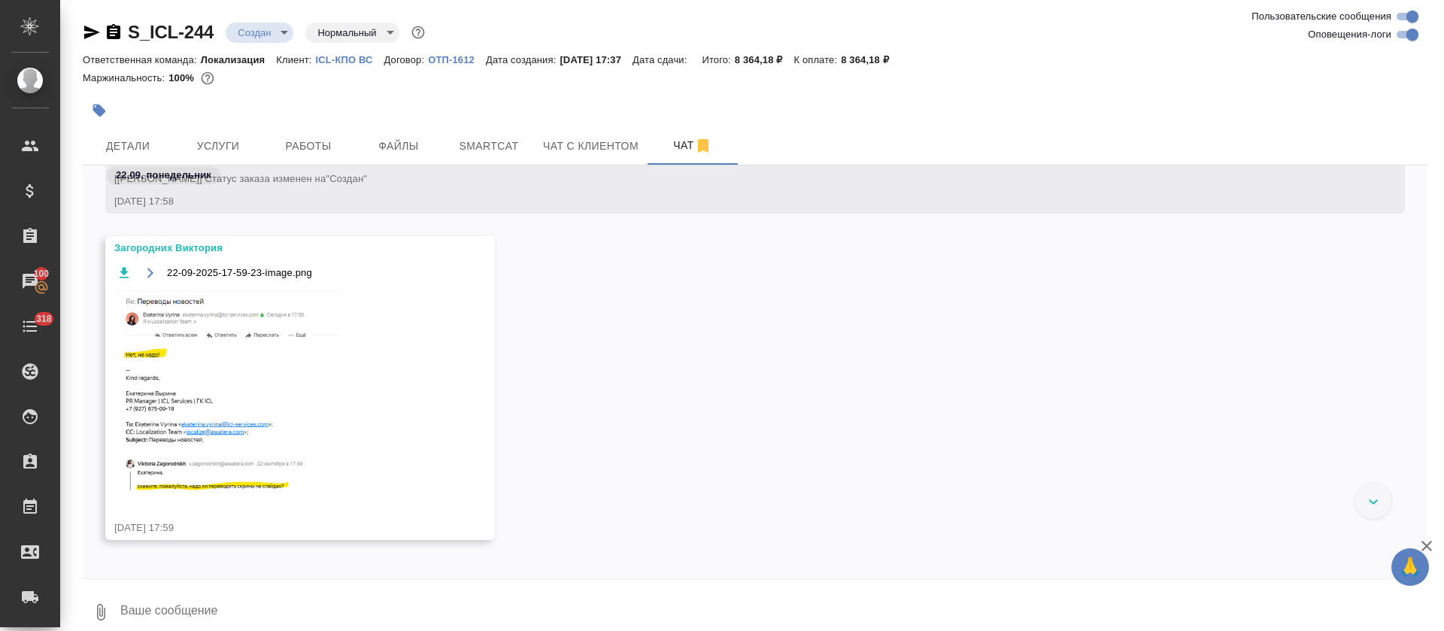
click at [1407, 29] on input "Оповещения-логи" at bounding box center [1412, 35] width 54 height 18
checkbox input "false"
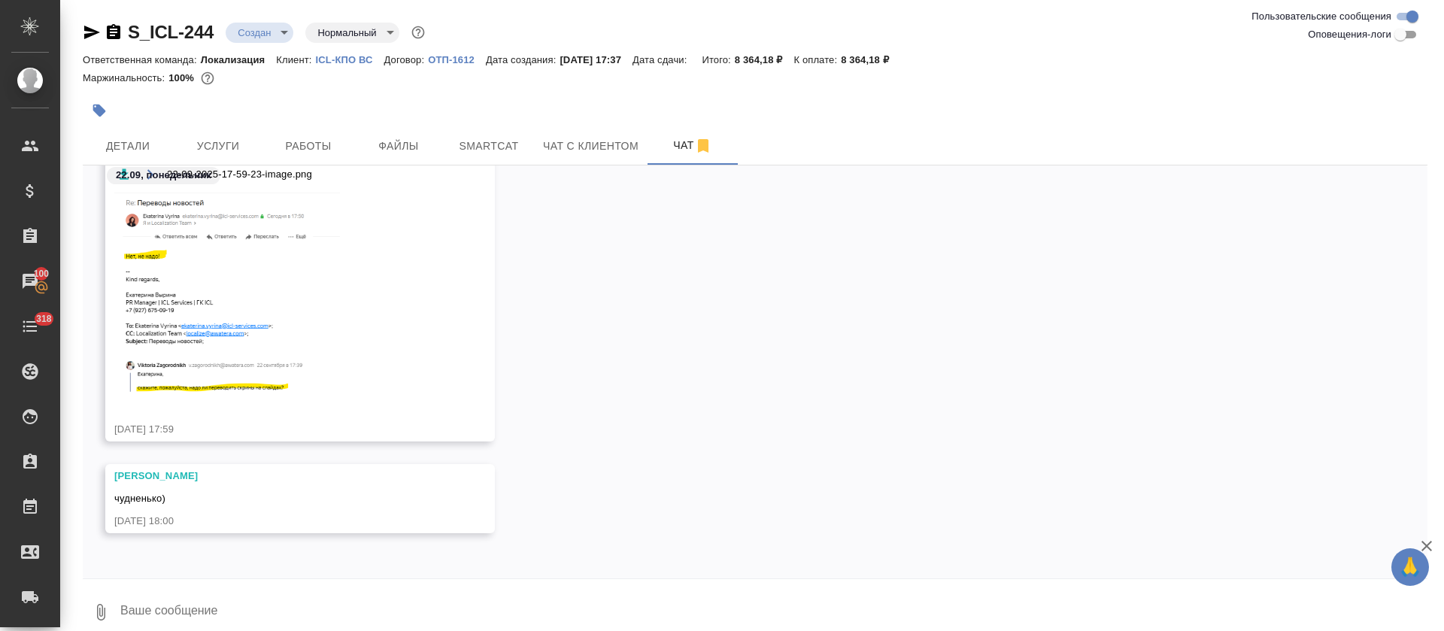
scroll to position [599, 0]
click at [222, 304] on img at bounding box center [227, 293] width 226 height 205
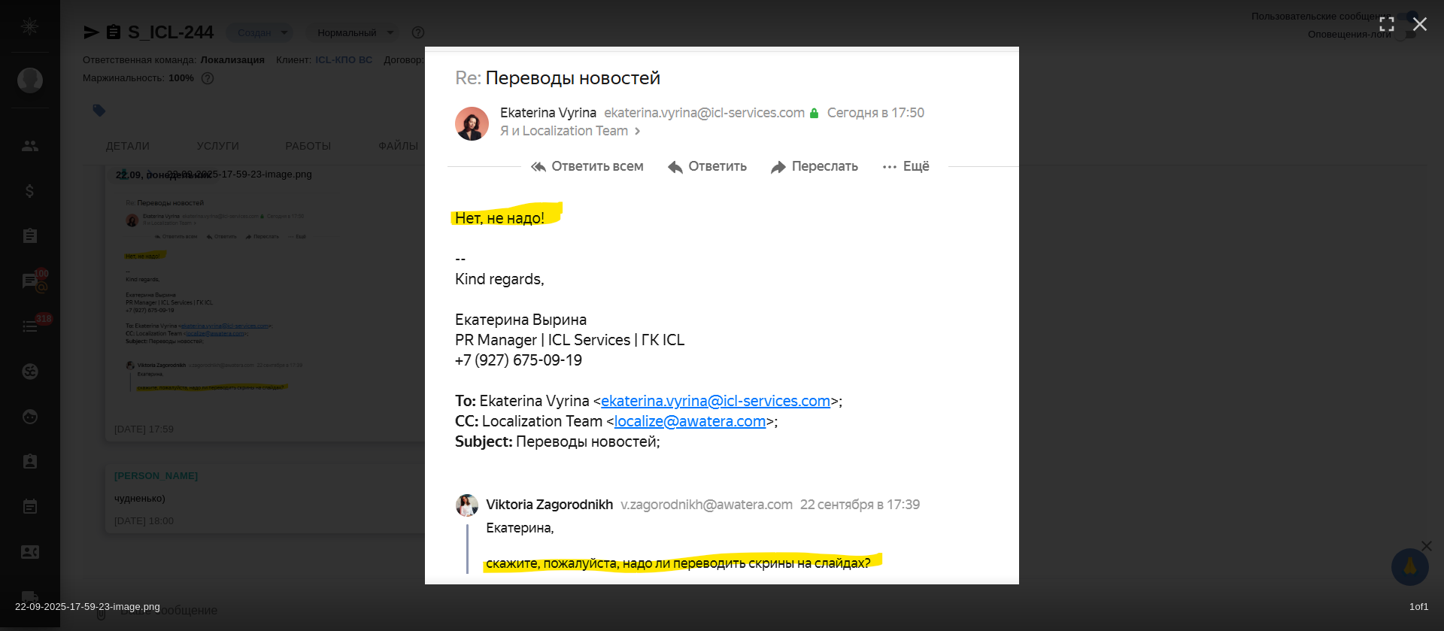
click at [1159, 388] on div "22-09-2025-17-59-23-image.png 1 of 1" at bounding box center [722, 315] width 1444 height 631
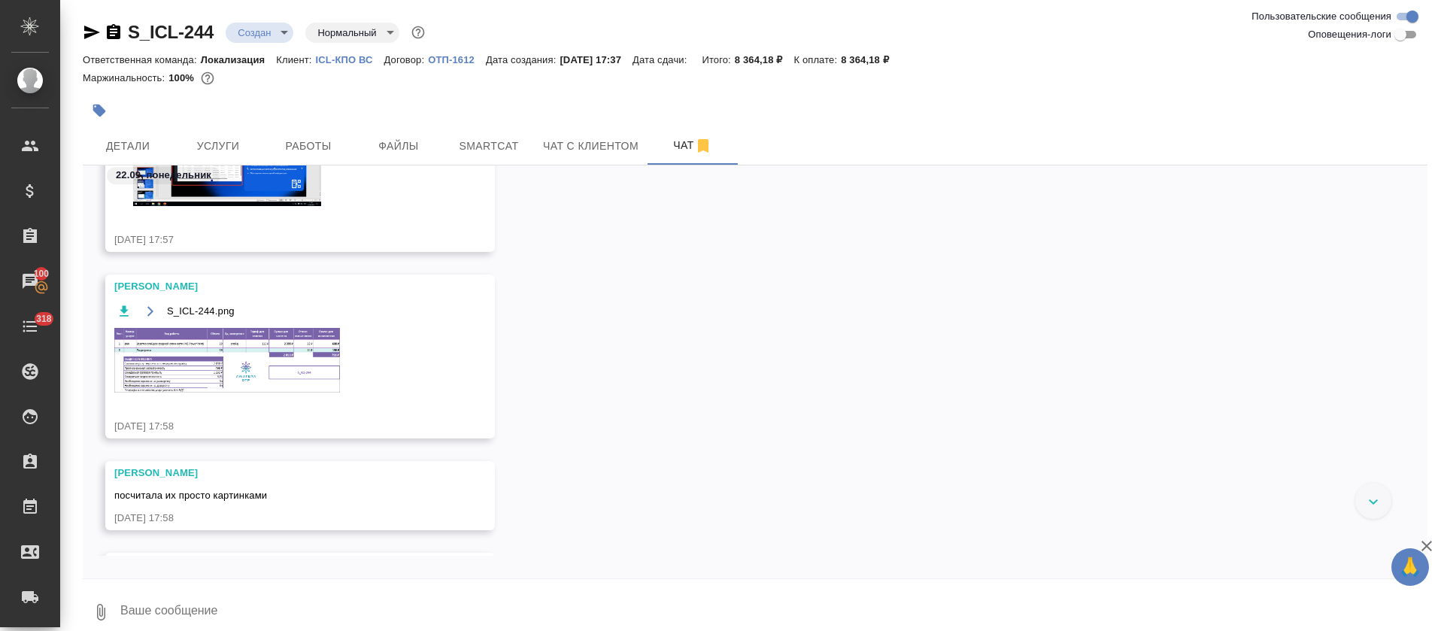
scroll to position [0, 0]
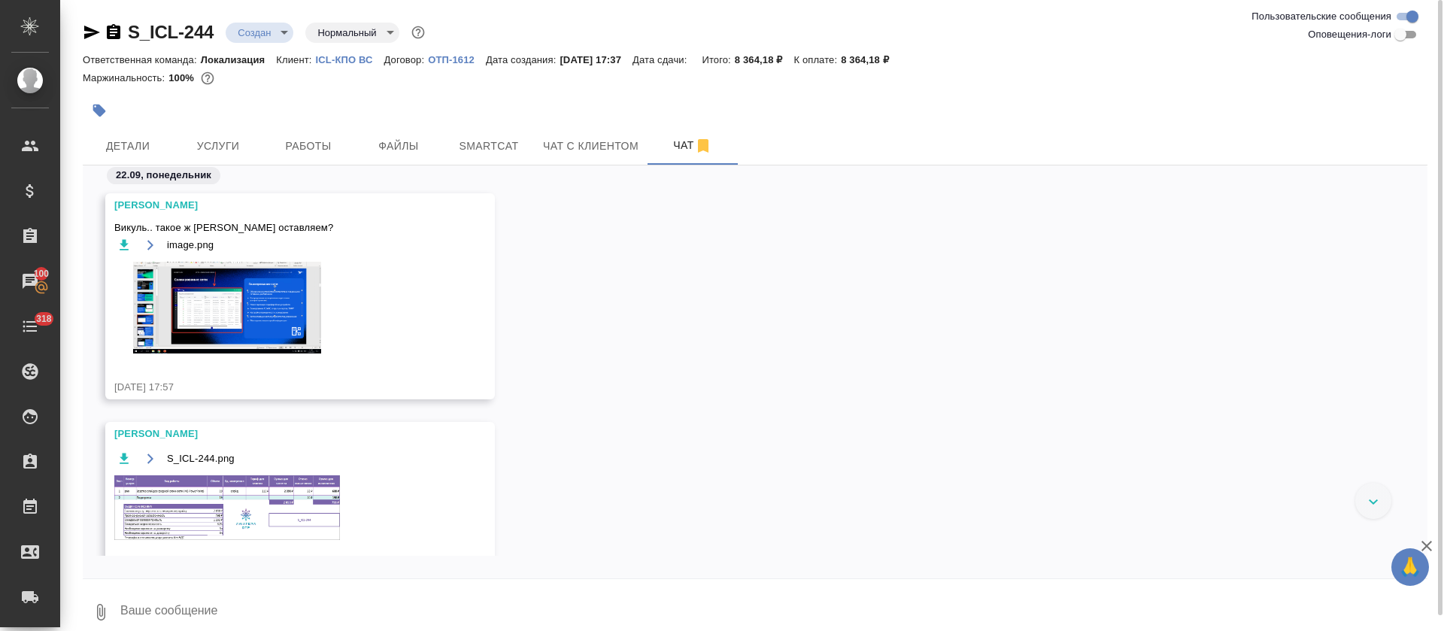
click at [263, 302] on img at bounding box center [227, 308] width 226 height 92
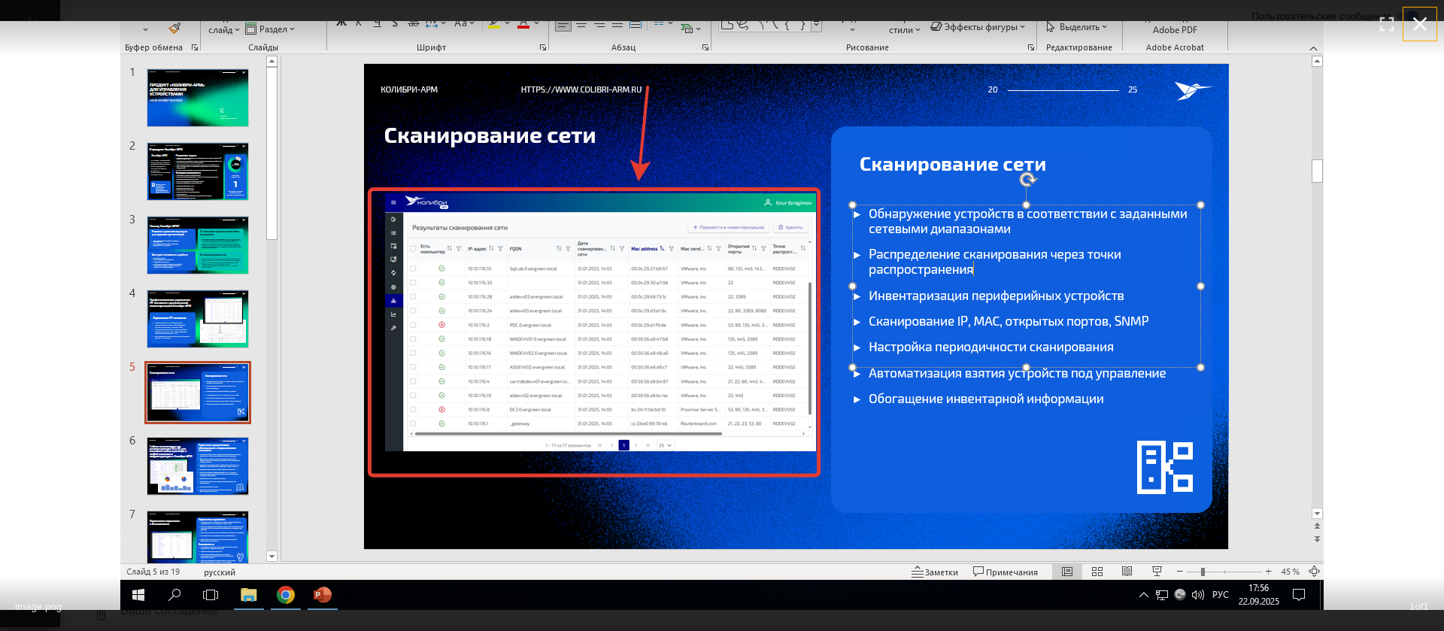
click at [1426, 23] on icon "button" at bounding box center [1420, 24] width 24 height 24
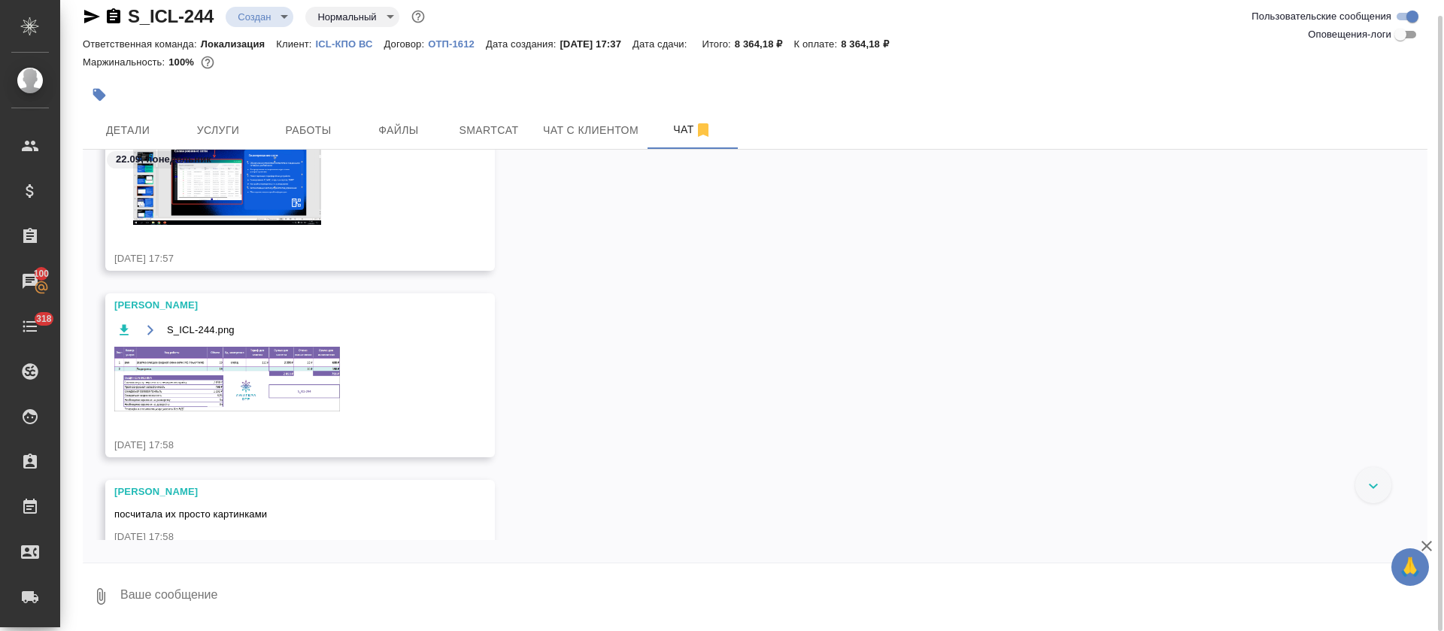
scroll to position [226, 0]
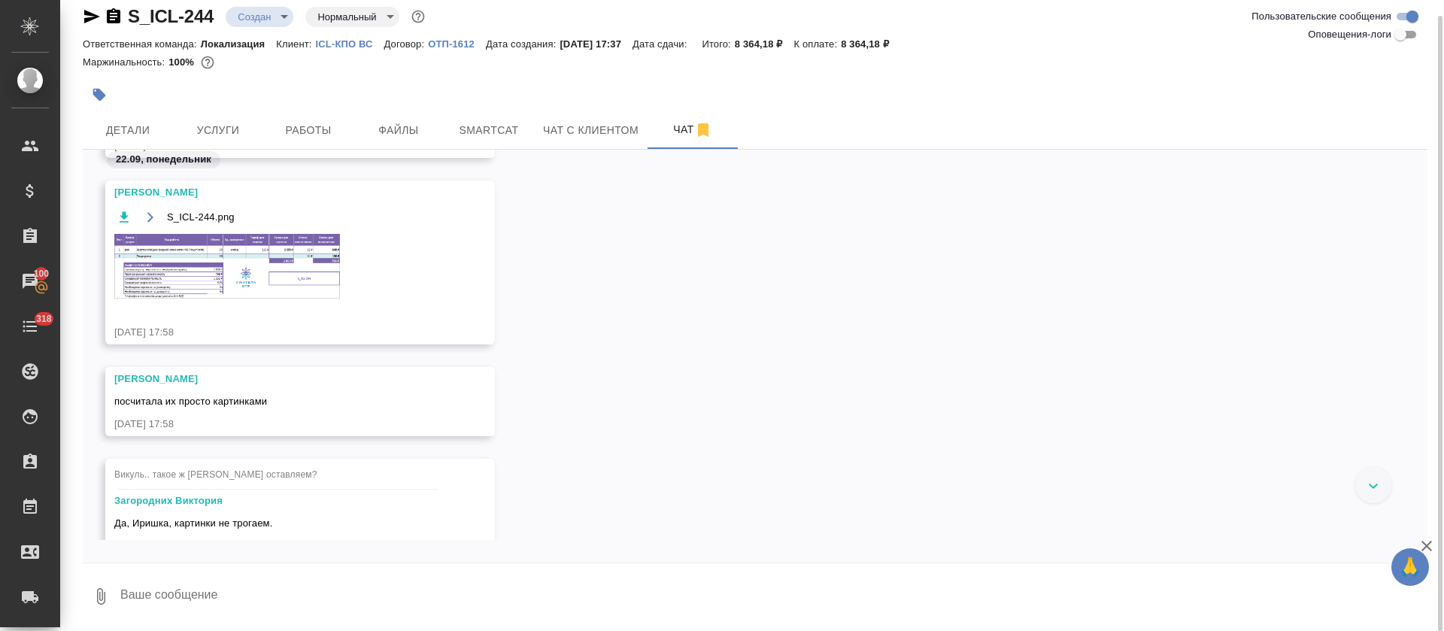
click at [321, 301] on div "S_ICL-244.png" at bounding box center [278, 262] width 328 height 109
click at [307, 284] on img at bounding box center [227, 266] width 226 height 64
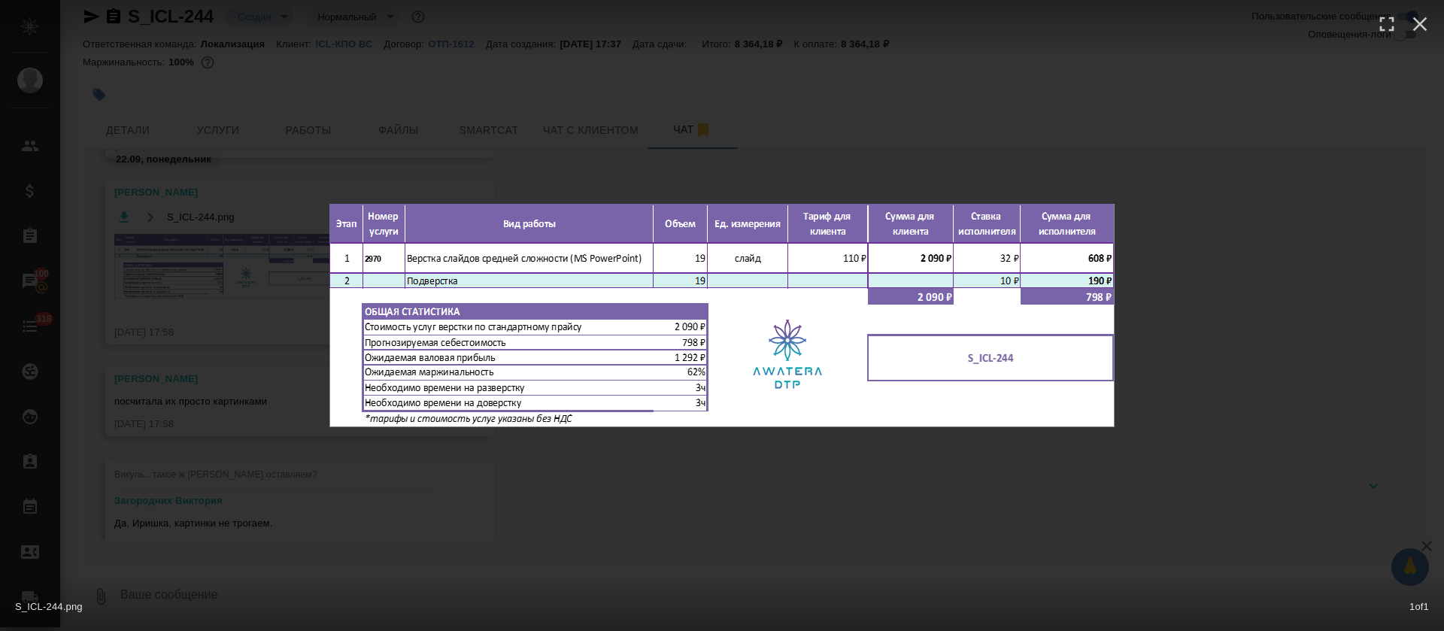
click at [880, 546] on div "S_ICL-244.png 1 of 1" at bounding box center [722, 315] width 1444 height 631
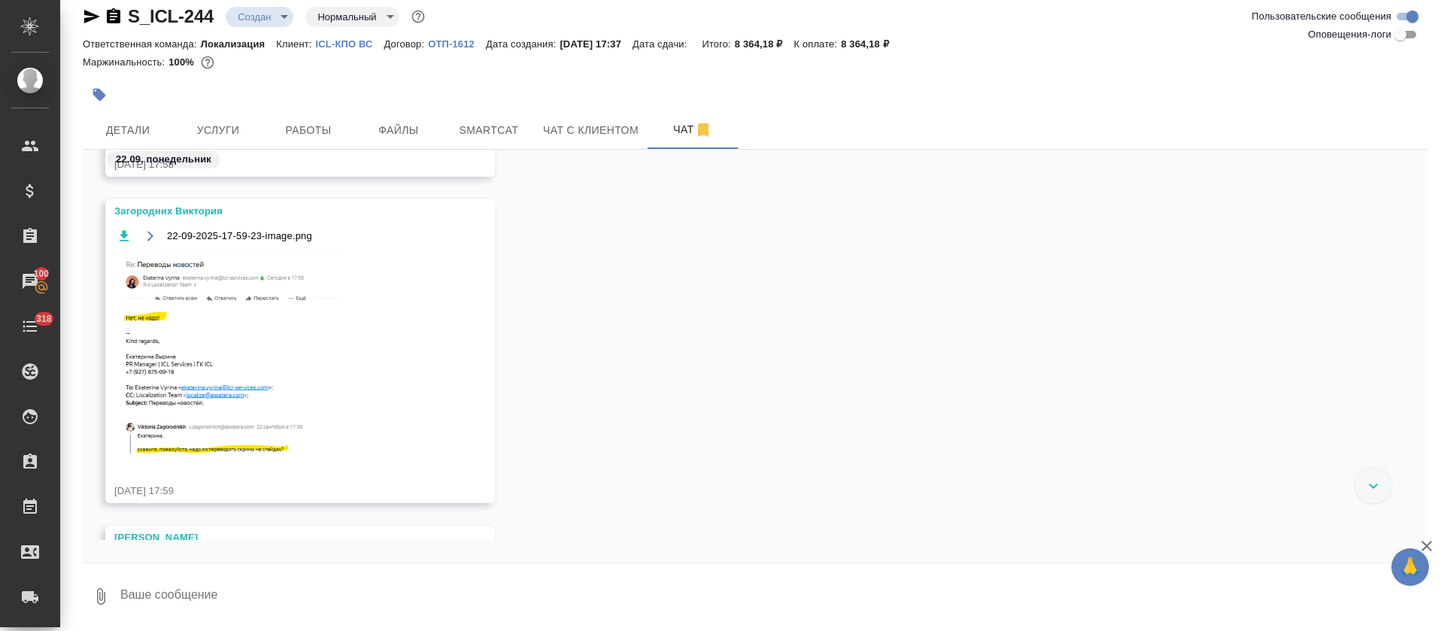
scroll to position [867, 0]
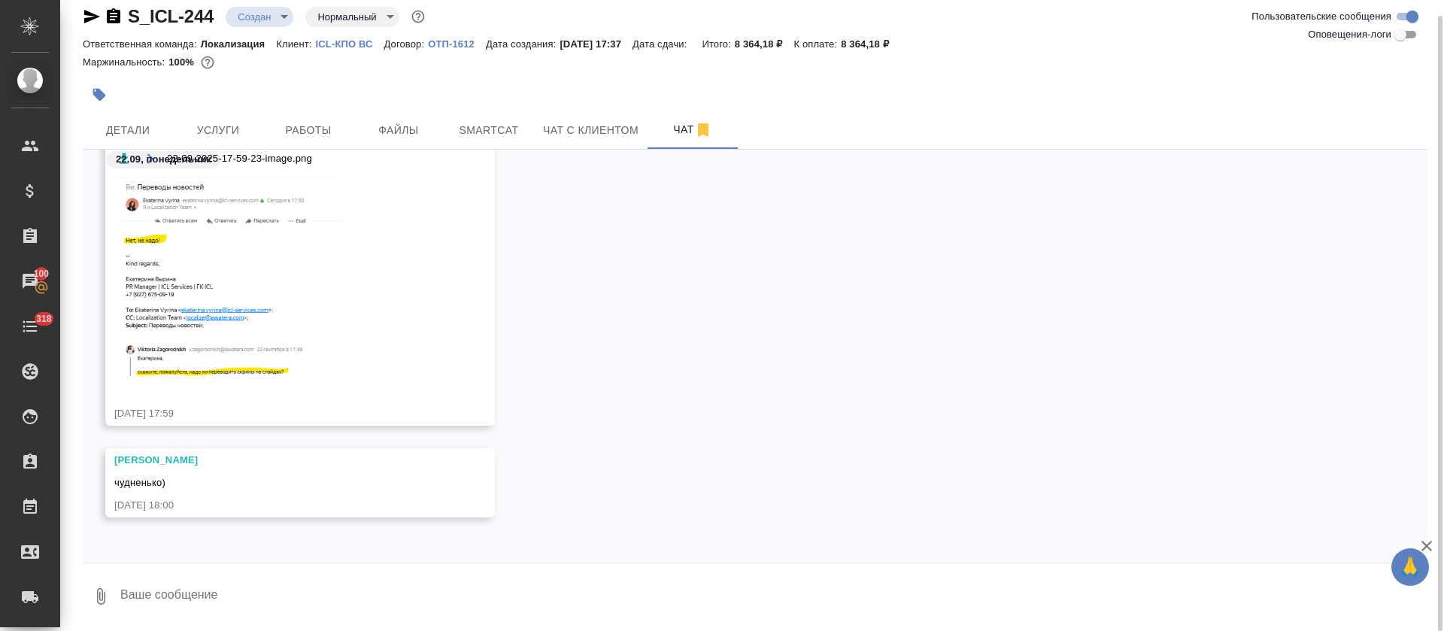
click at [247, 369] on img at bounding box center [227, 277] width 226 height 205
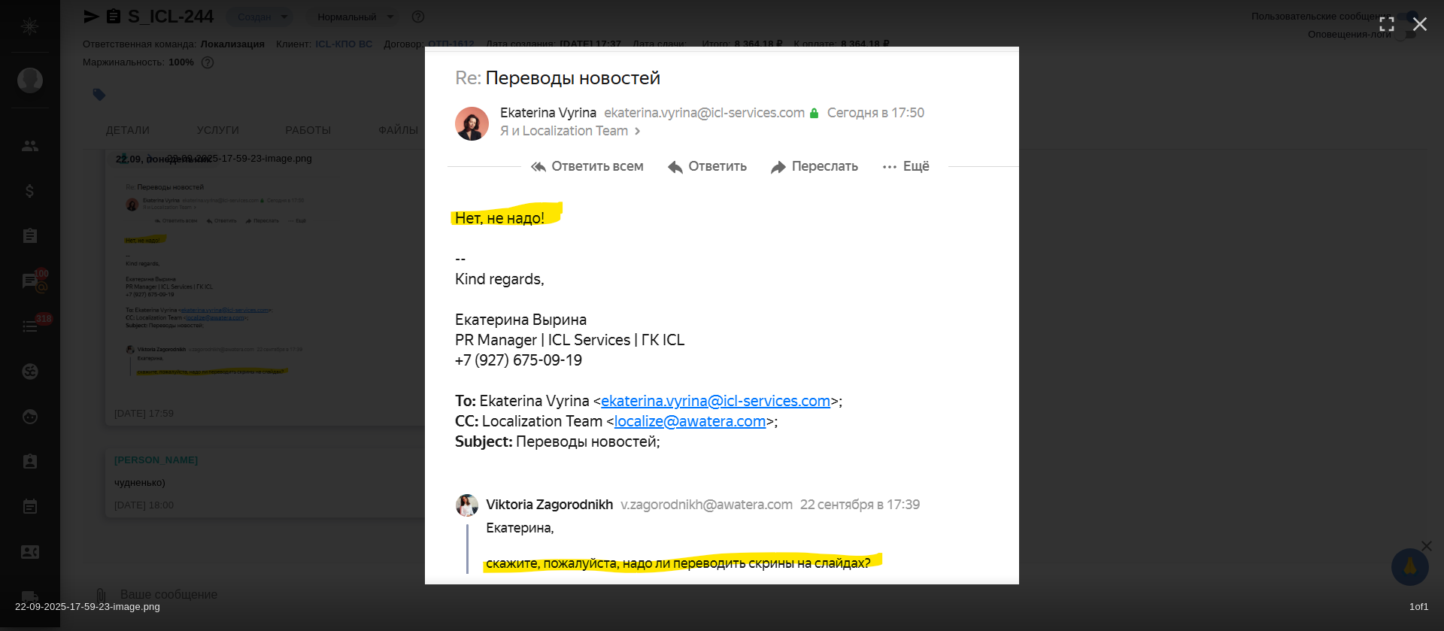
click at [1079, 452] on div "22-09-2025-17-59-23-image.png 1 of 1" at bounding box center [722, 315] width 1444 height 631
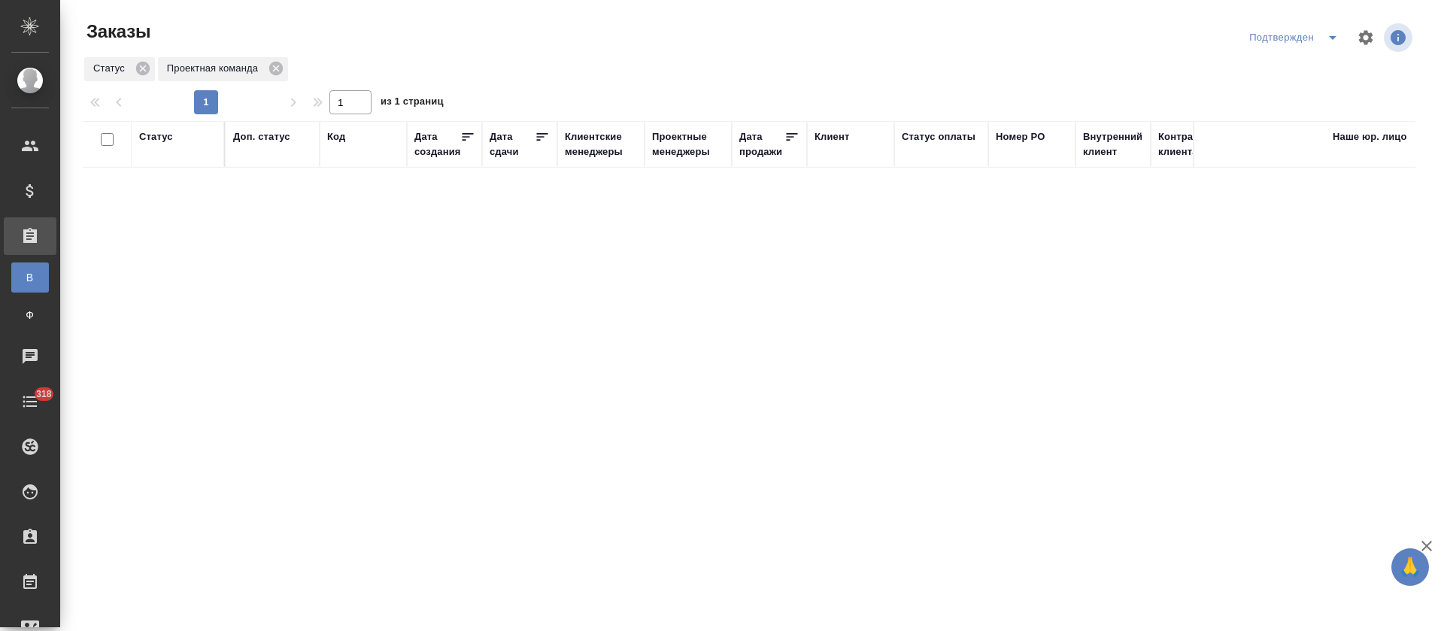
click at [1327, 37] on icon "split button" at bounding box center [1333, 38] width 18 height 18
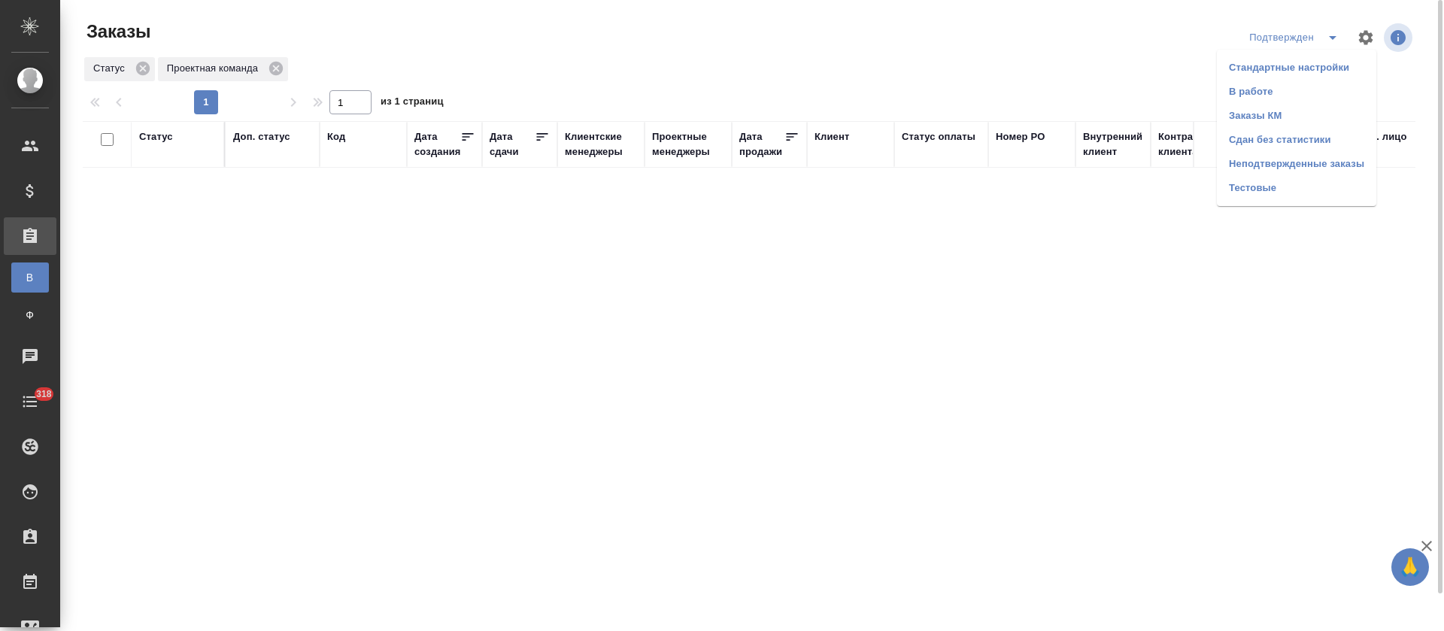
click at [1332, 91] on li "В работе" at bounding box center [1296, 92] width 159 height 24
